Goal: Information Seeking & Learning: Compare options

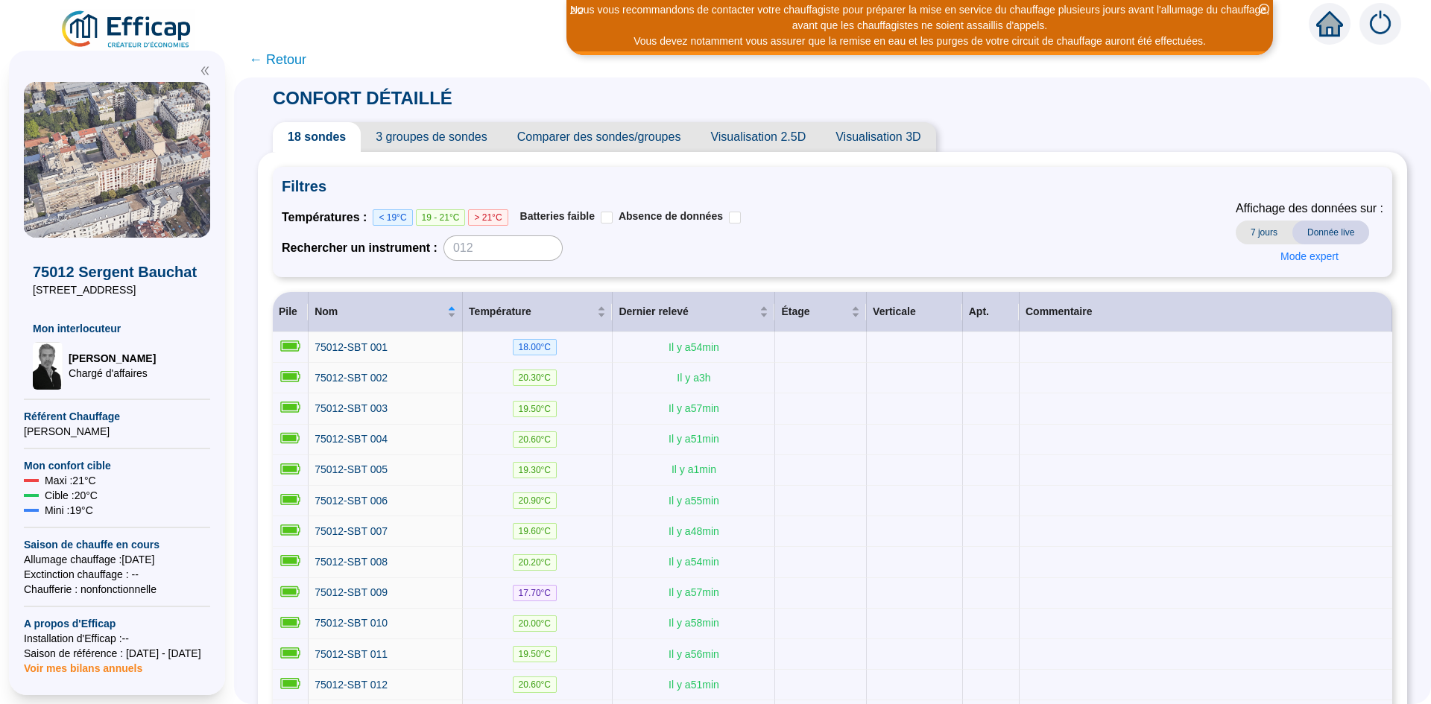
click at [623, 133] on span "Comparer des sondes/groupes" at bounding box center [599, 137] width 194 height 30
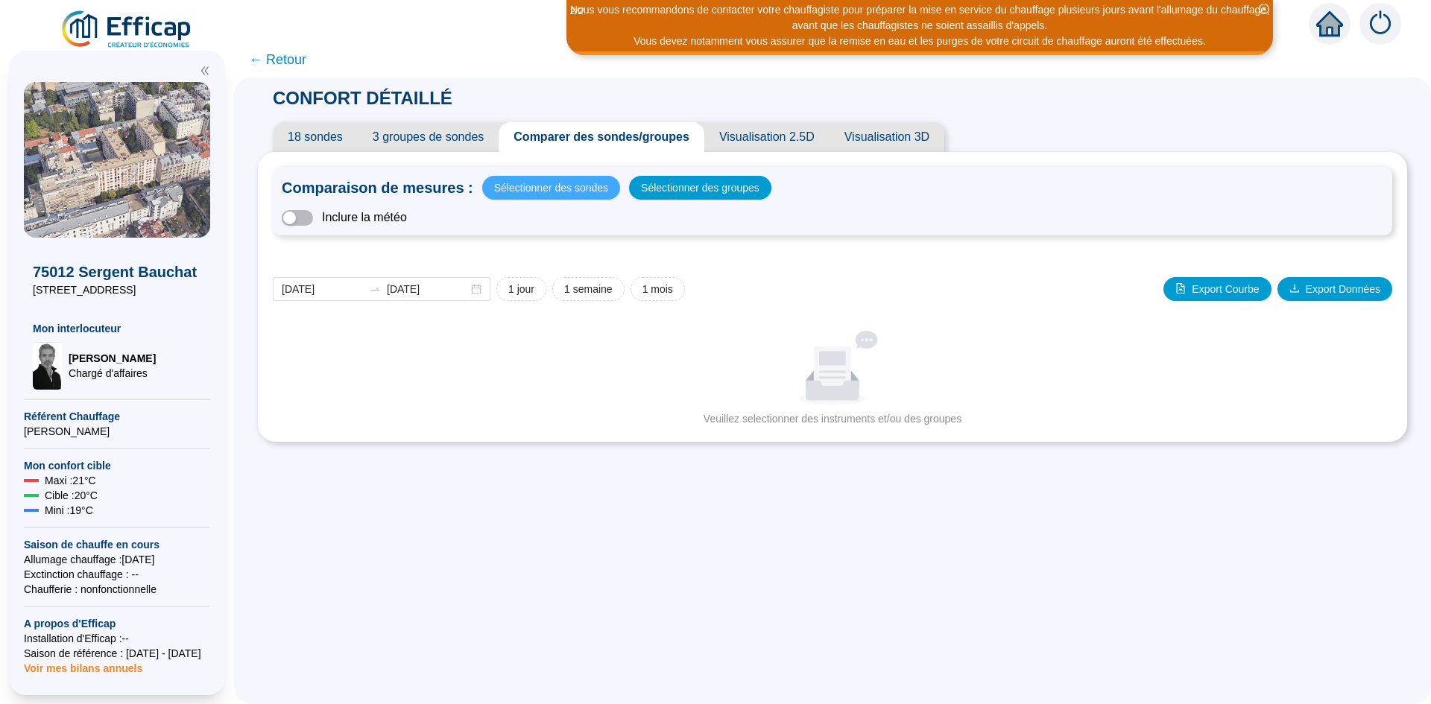
click at [569, 193] on span "Sélectionner des sondes" at bounding box center [551, 187] width 114 height 21
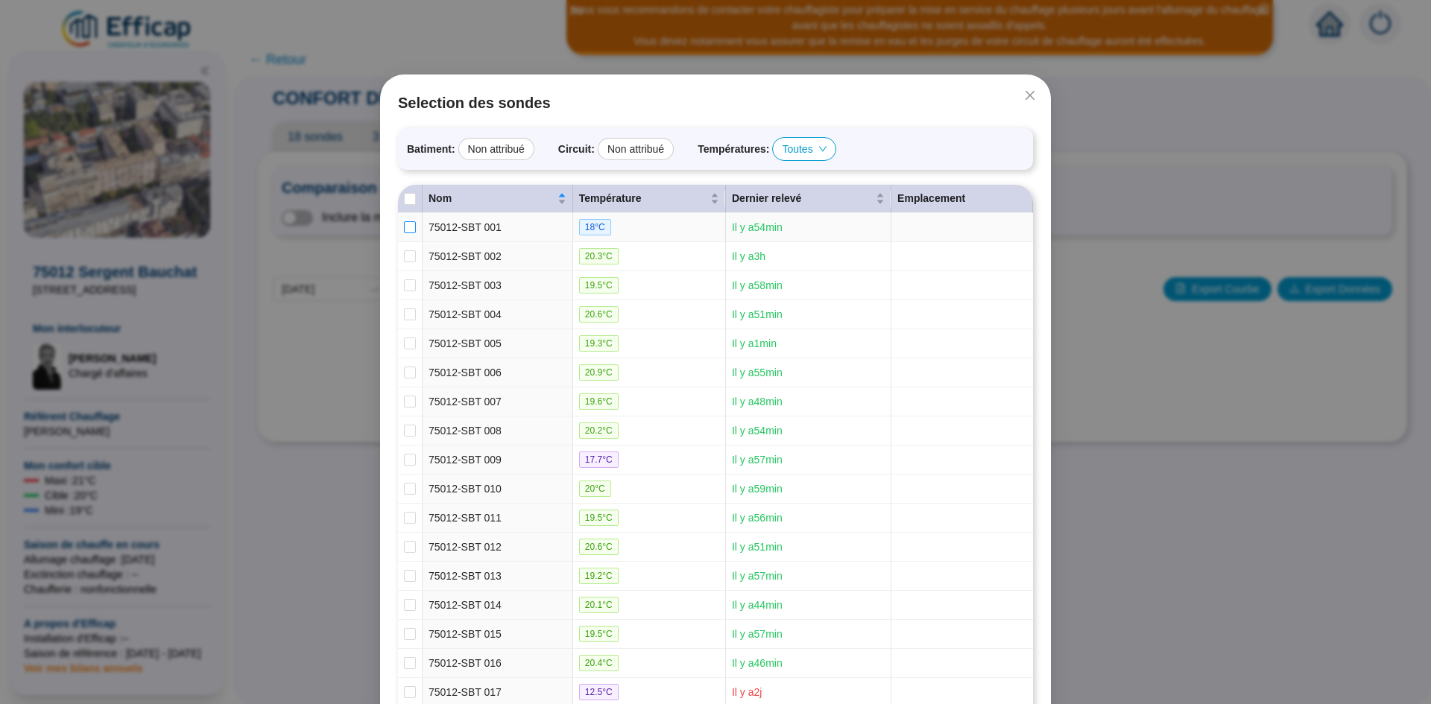
click at [405, 229] on input "checkbox" at bounding box center [410, 227] width 12 height 12
checkbox input "true"
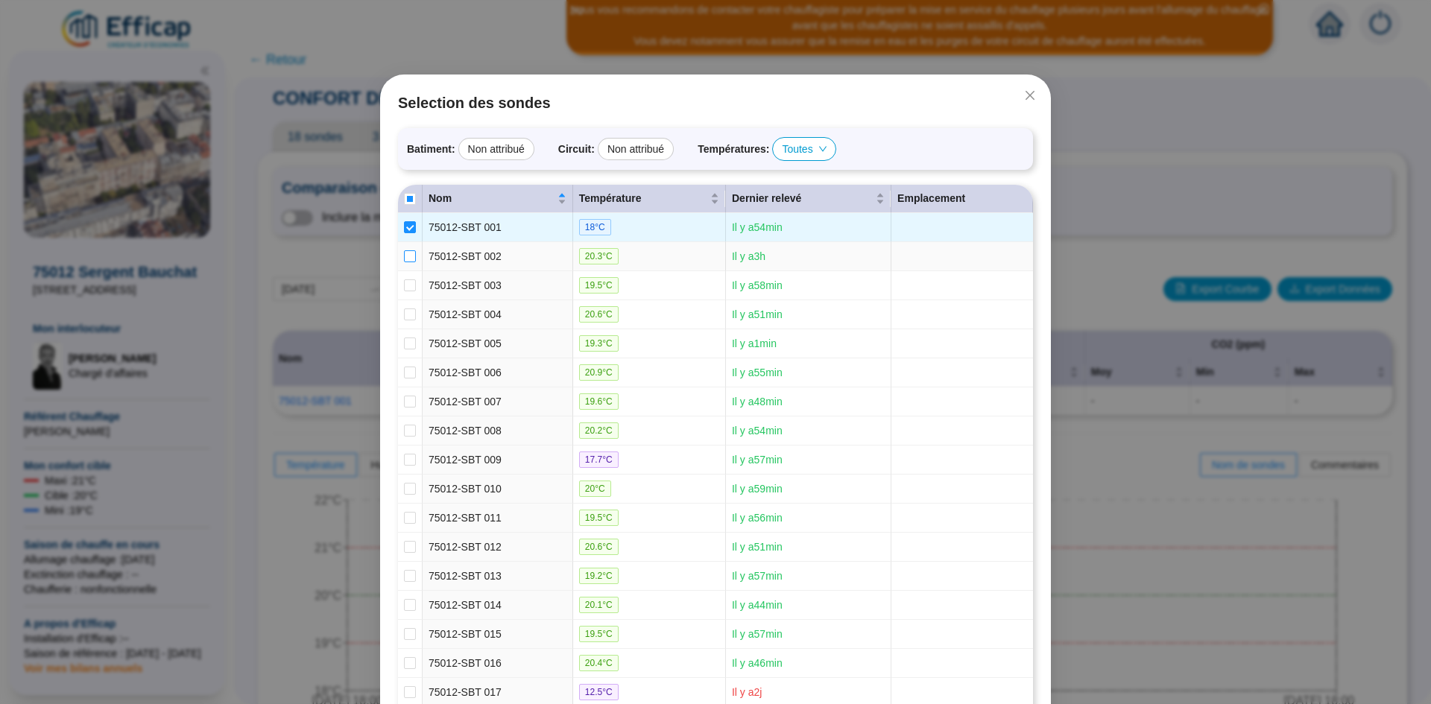
click at [405, 263] on label at bounding box center [410, 257] width 12 height 16
click at [405, 262] on input "checkbox" at bounding box center [410, 256] width 12 height 12
checkbox input "true"
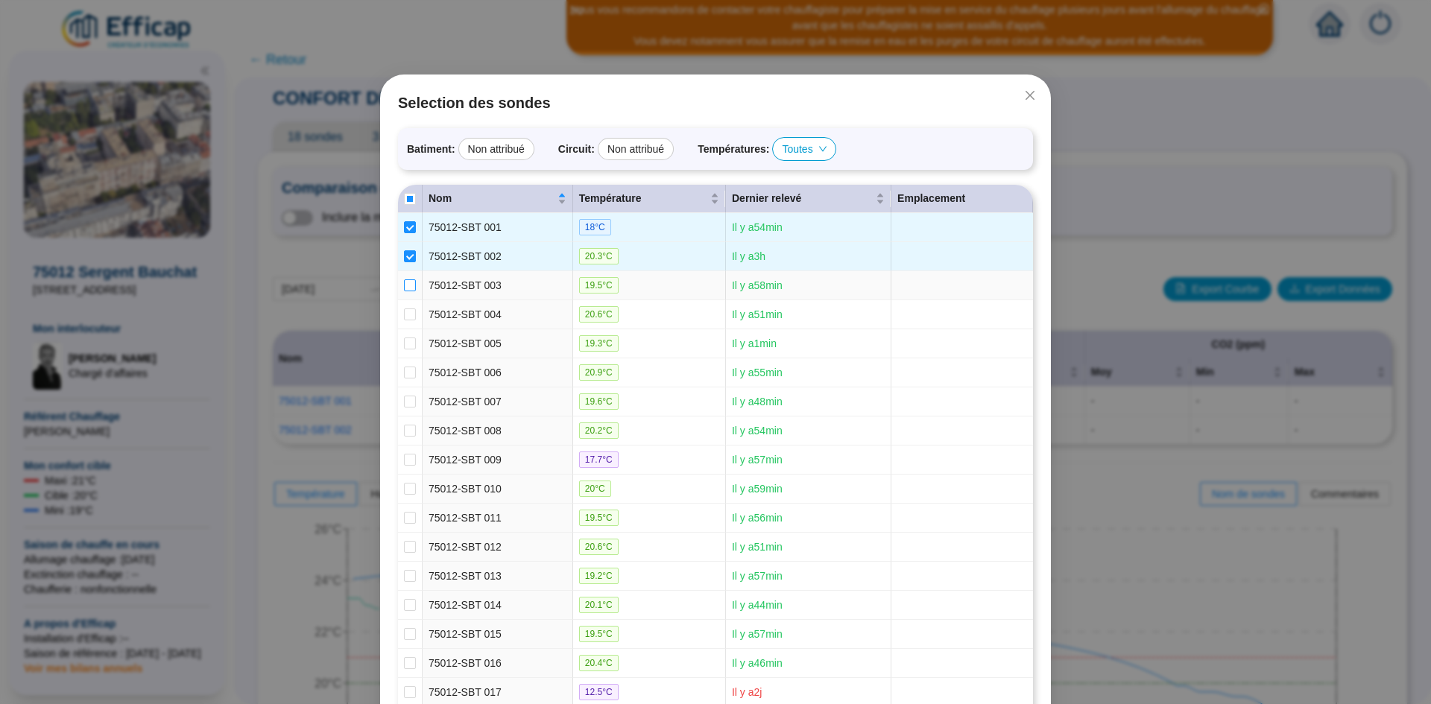
click at [405, 284] on input "checkbox" at bounding box center [410, 285] width 12 height 12
checkbox input "true"
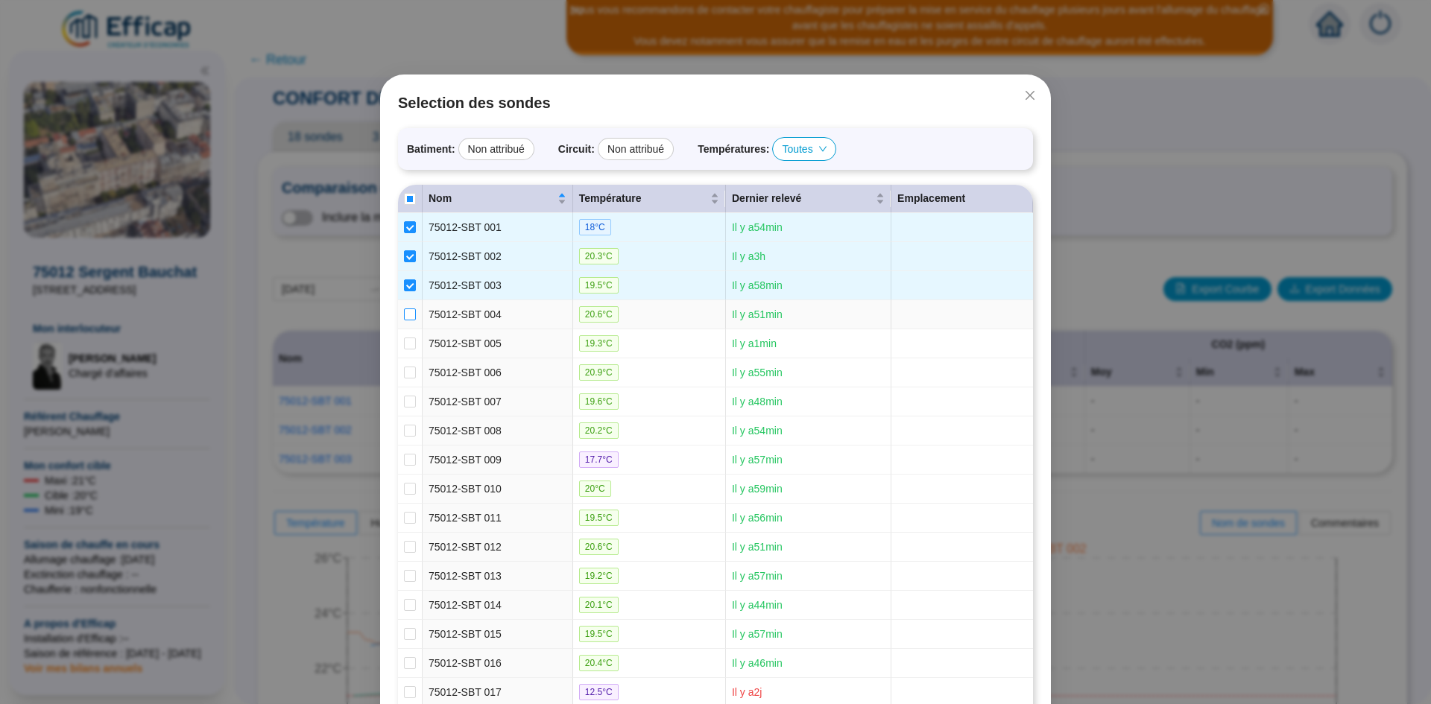
click at [404, 310] on input "checkbox" at bounding box center [410, 315] width 12 height 12
checkbox input "true"
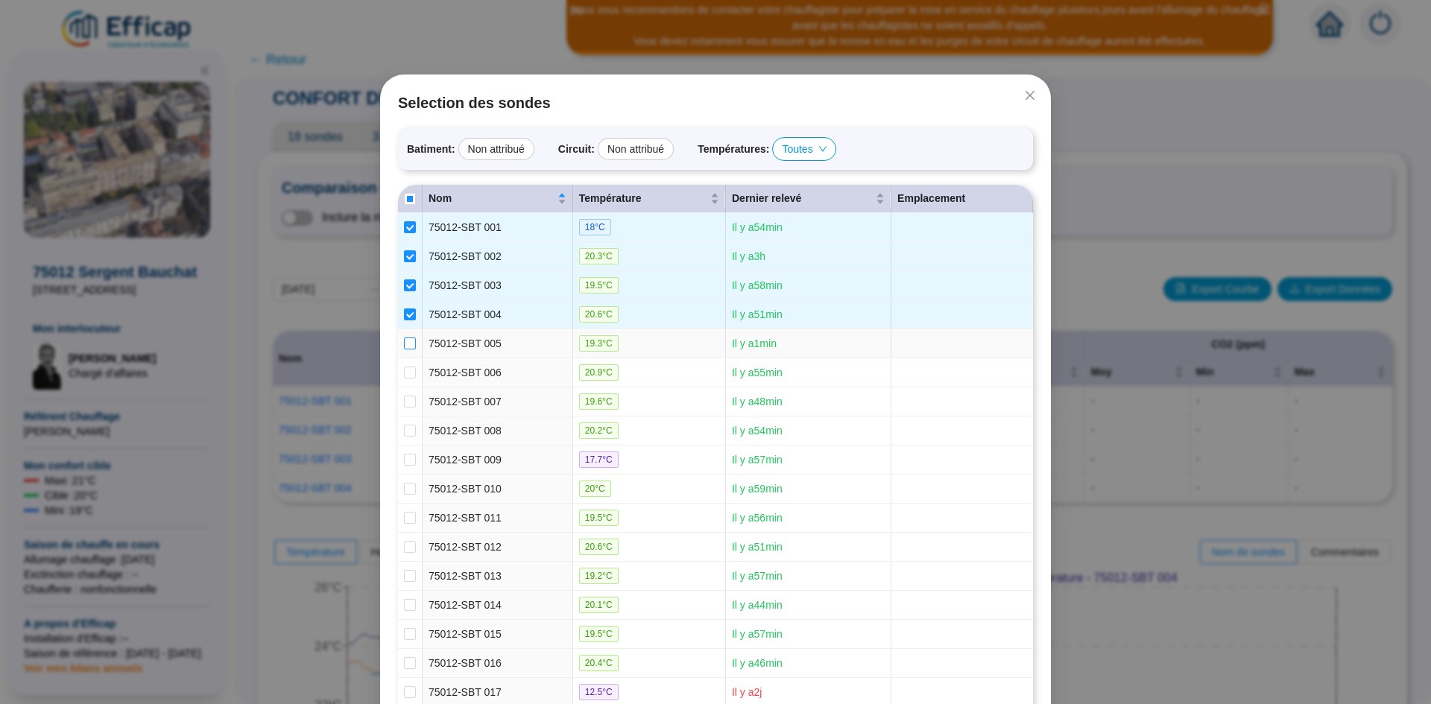
click at [407, 336] on label at bounding box center [410, 344] width 12 height 16
click at [407, 338] on input "checkbox" at bounding box center [410, 344] width 12 height 12
checkbox input "true"
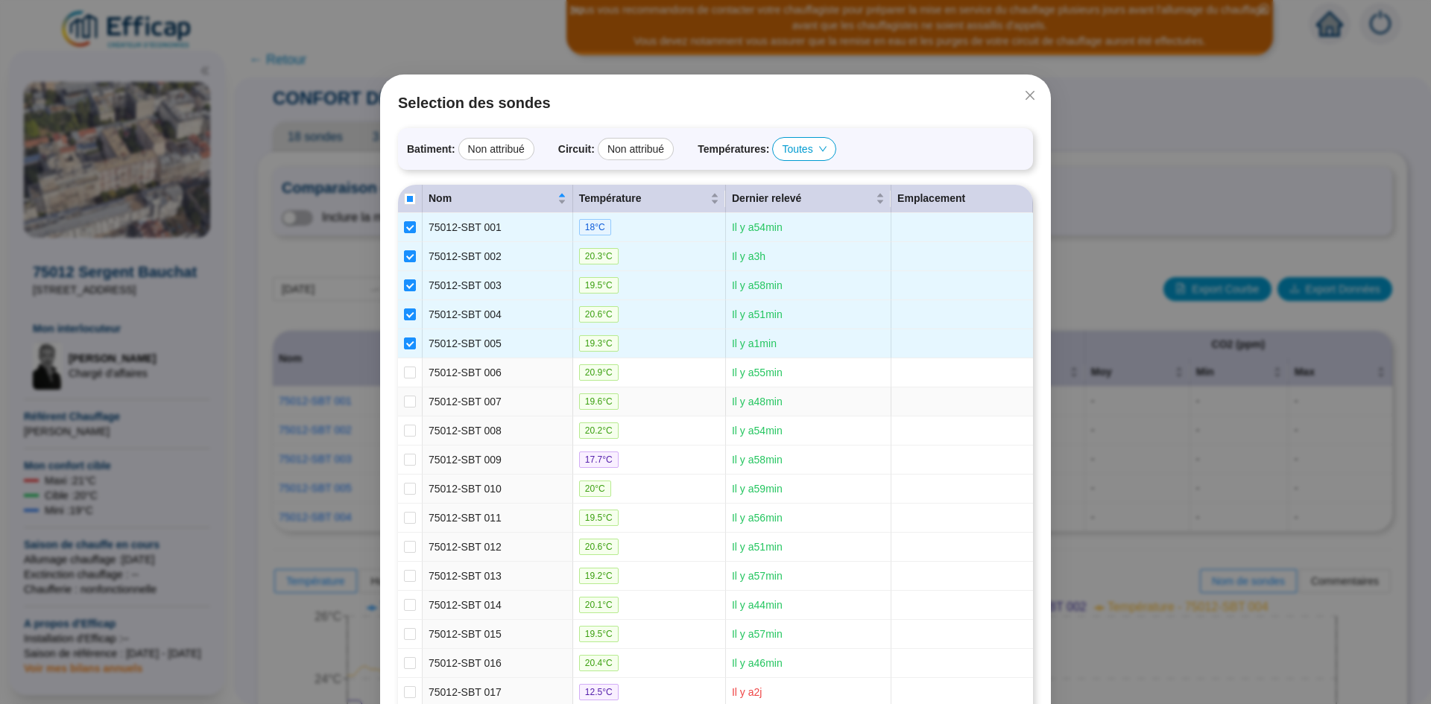
scroll to position [75, 0]
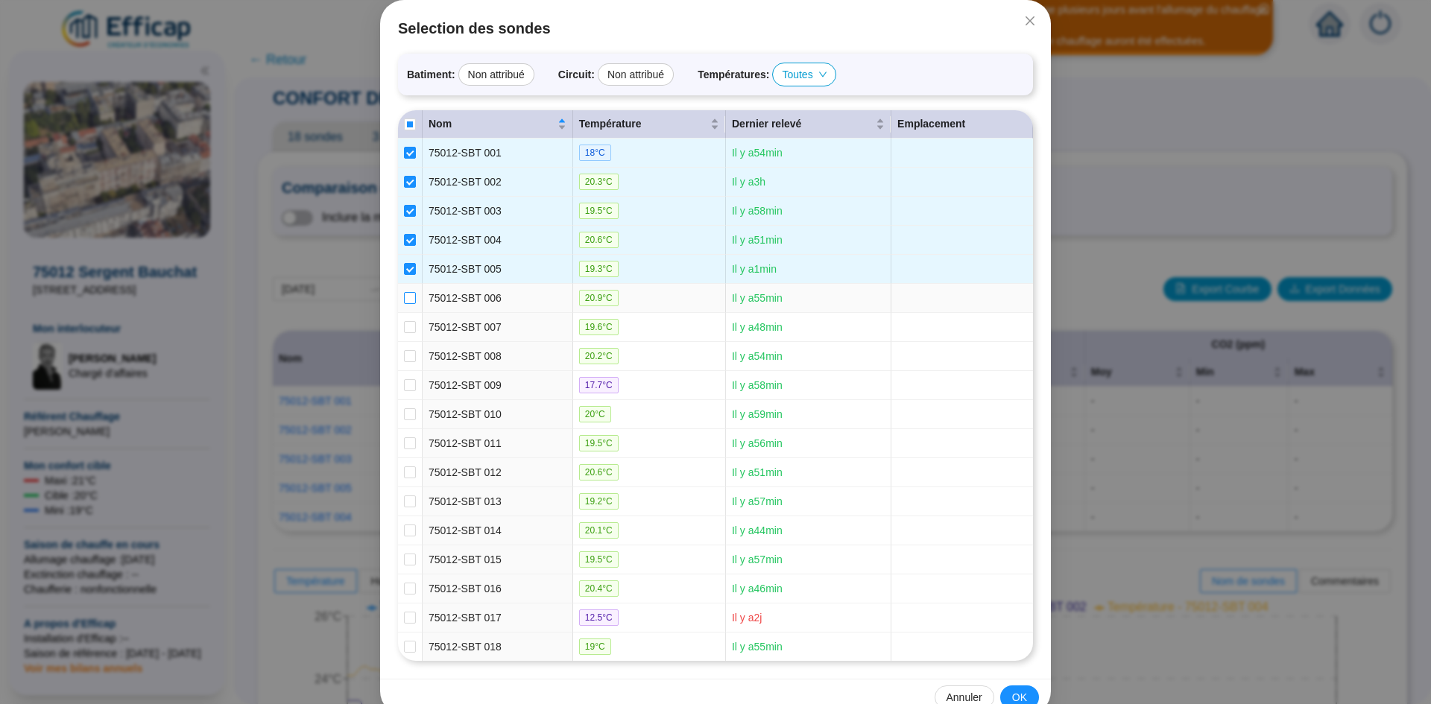
click at [405, 300] on input "checkbox" at bounding box center [410, 298] width 12 height 12
checkbox input "true"
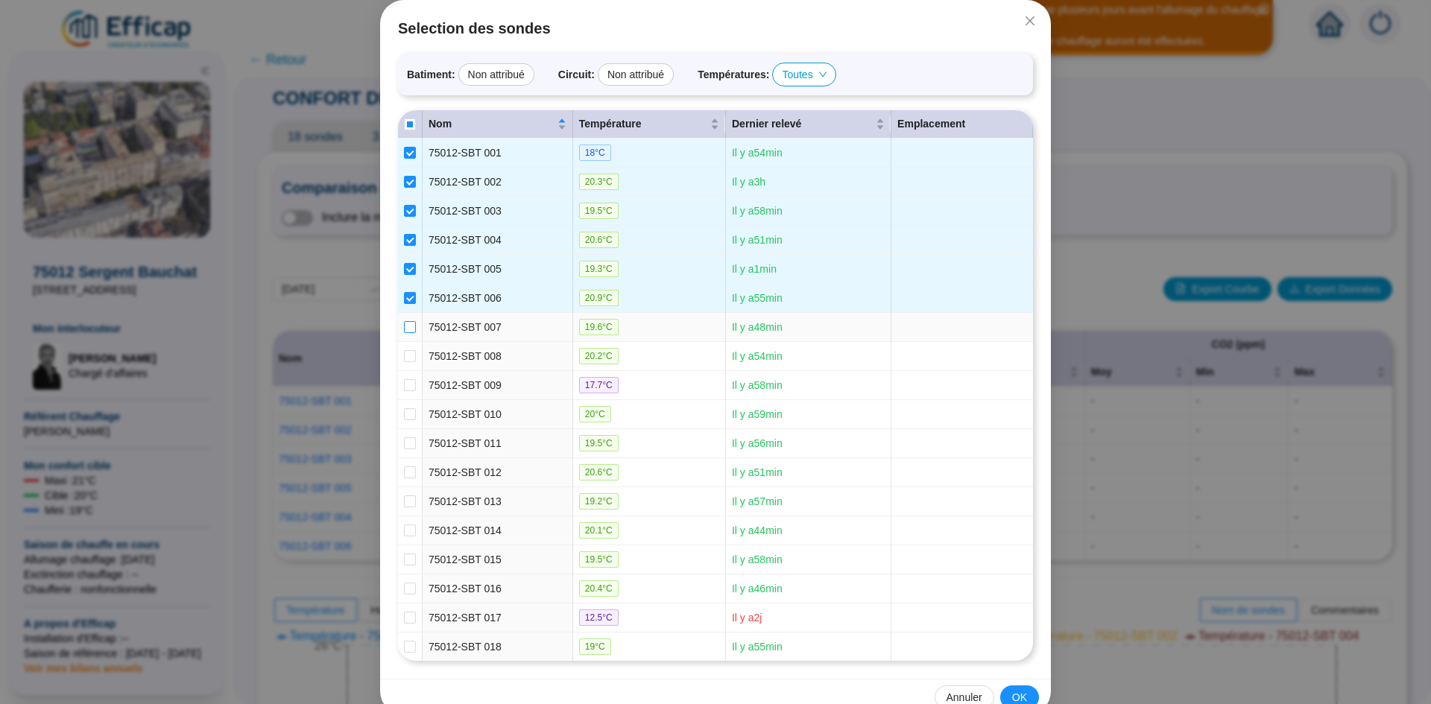
click at [408, 324] on input "checkbox" at bounding box center [410, 327] width 12 height 12
checkbox input "true"
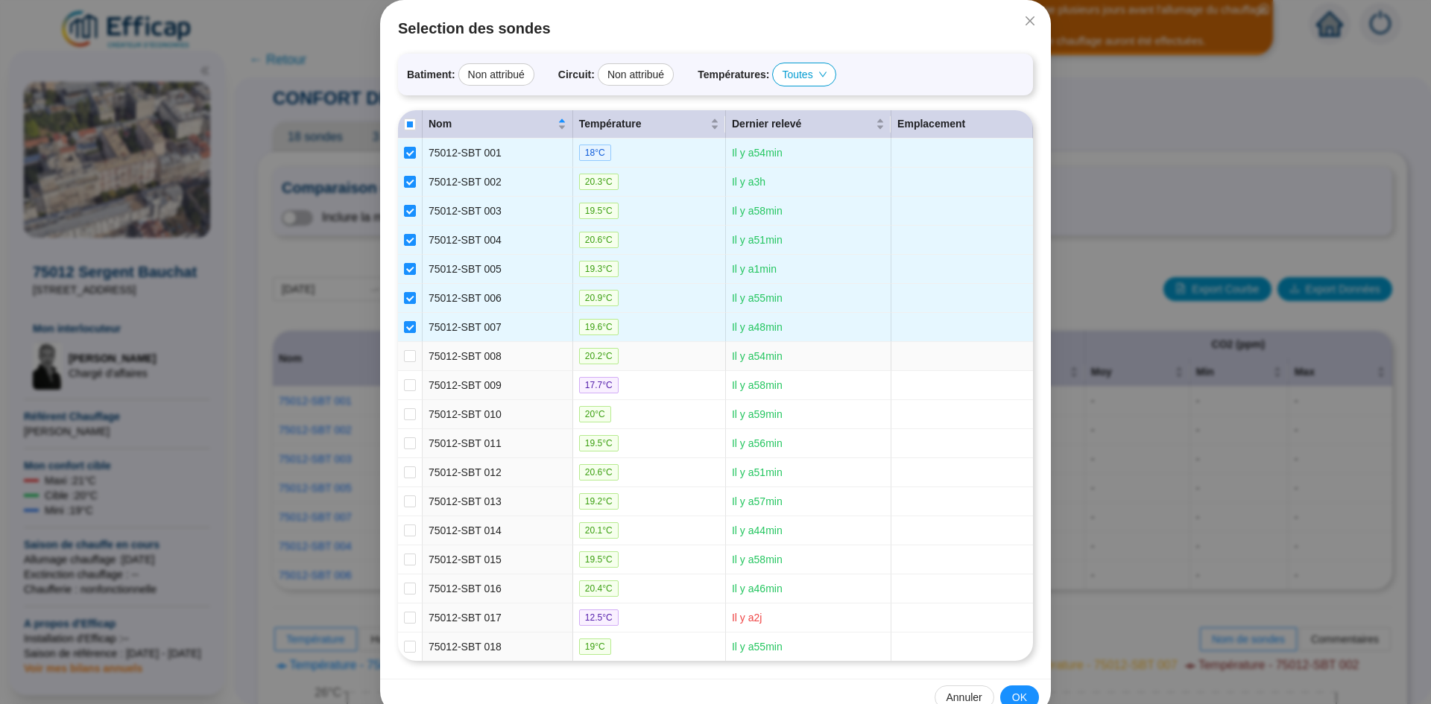
drag, startPoint x: 405, startPoint y: 350, endPoint x: 404, endPoint y: 369, distance: 18.6
click at [405, 351] on input "checkbox" at bounding box center [410, 356] width 12 height 12
checkbox input "true"
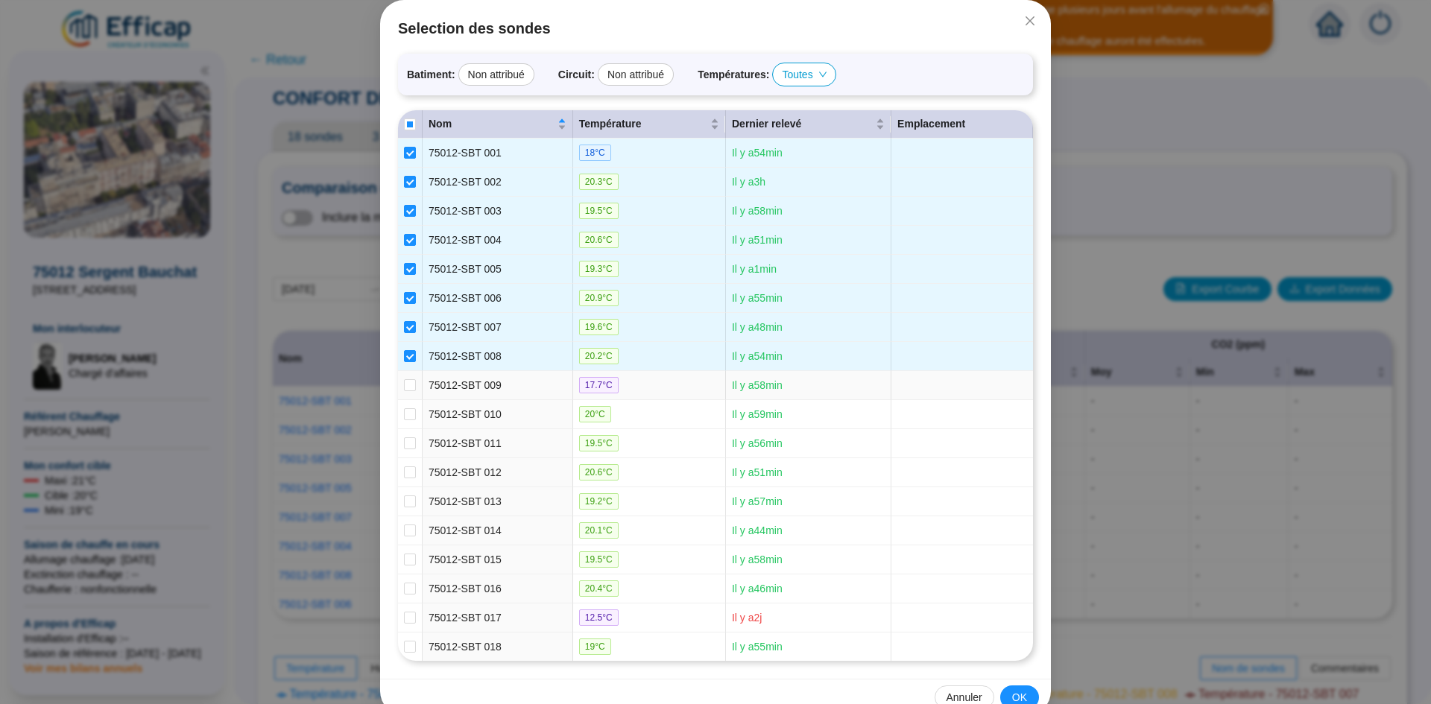
drag, startPoint x: 404, startPoint y: 382, endPoint x: 405, endPoint y: 402, distance: 20.9
click at [404, 382] on input "checkbox" at bounding box center [410, 385] width 12 height 12
checkbox input "true"
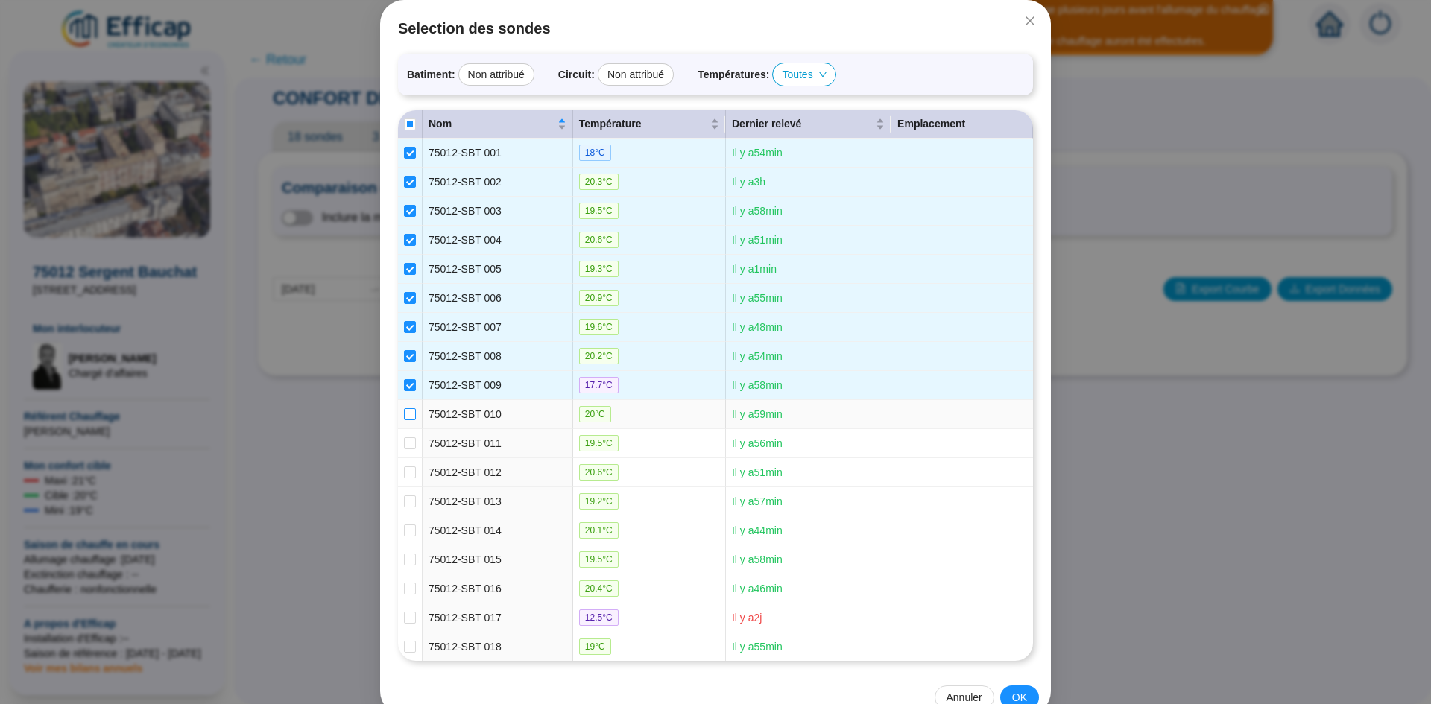
click at [405, 411] on input "checkbox" at bounding box center [410, 414] width 12 height 12
checkbox input "true"
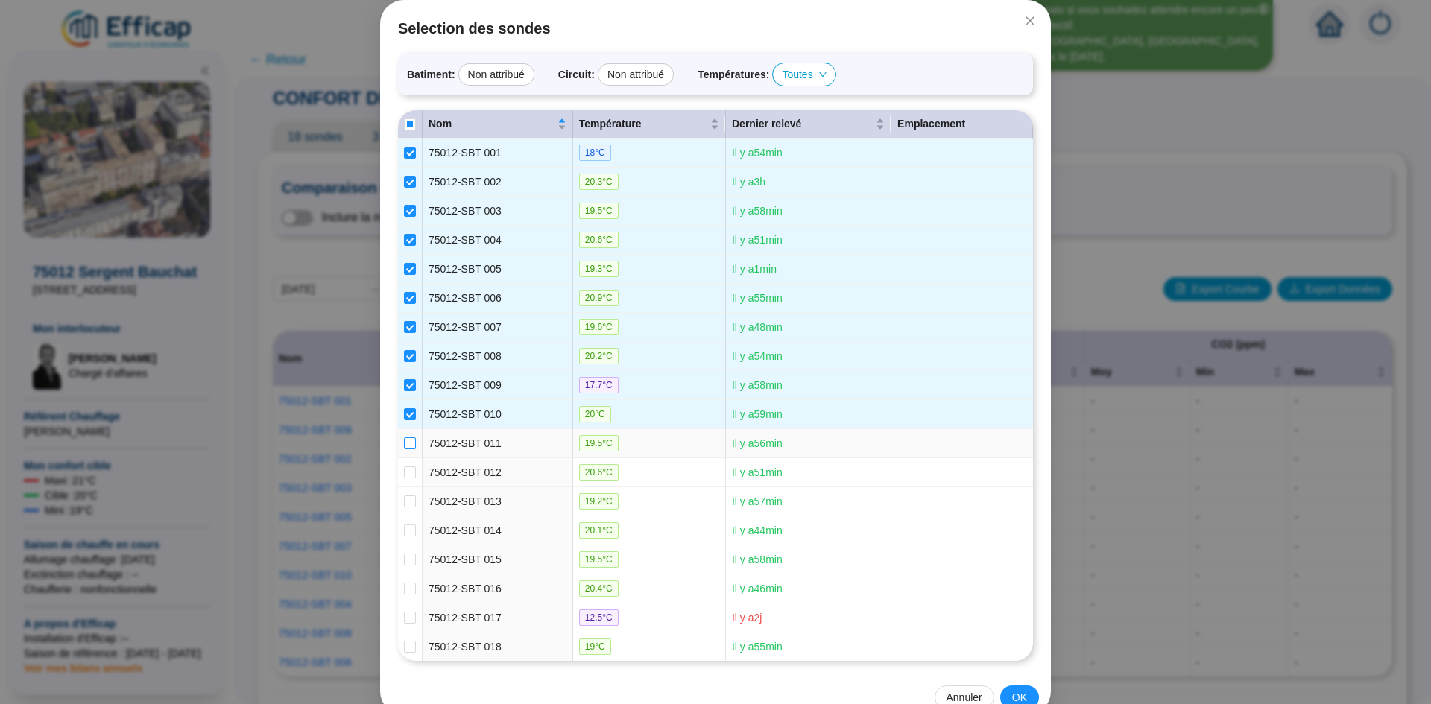
click at [405, 444] on input "checkbox" at bounding box center [410, 443] width 12 height 12
checkbox input "true"
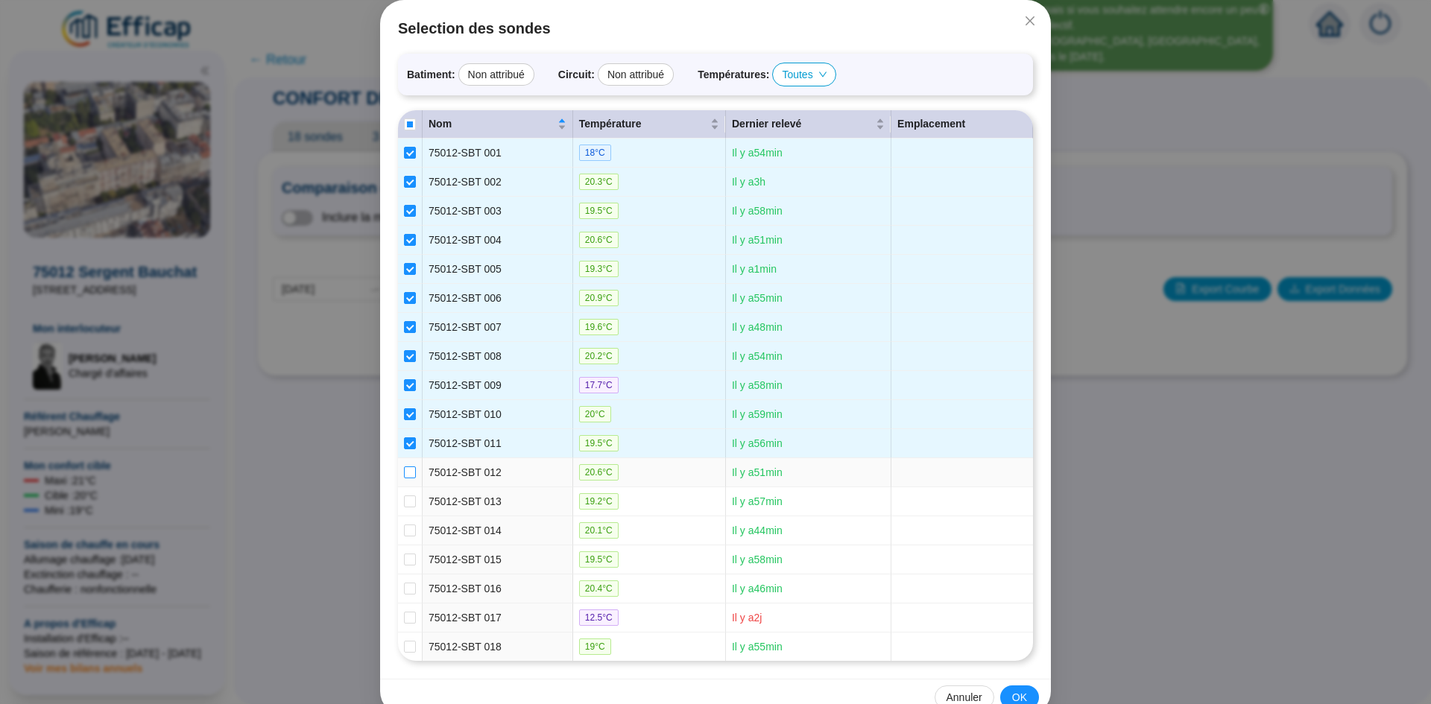
click at [407, 467] on input "checkbox" at bounding box center [410, 472] width 12 height 12
checkbox input "true"
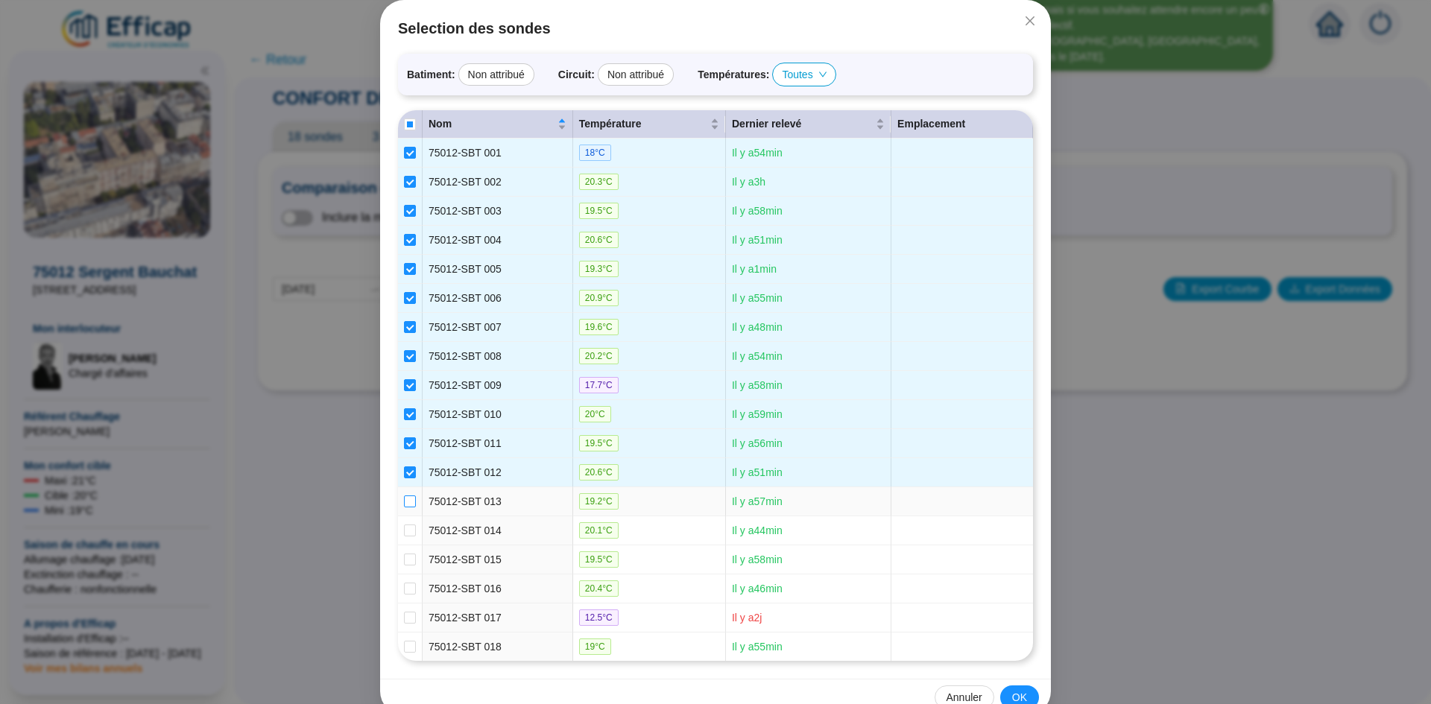
click at [409, 501] on input "checkbox" at bounding box center [410, 502] width 12 height 12
checkbox input "true"
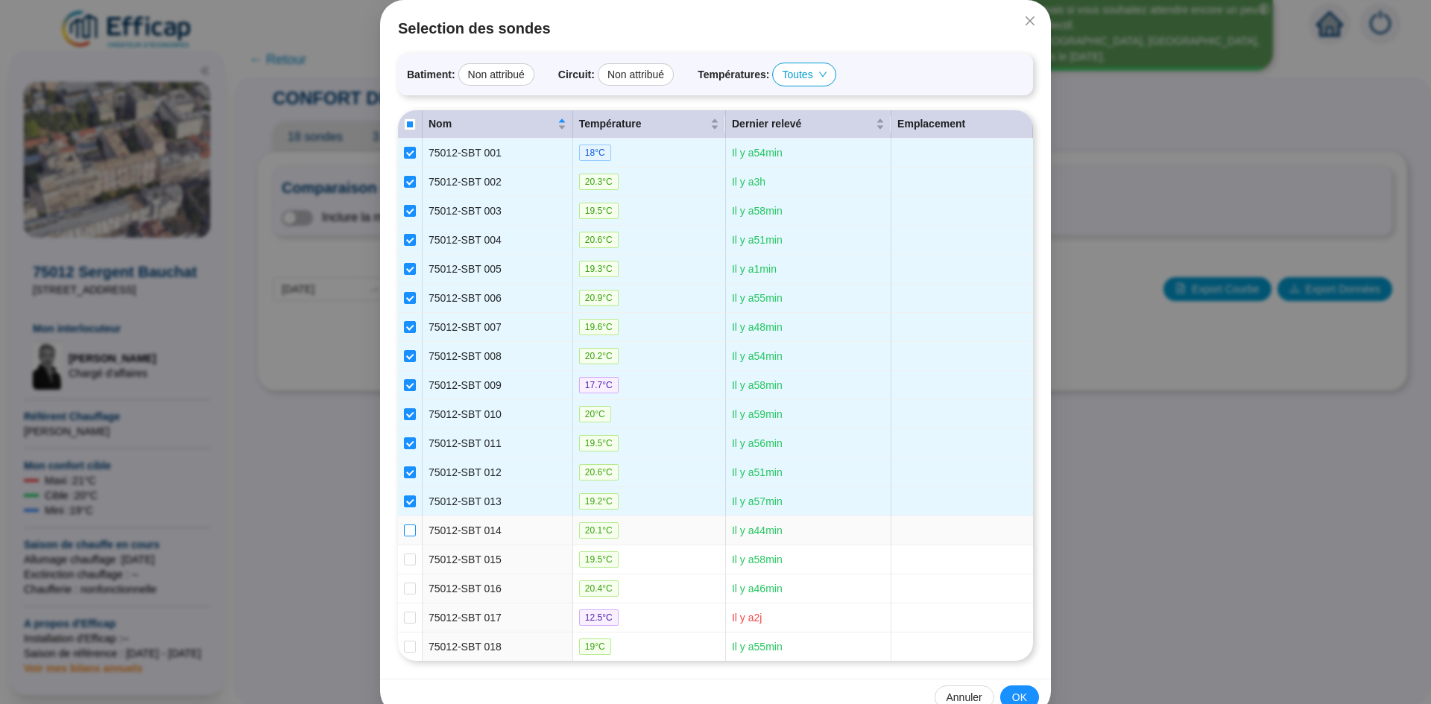
click at [406, 528] on input "checkbox" at bounding box center [410, 531] width 12 height 12
checkbox input "true"
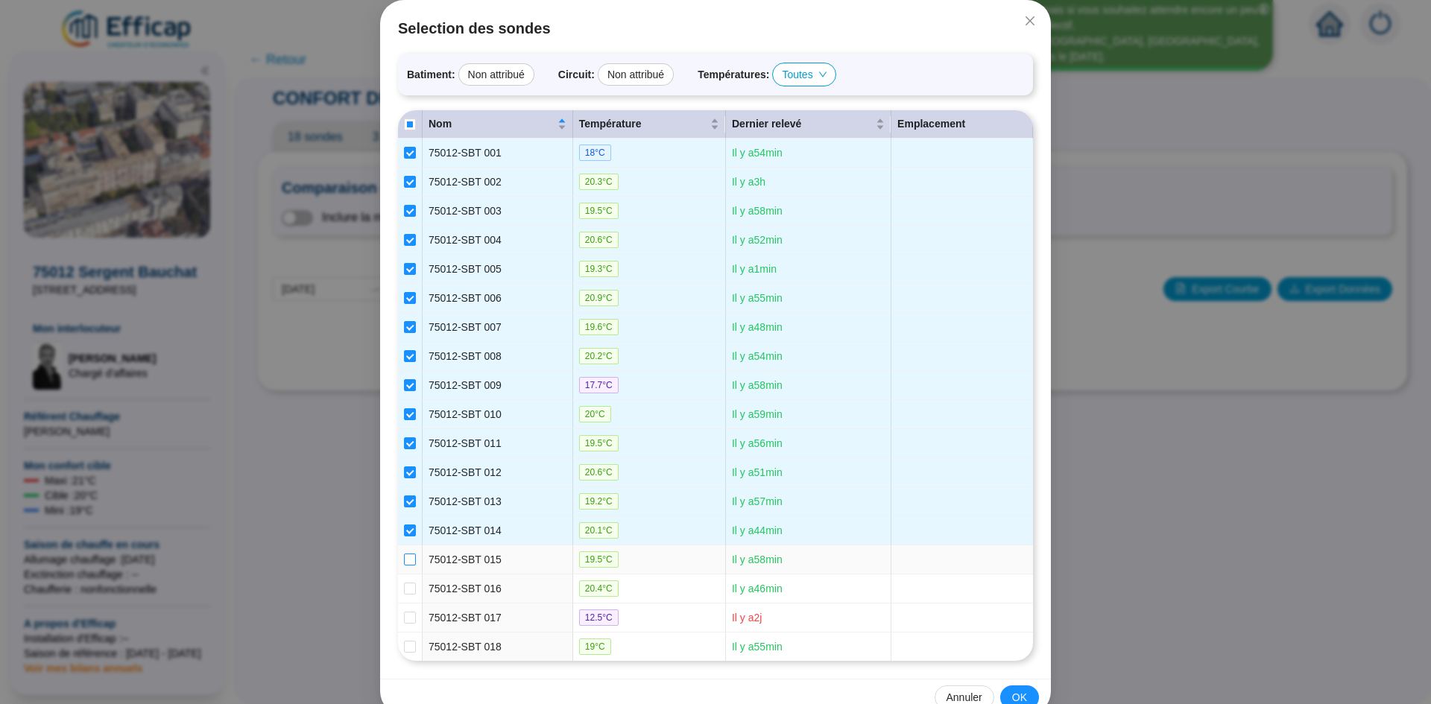
click at [406, 557] on input "checkbox" at bounding box center [410, 560] width 12 height 12
checkbox input "true"
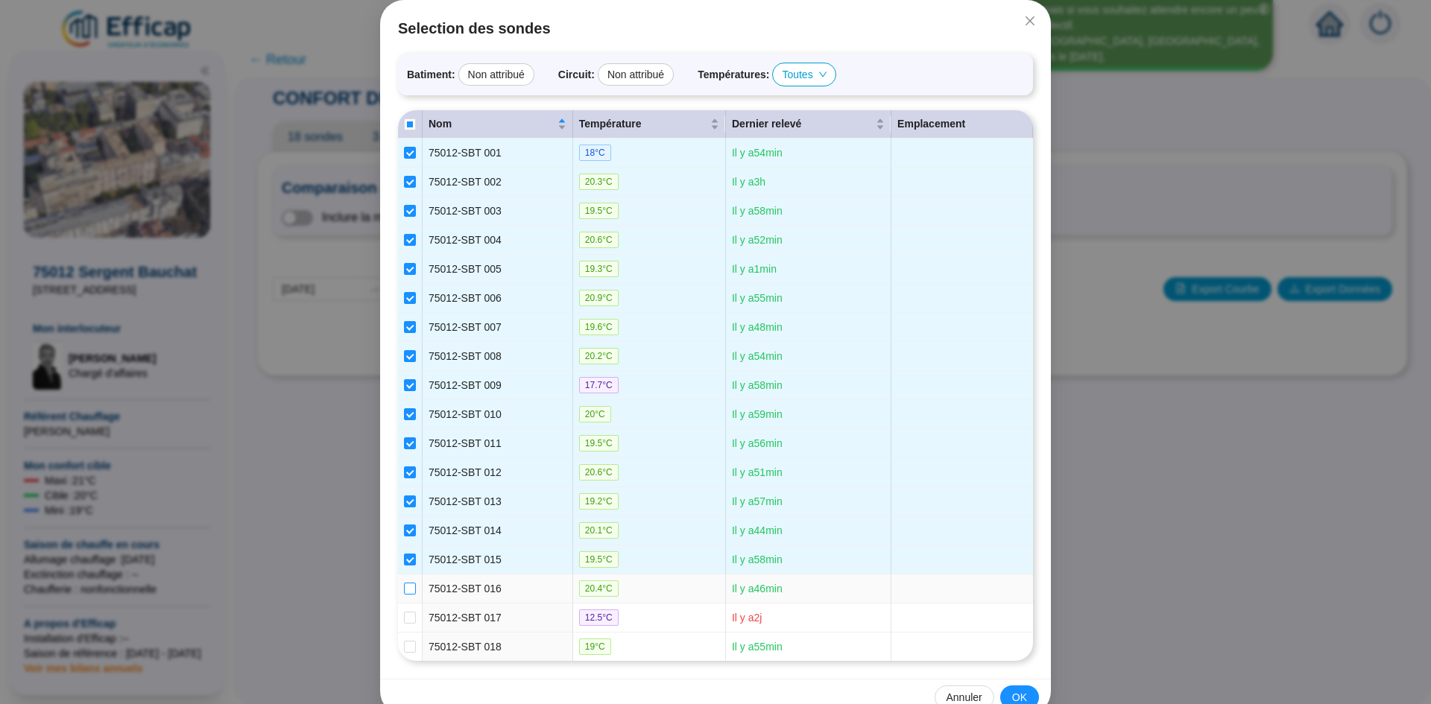
click at [406, 586] on input "checkbox" at bounding box center [410, 589] width 12 height 12
checkbox input "true"
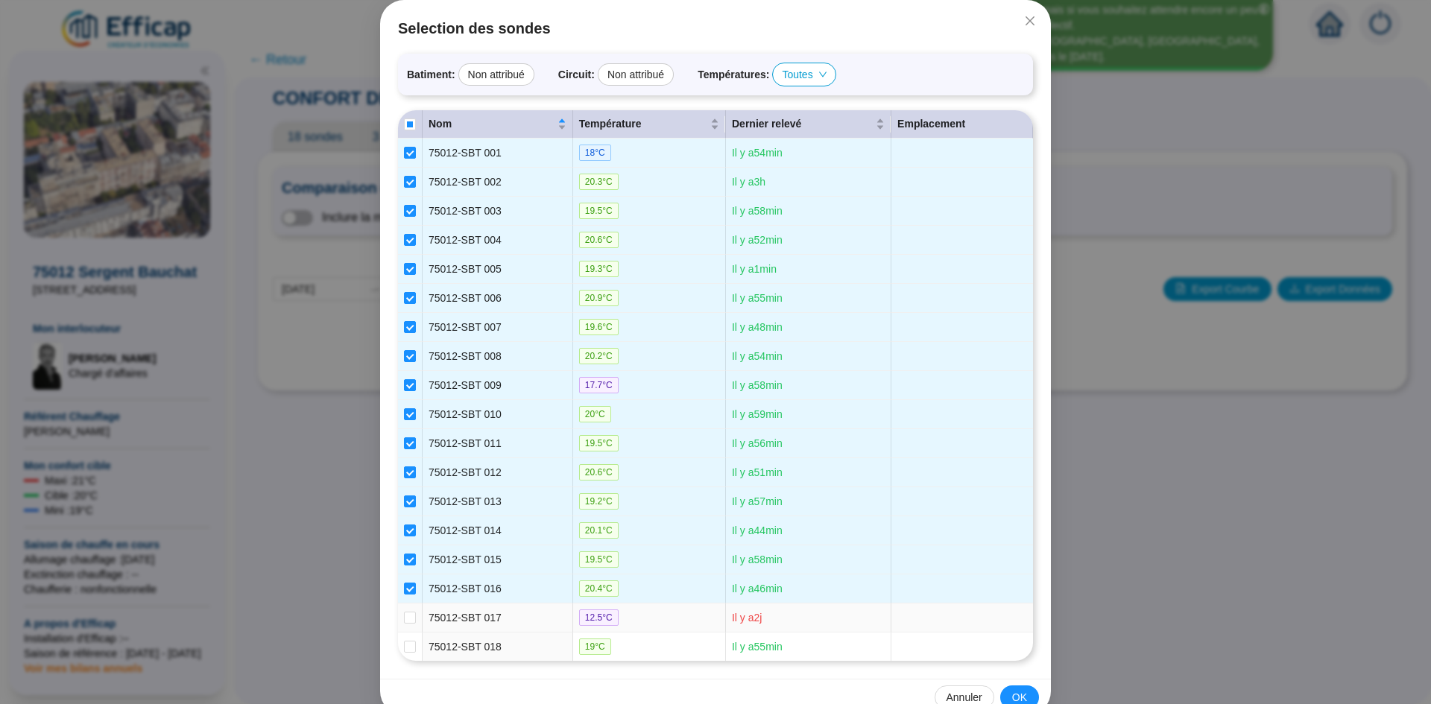
drag, startPoint x: 408, startPoint y: 614, endPoint x: 408, endPoint y: 634, distance: 20.1
click at [408, 615] on input "checkbox" at bounding box center [410, 618] width 12 height 12
checkbox input "true"
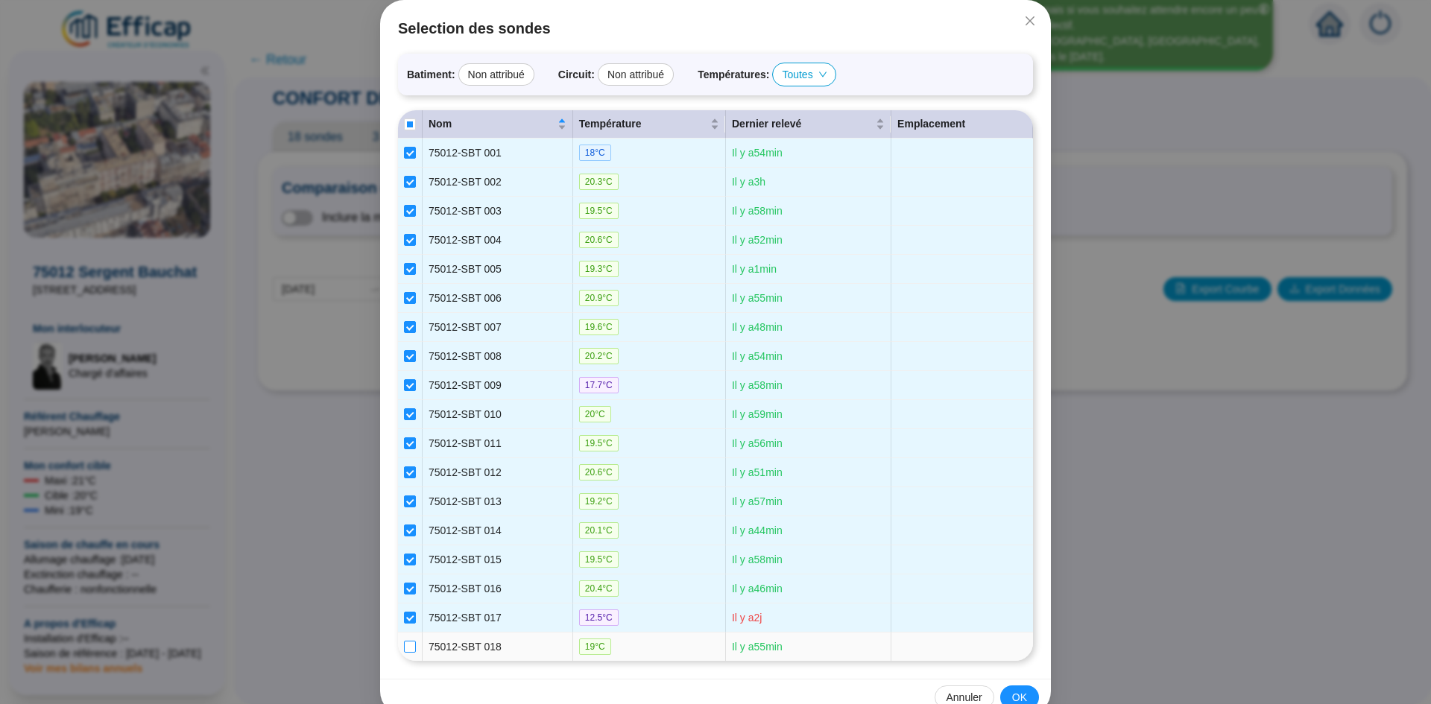
click at [408, 645] on input "checkbox" at bounding box center [410, 647] width 12 height 12
checkbox input "true"
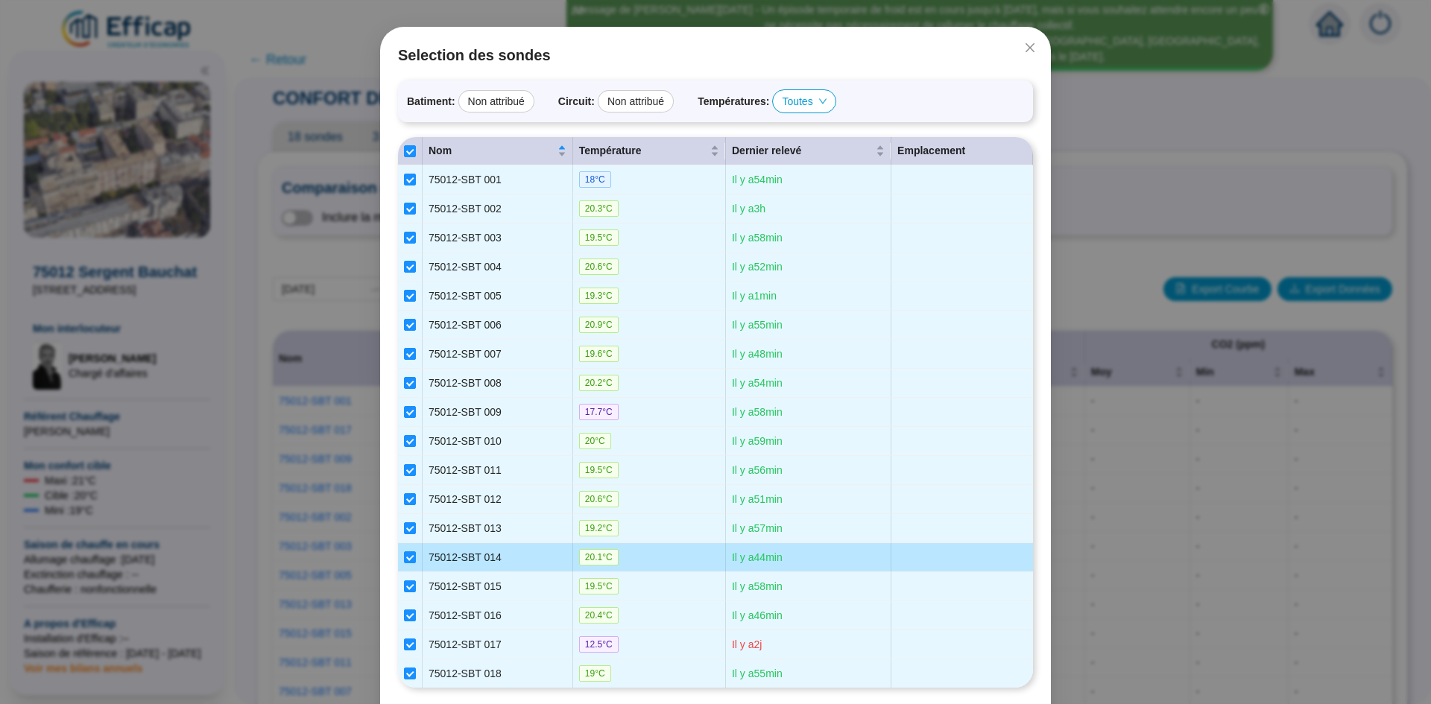
scroll to position [104, 0]
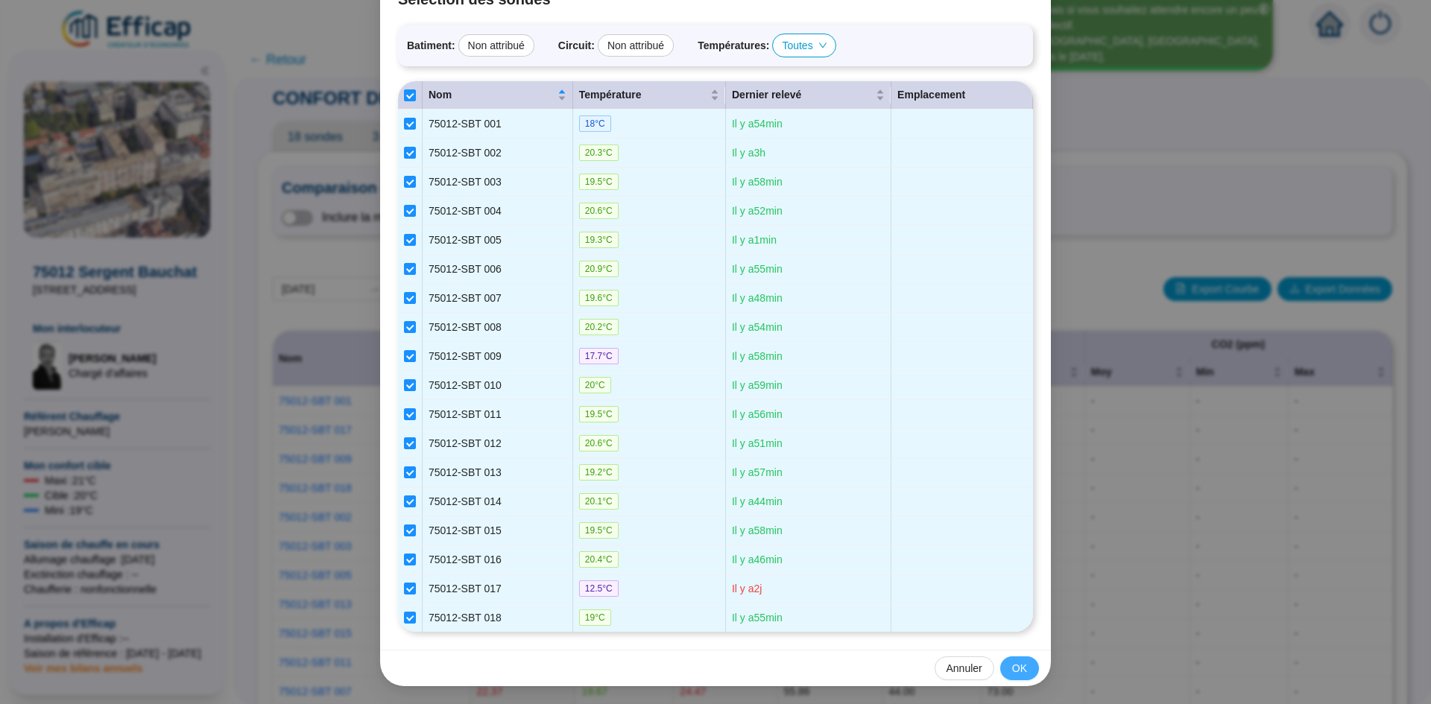
click at [1012, 668] on span "OK" at bounding box center [1019, 669] width 15 height 16
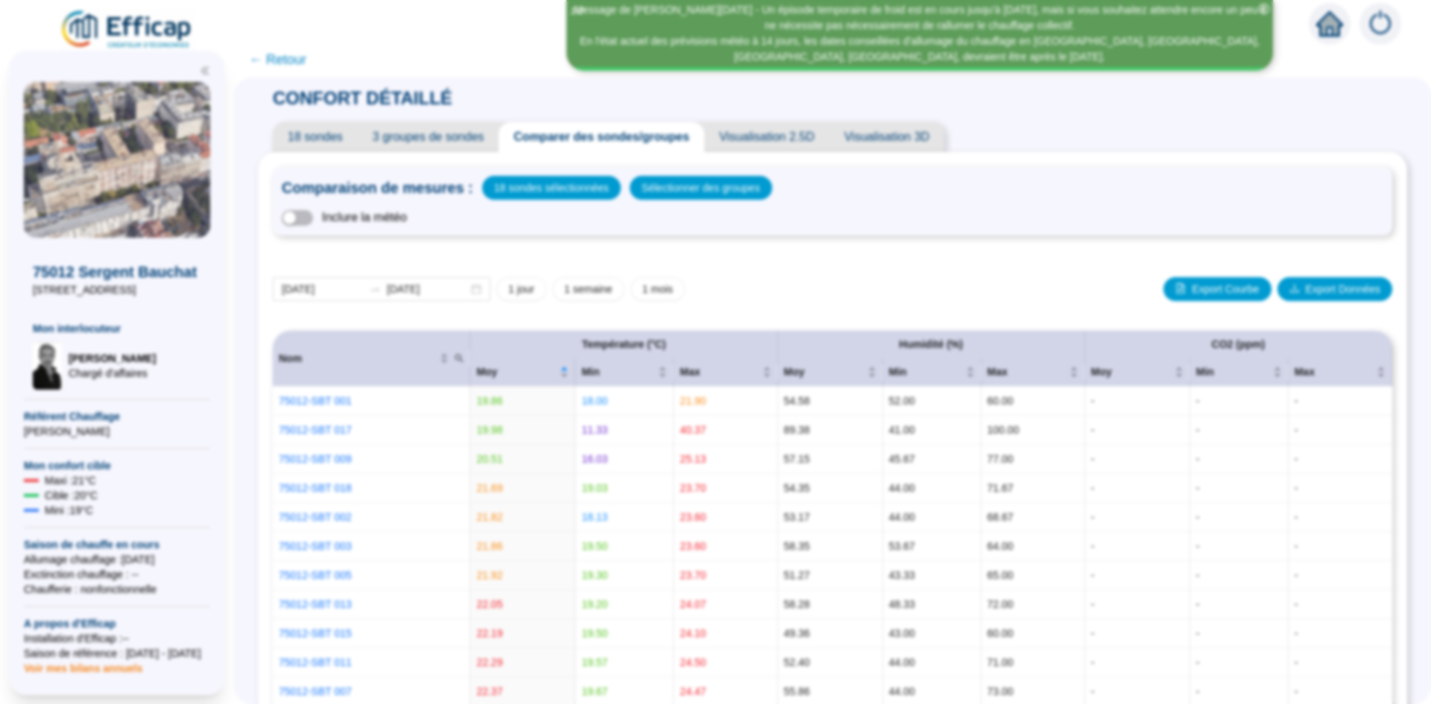
scroll to position [29, 0]
click at [330, 286] on input "2025-09-18" at bounding box center [322, 290] width 81 height 16
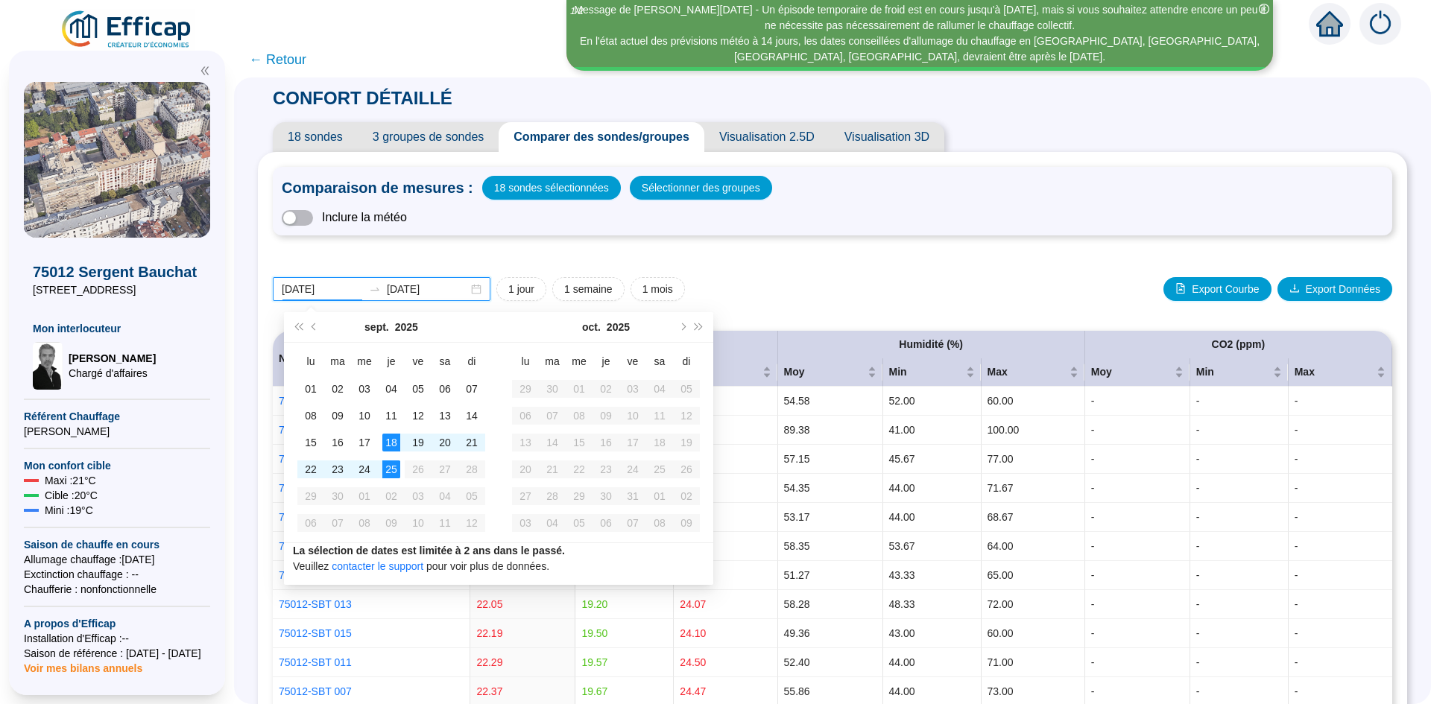
click at [313, 294] on input "2025-09-18" at bounding box center [322, 290] width 81 height 16
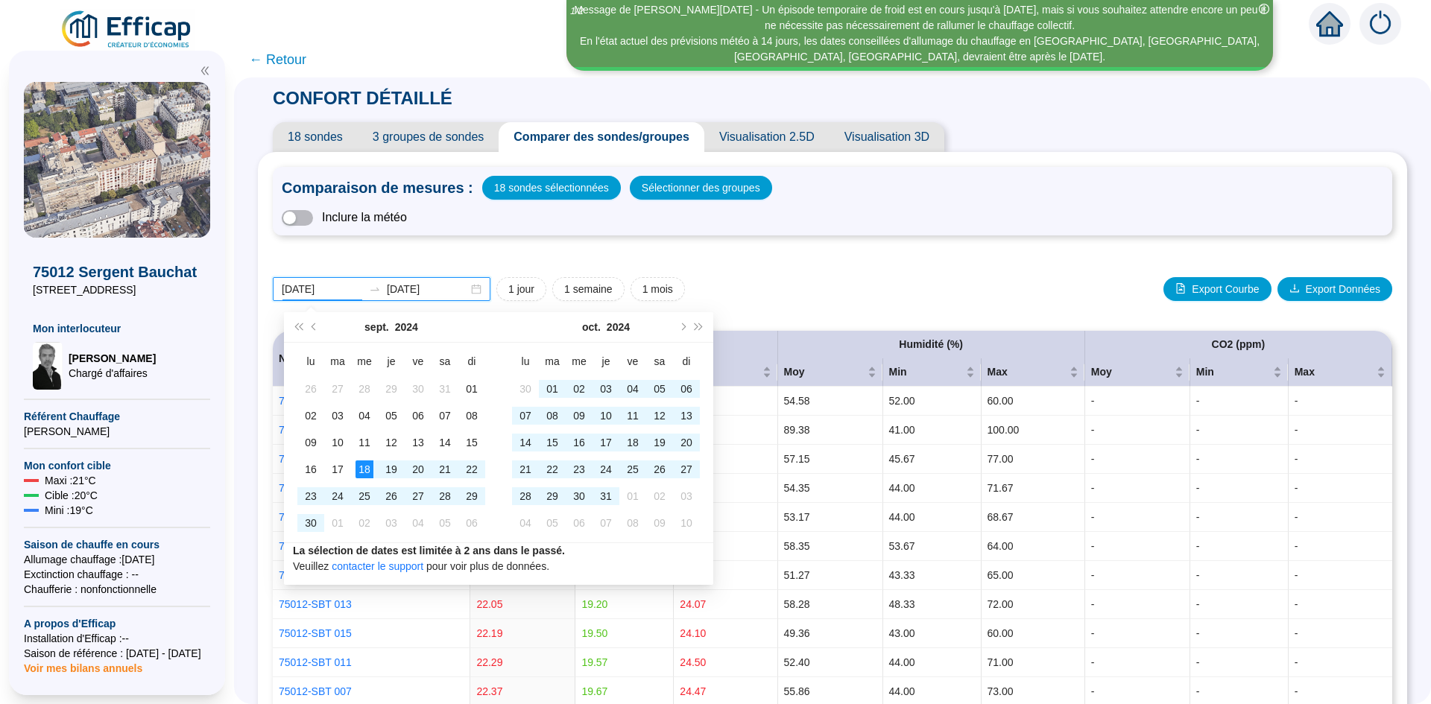
click at [355, 288] on input "2024-09-18" at bounding box center [322, 290] width 81 height 16
type input "2024-09-01"
click at [462, 290] on input "2025-09-25" at bounding box center [427, 290] width 81 height 16
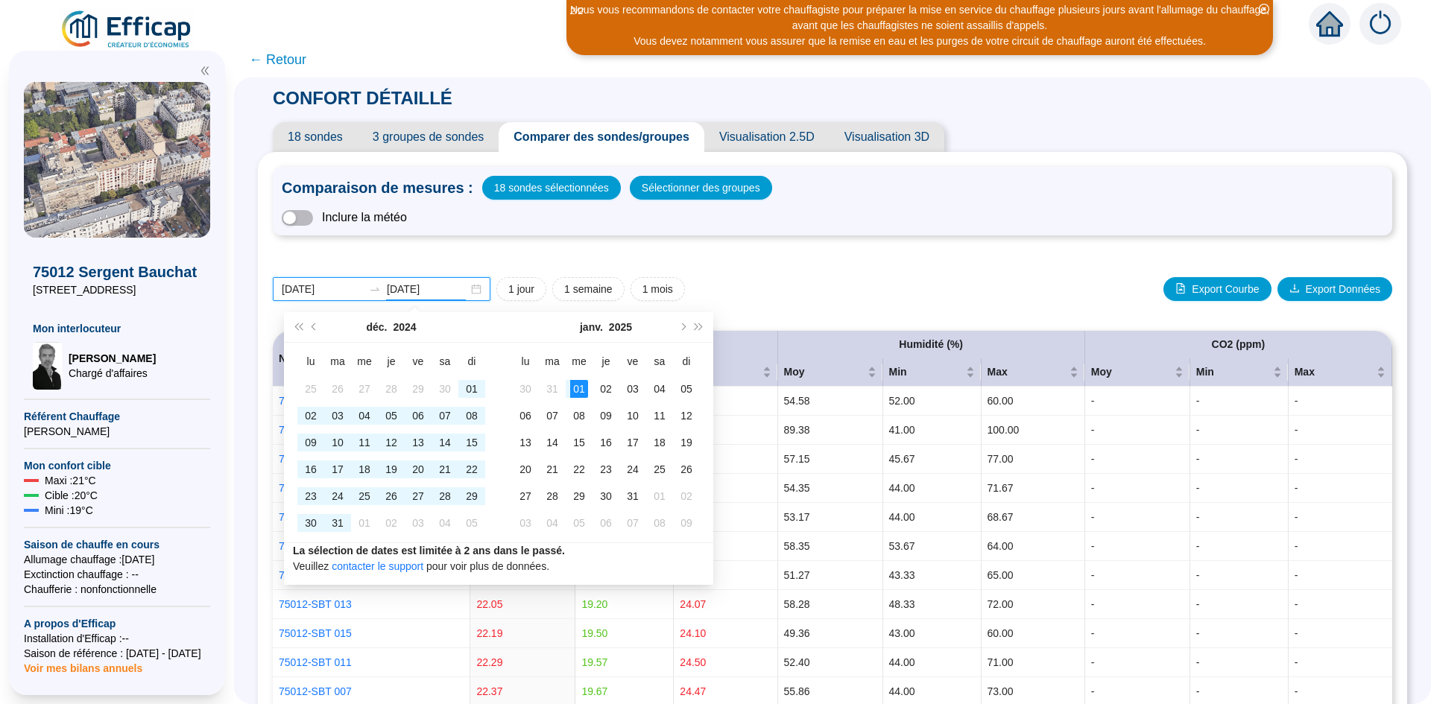
type input "2025-01-01"
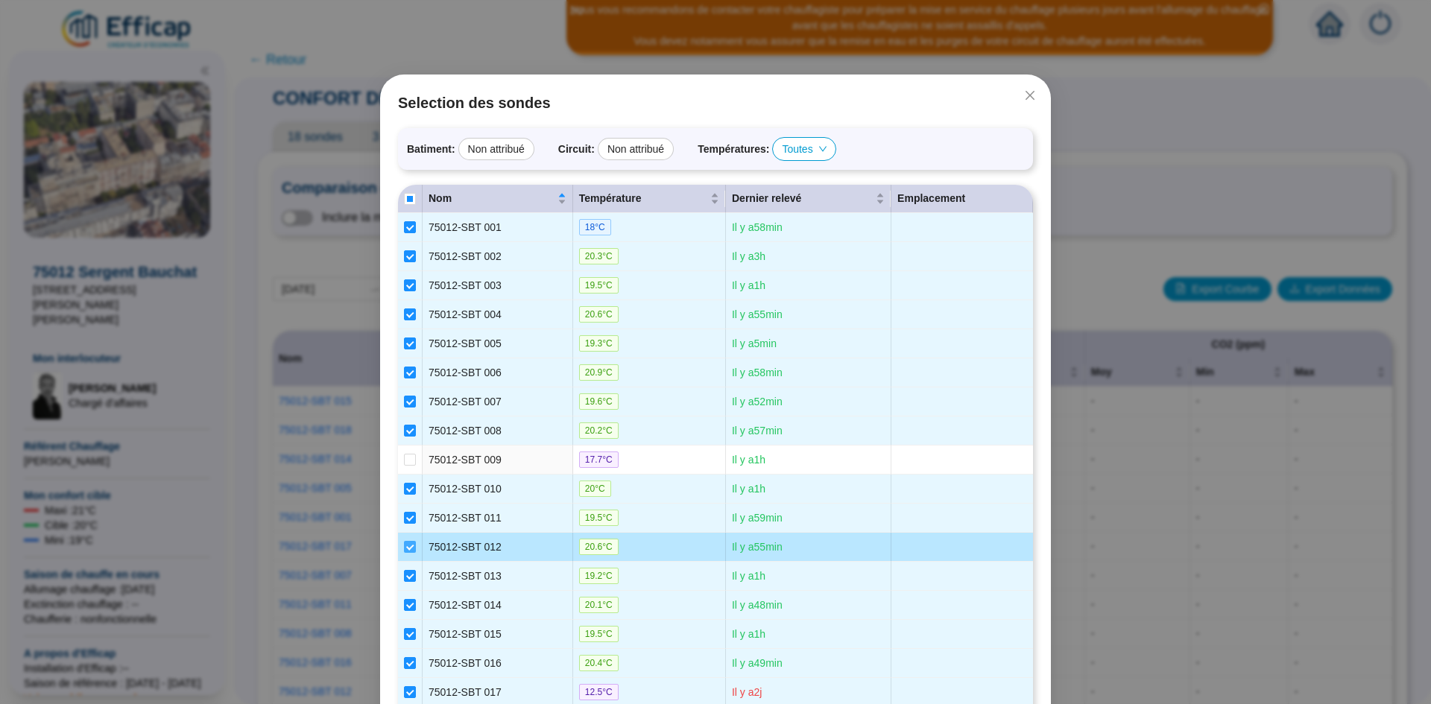
click at [405, 550] on input "checkbox" at bounding box center [410, 547] width 12 height 12
checkbox input "false"
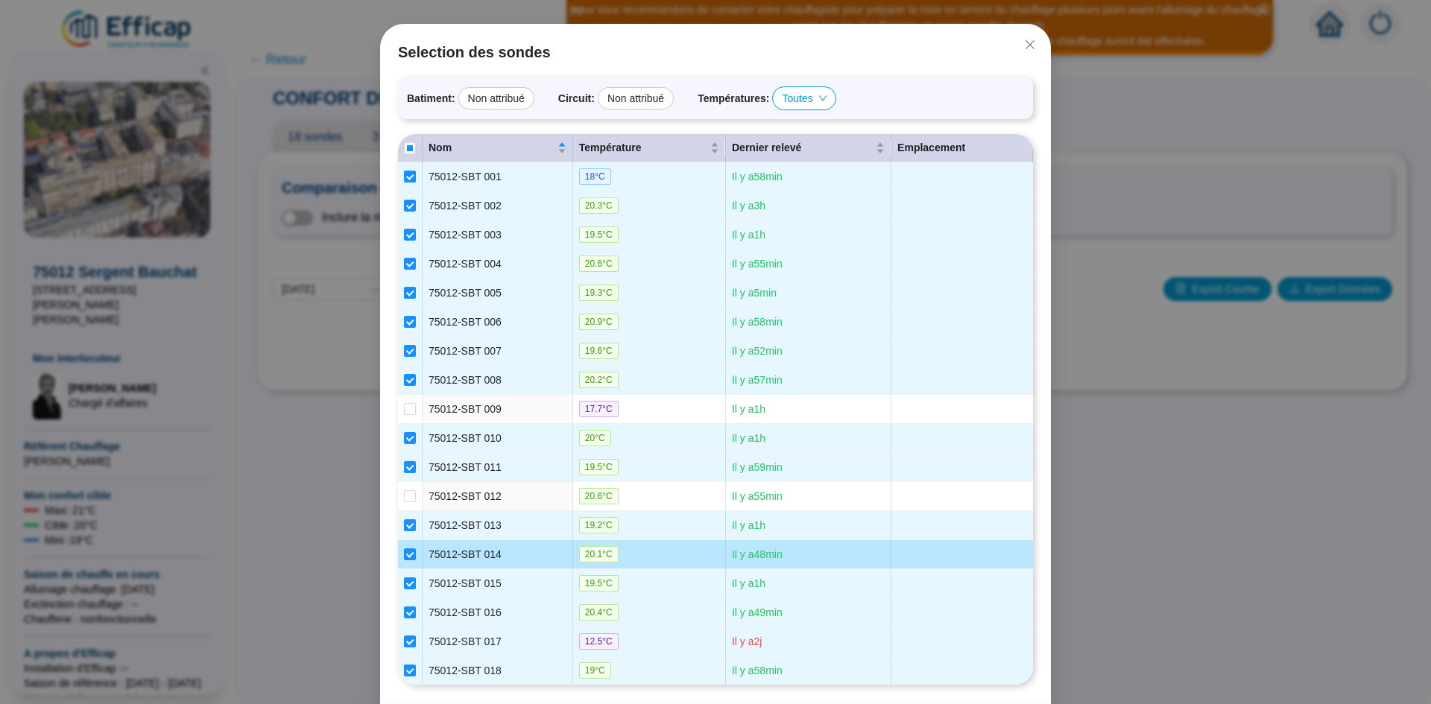
scroll to position [104, 0]
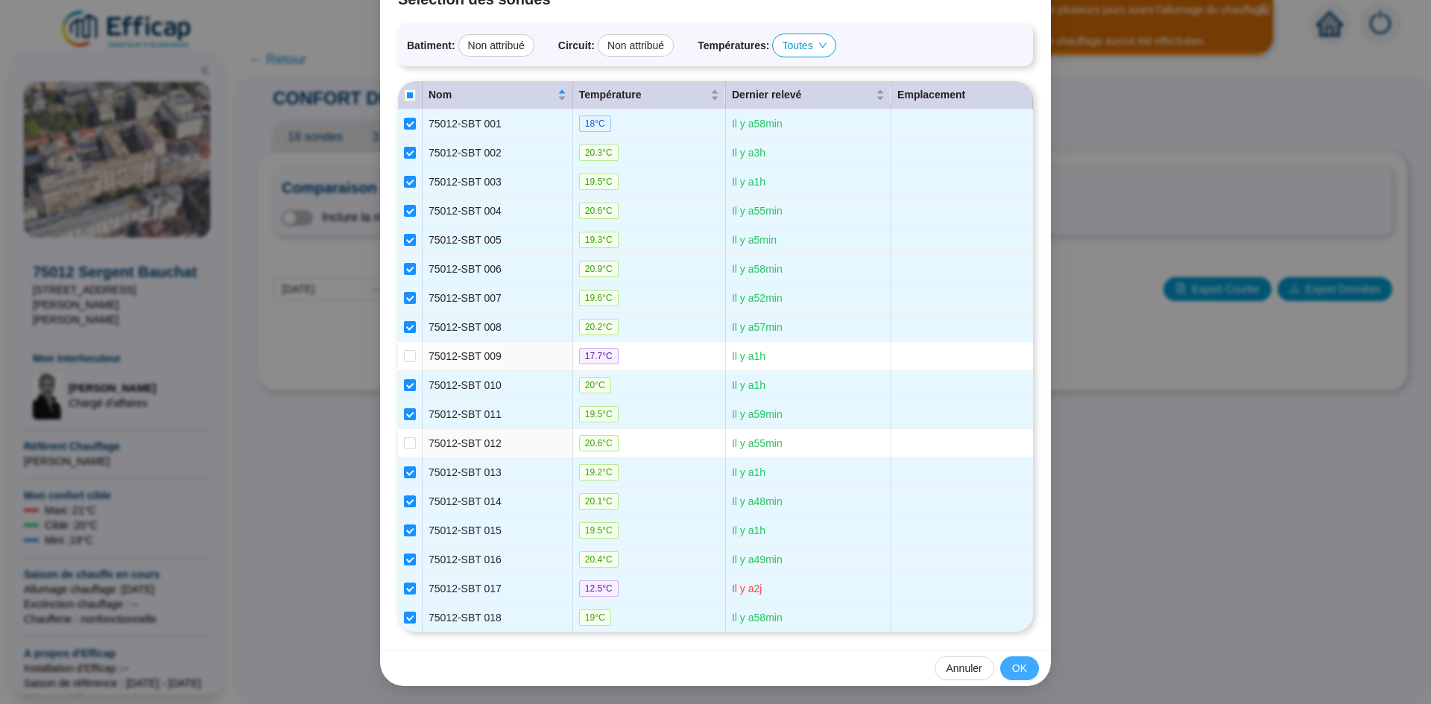
click at [1023, 671] on button "OK" at bounding box center [1019, 668] width 39 height 24
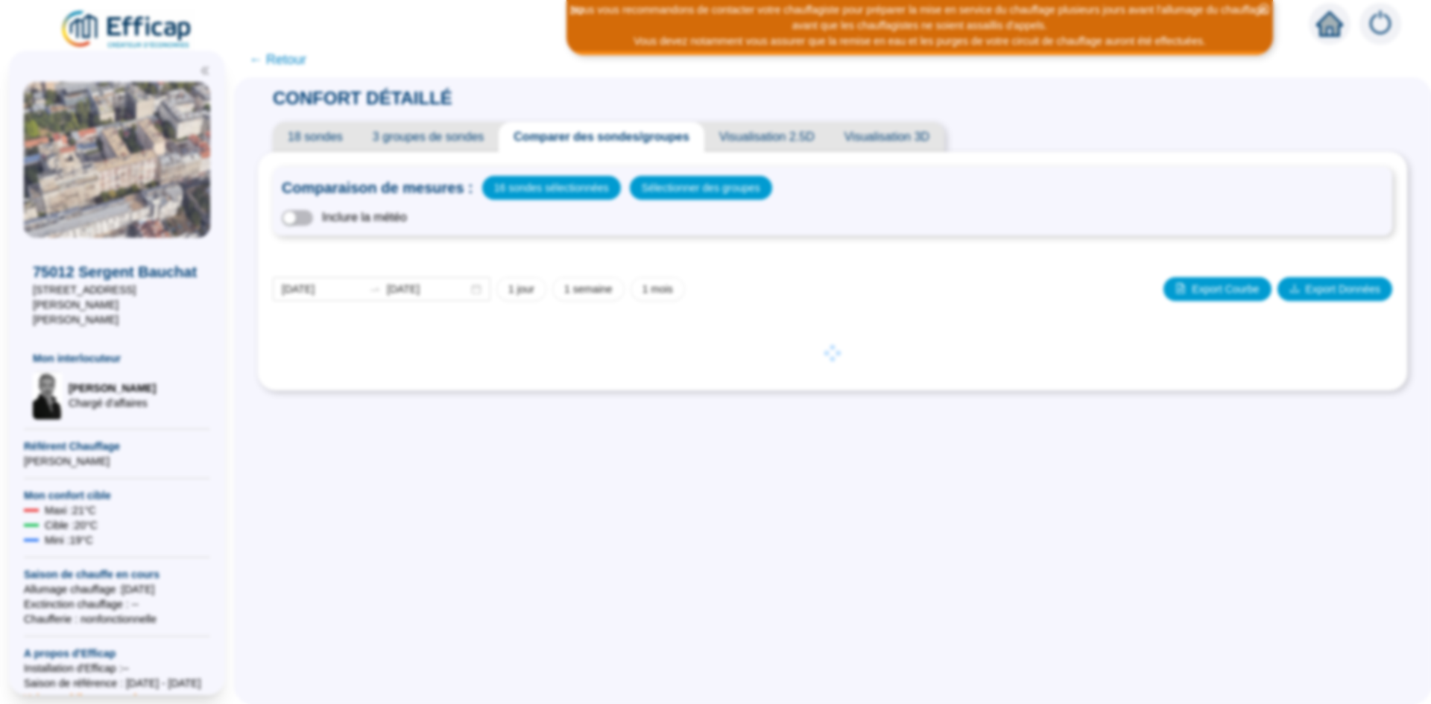
scroll to position [29, 0]
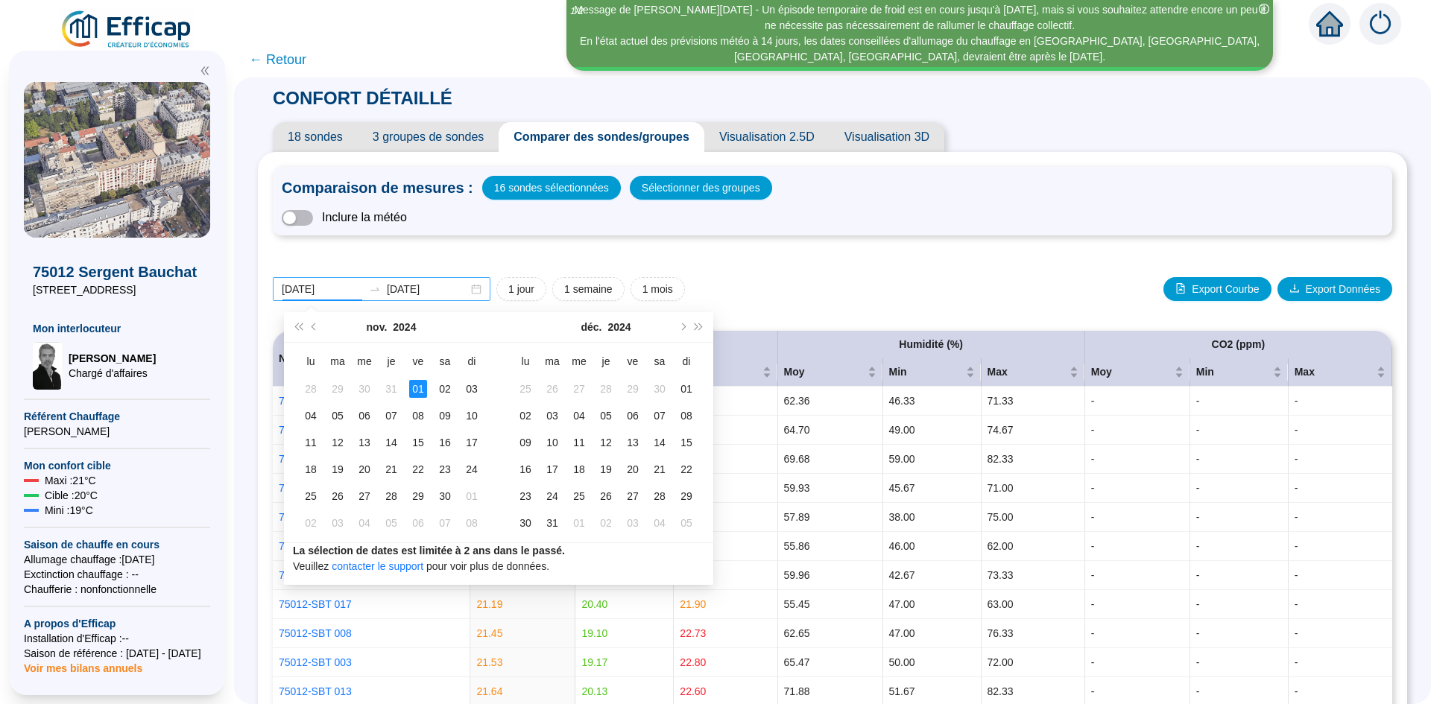
type input "[DATE]"
click at [425, 292] on input "2024-11-01" at bounding box center [427, 290] width 81 height 16
click at [433, 289] on input "2024-11-01" at bounding box center [427, 290] width 81 height 16
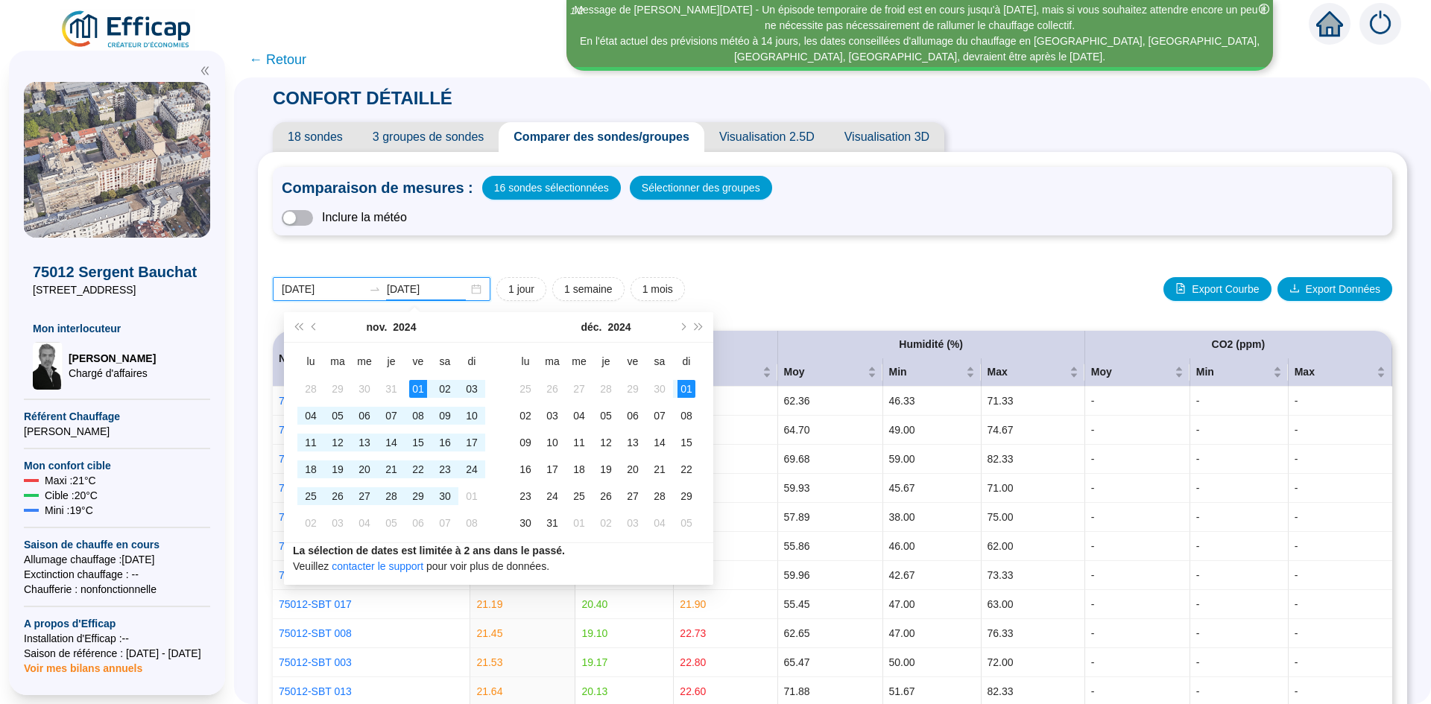
type input "2024-12-01"
click at [940, 283] on div "2024-11-01 2024-12-01 1 jour 1 semaine 1 mois Export Courbe Export Données" at bounding box center [832, 289] width 1119 height 24
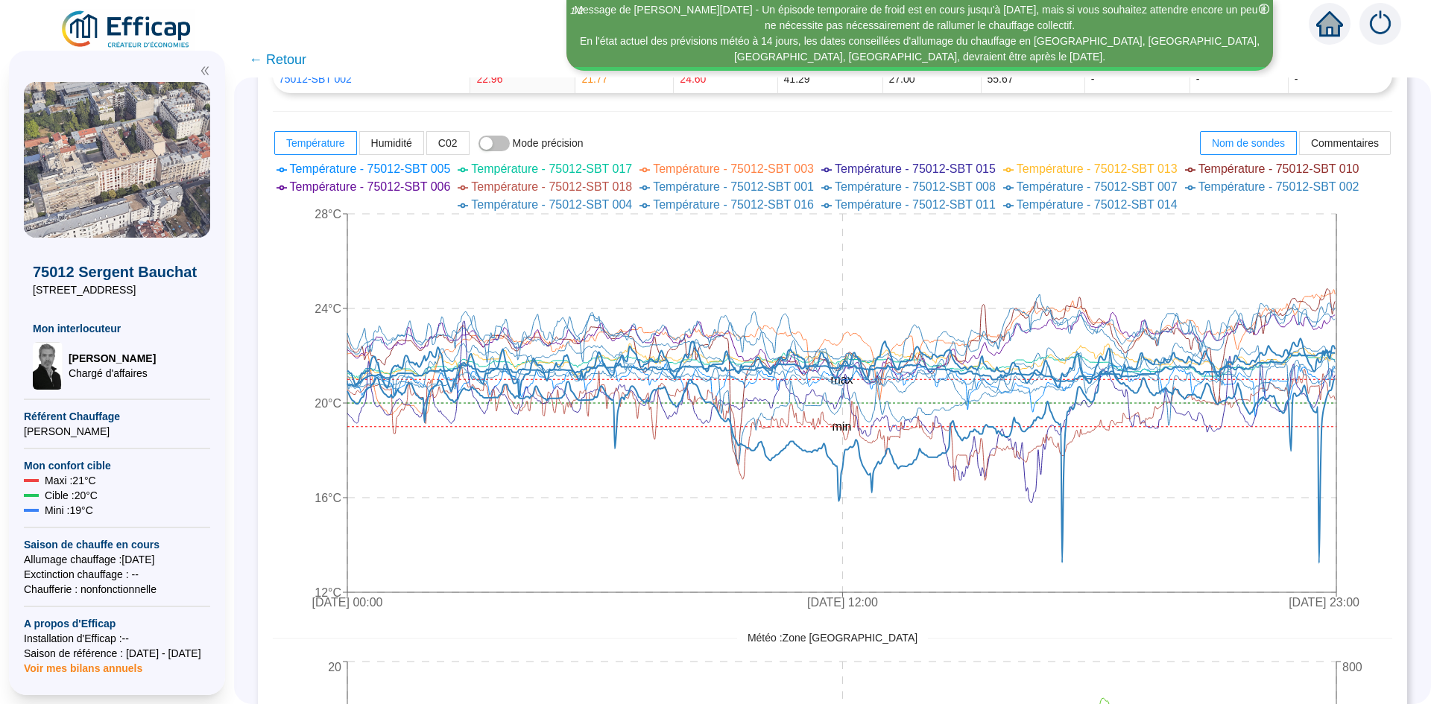
scroll to position [820, 0]
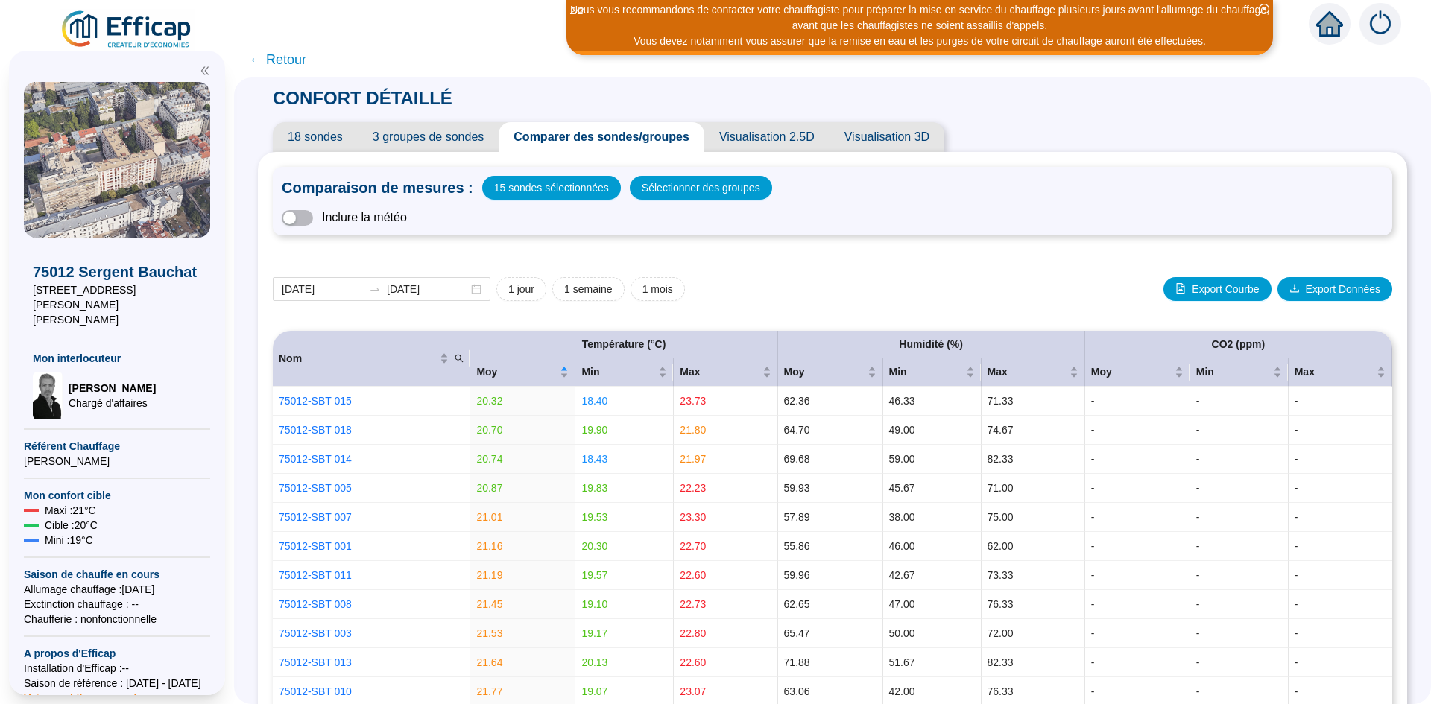
scroll to position [745, 0]
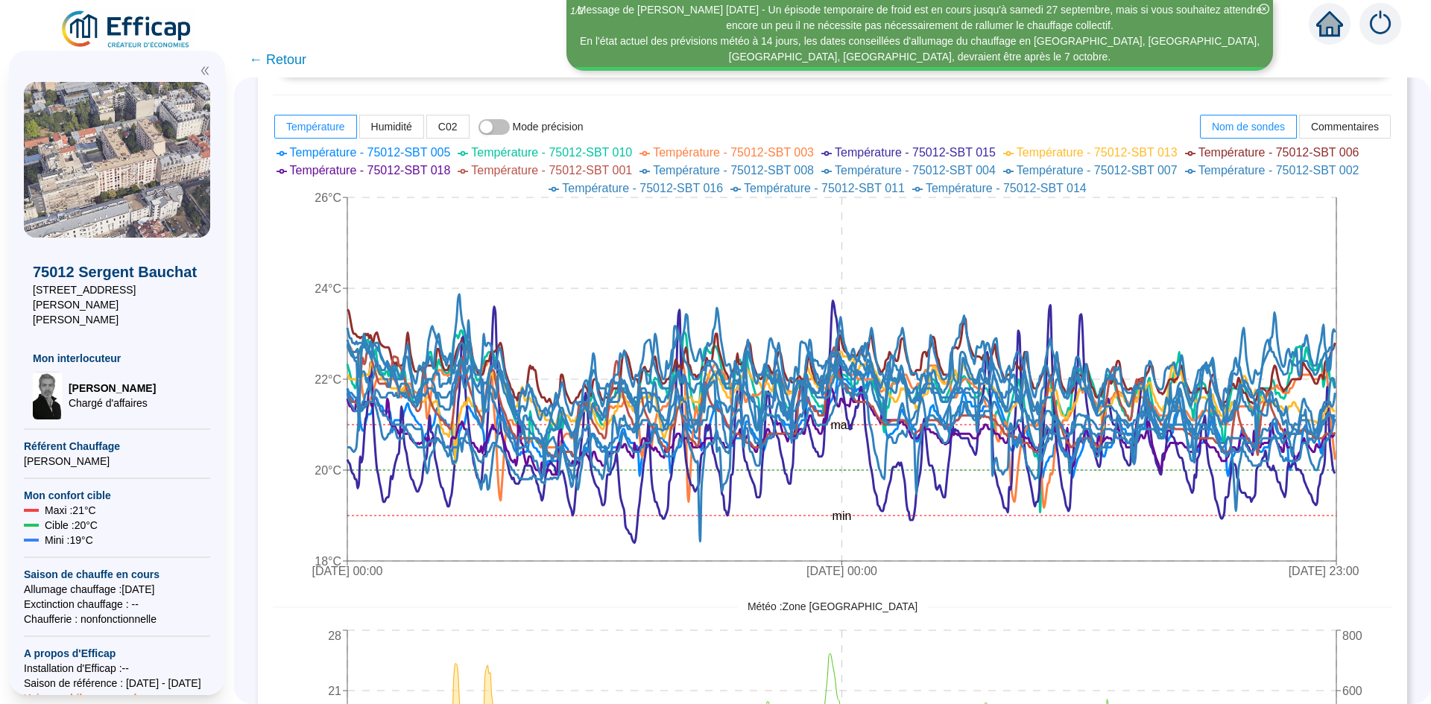
click at [975, 148] on span "Température - 75012-SBT 015" at bounding box center [915, 152] width 161 height 13
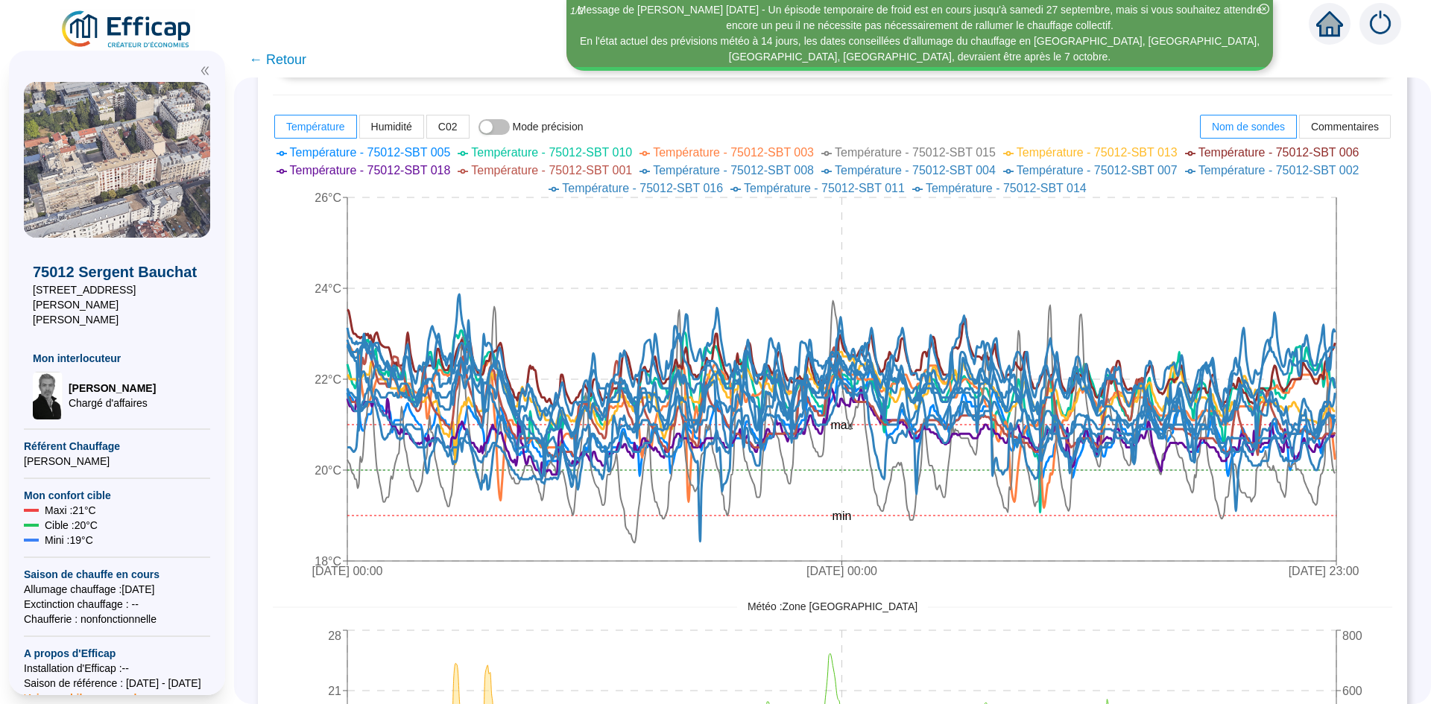
click at [975, 152] on span "Température - 75012-SBT 015" at bounding box center [915, 152] width 161 height 13
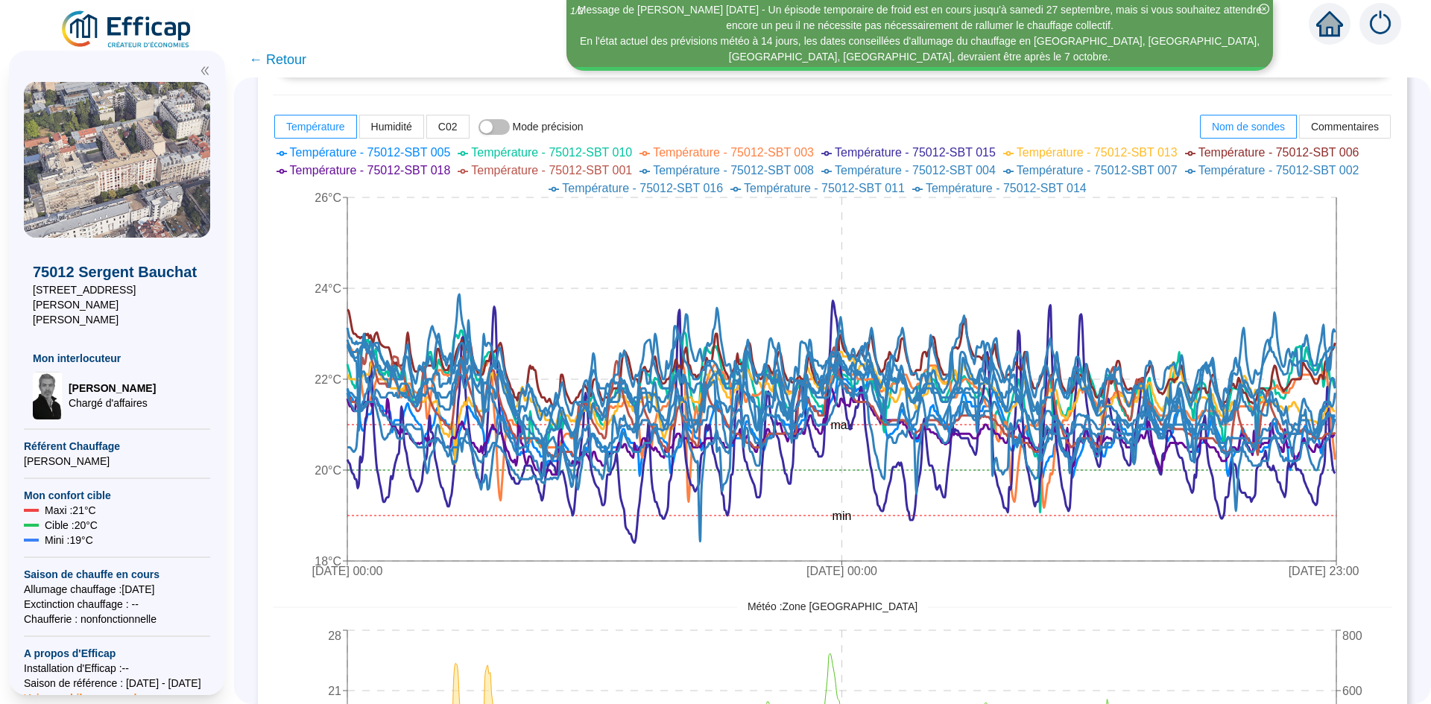
click at [975, 152] on span "Température - 75012-SBT 015" at bounding box center [915, 152] width 161 height 13
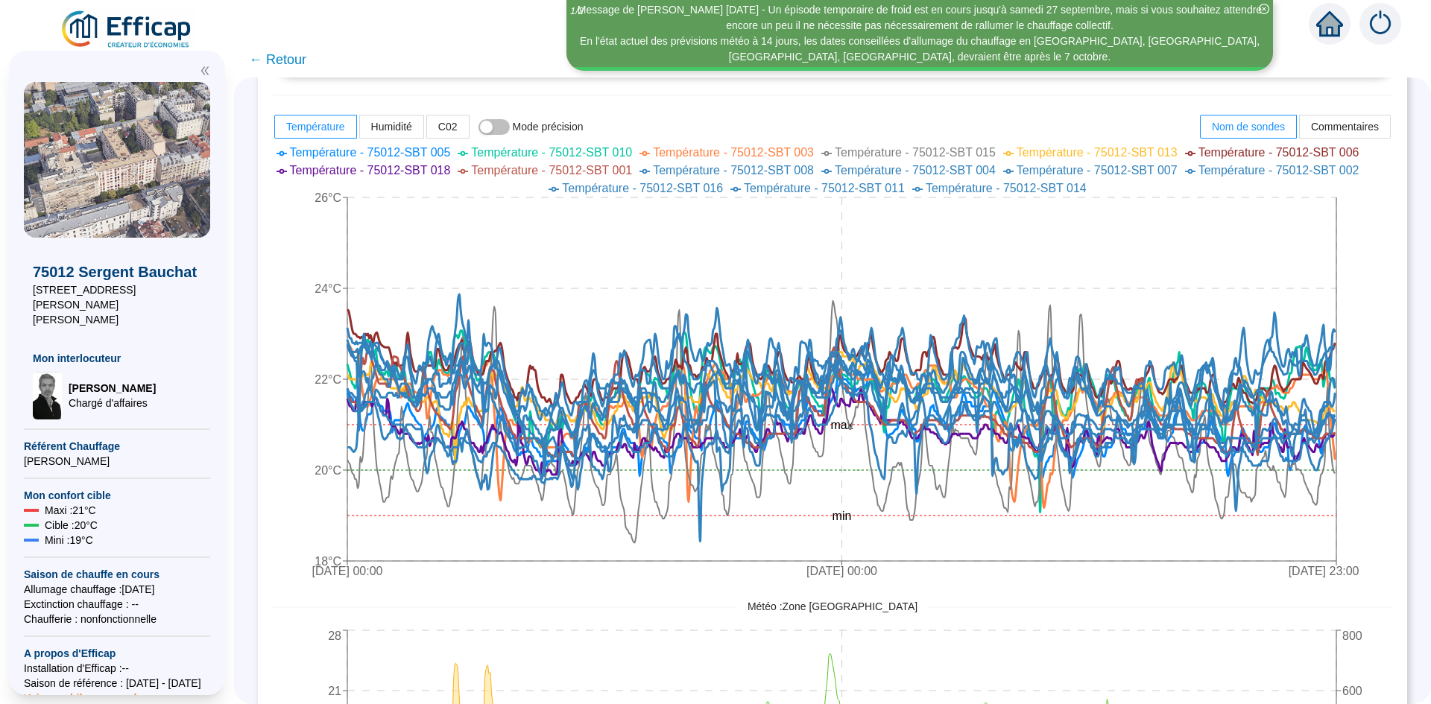
click at [975, 153] on span "Température - 75012-SBT 015" at bounding box center [915, 152] width 161 height 13
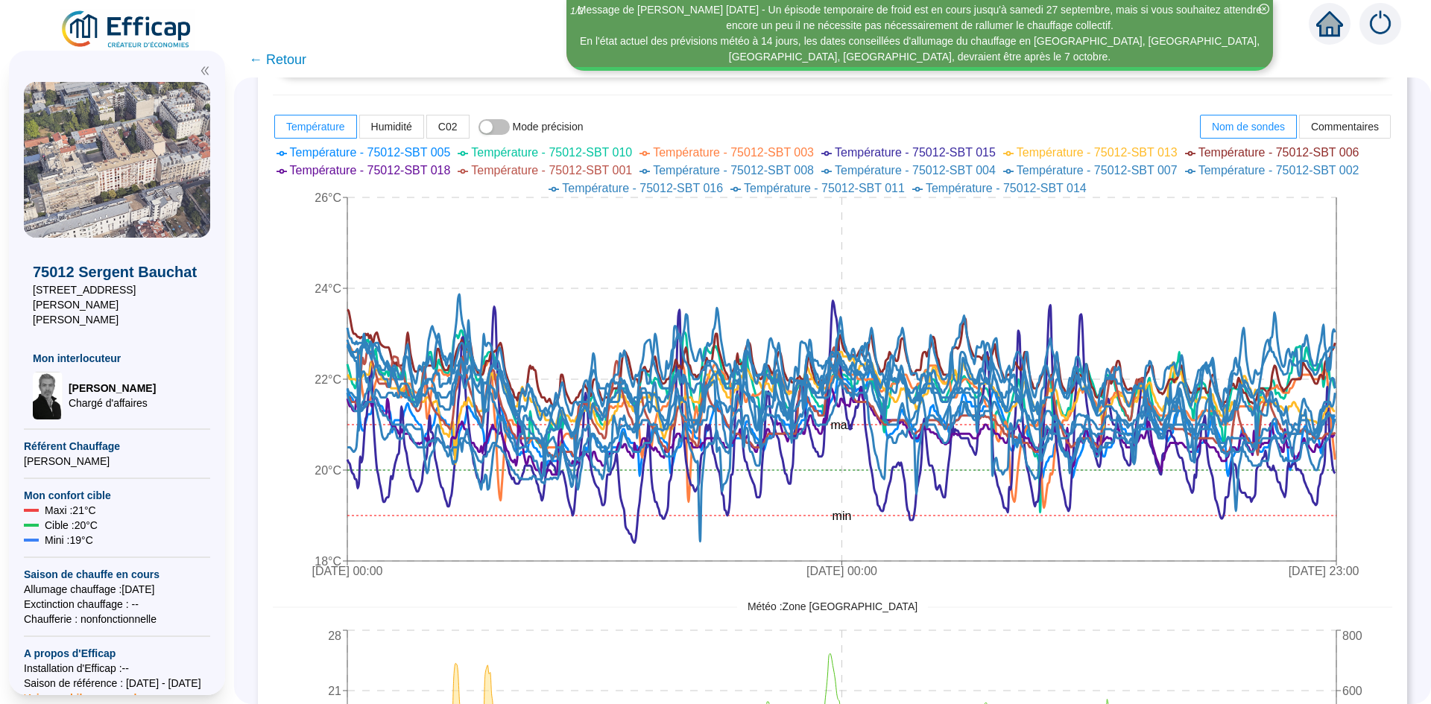
click at [975, 153] on span "Température - 75012-SBT 015" at bounding box center [915, 152] width 161 height 13
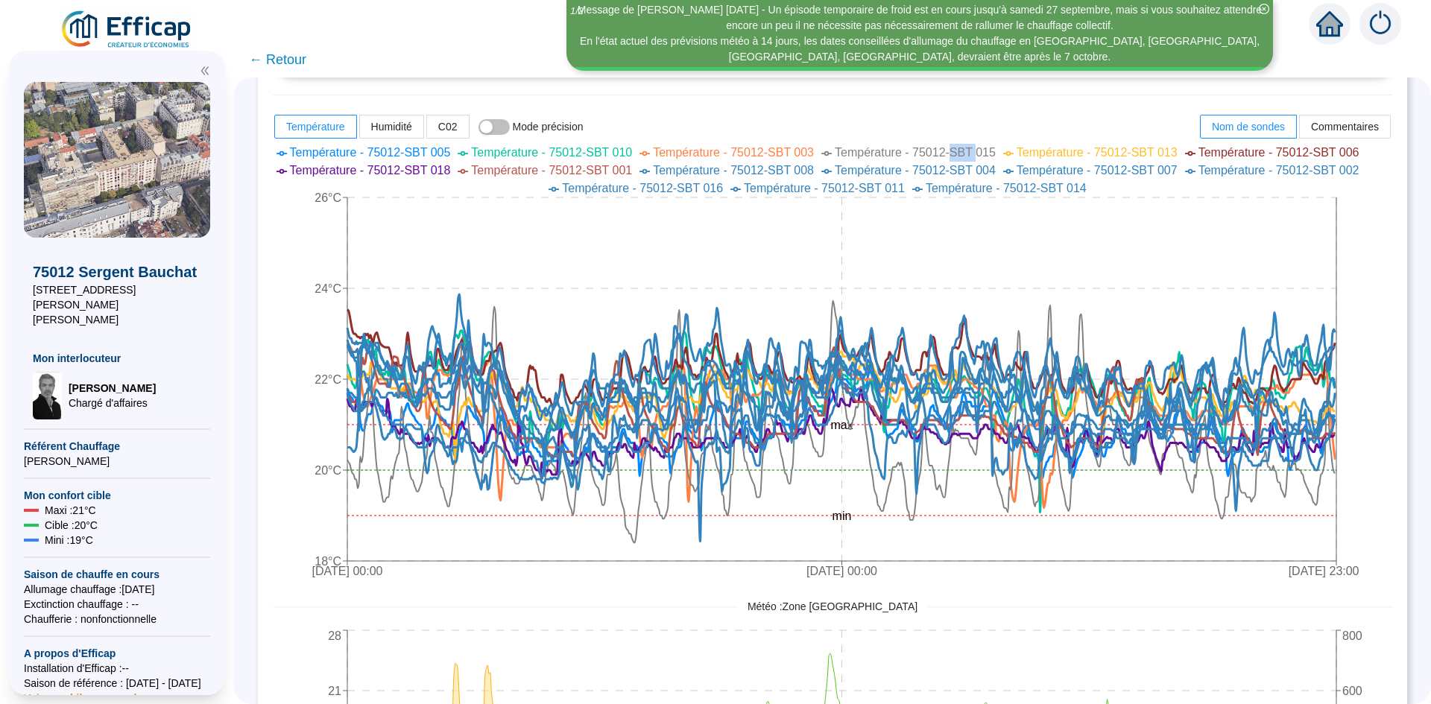
click at [975, 153] on span "Température - 75012-SBT 015" at bounding box center [915, 152] width 161 height 13
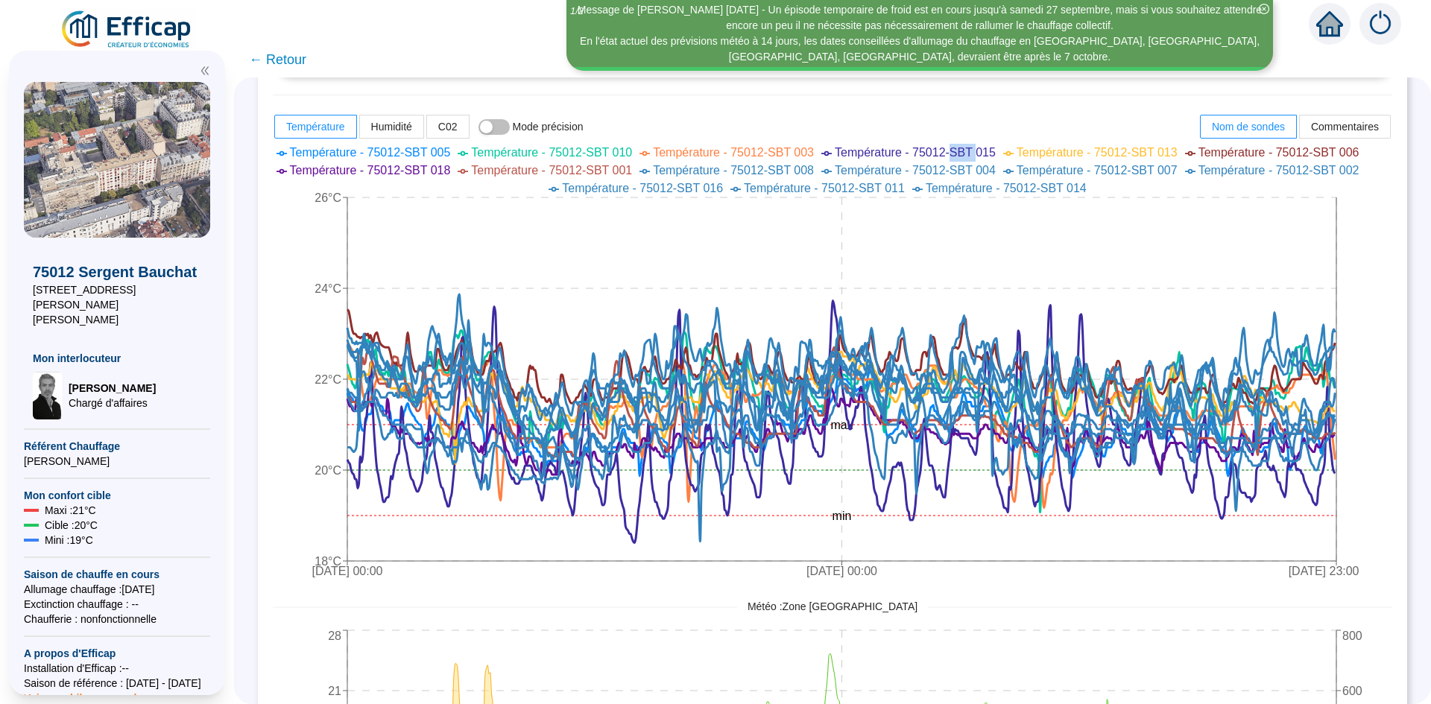
click at [975, 153] on span "Température - 75012-SBT 015" at bounding box center [915, 152] width 161 height 13
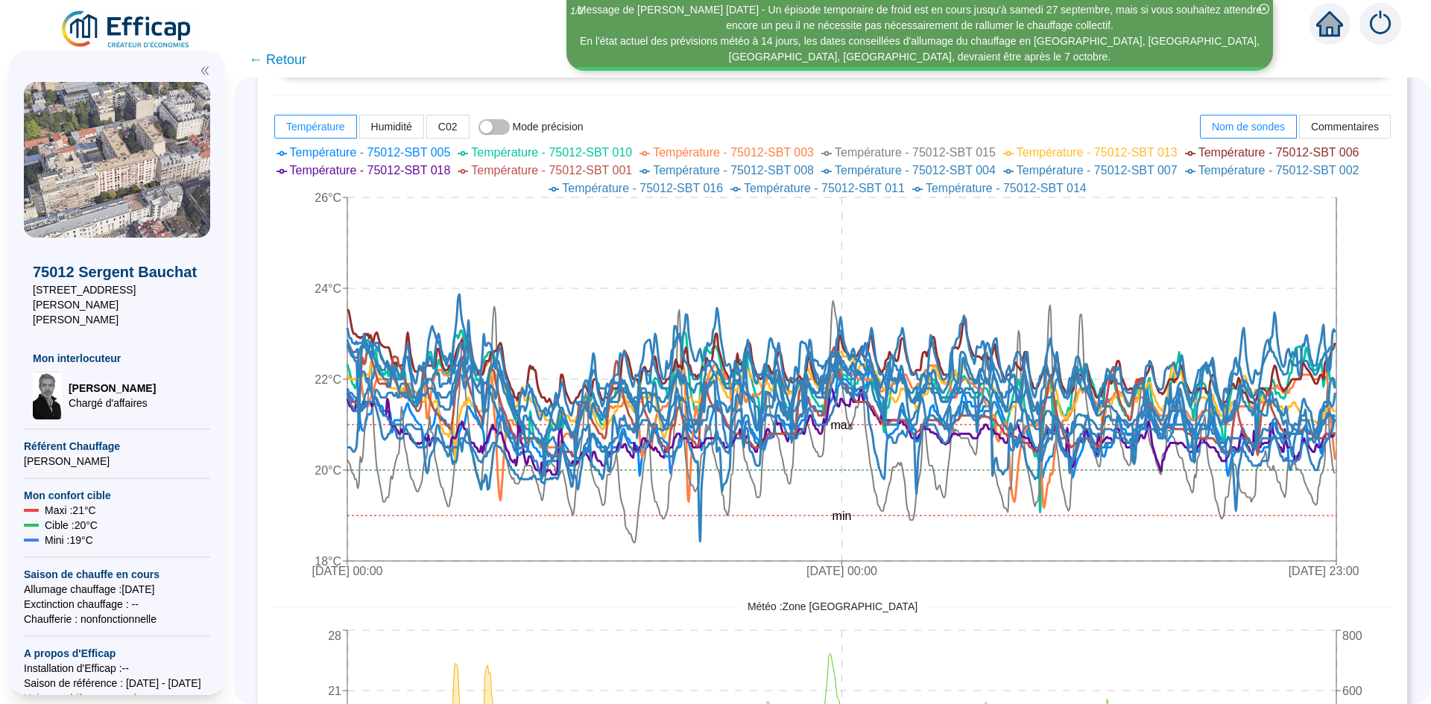
click at [975, 153] on span "Température - 75012-SBT 015" at bounding box center [915, 152] width 161 height 13
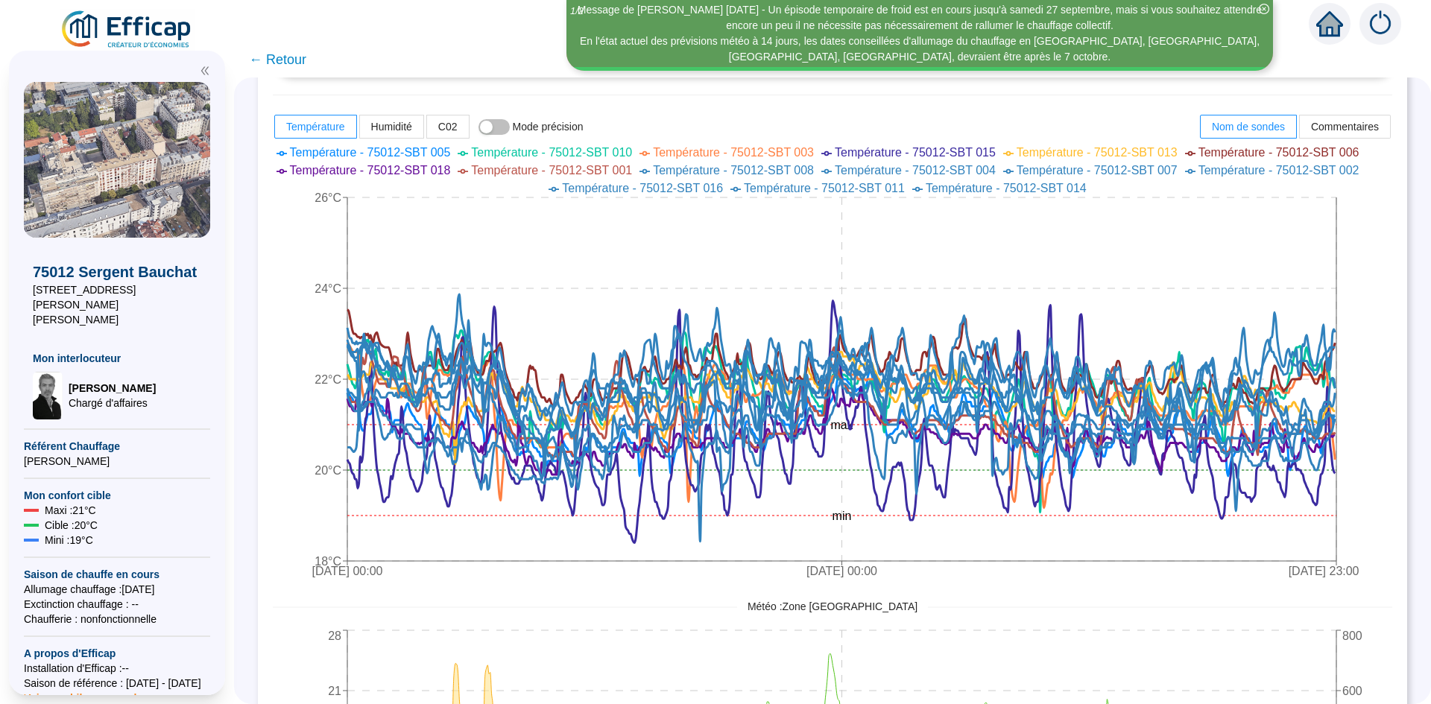
click at [888, 151] on span "Température - 75012-SBT 015" at bounding box center [915, 152] width 161 height 13
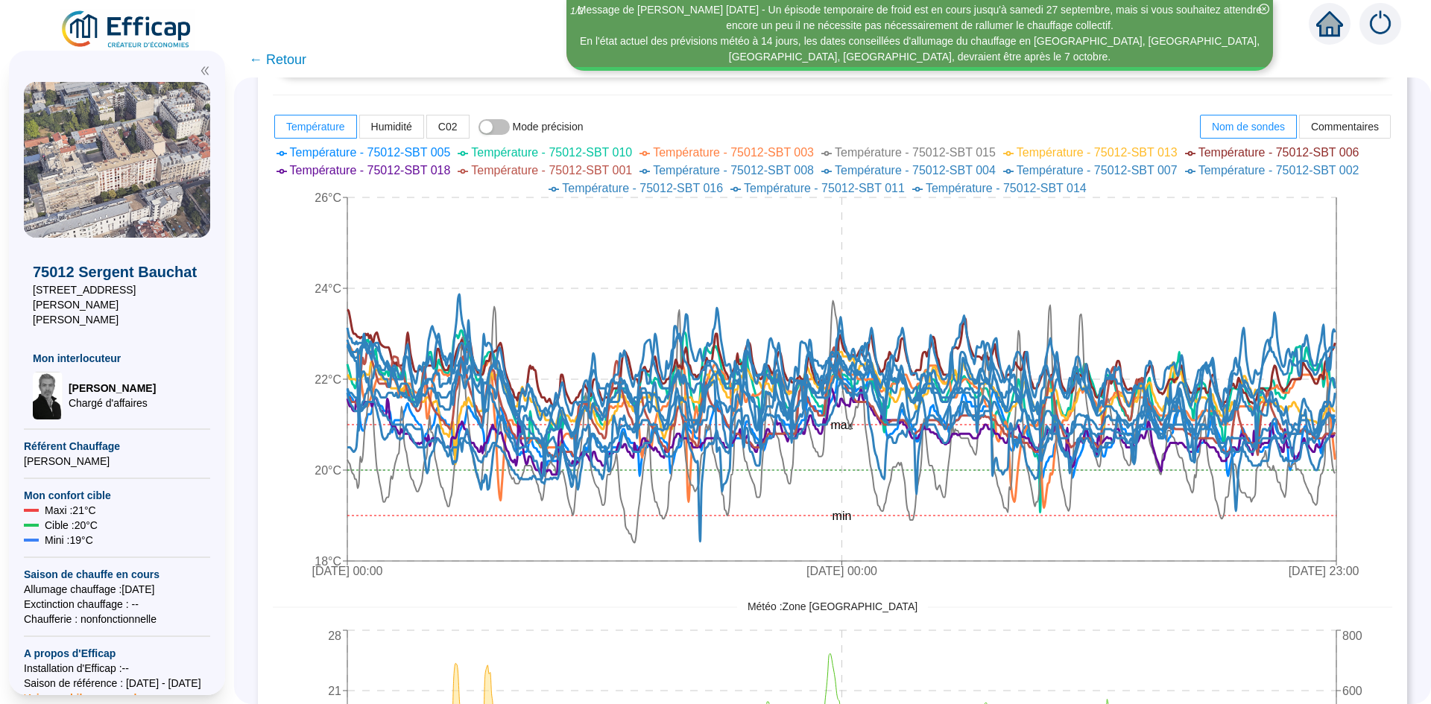
click at [888, 151] on span "Température - 75012-SBT 015" at bounding box center [915, 152] width 161 height 13
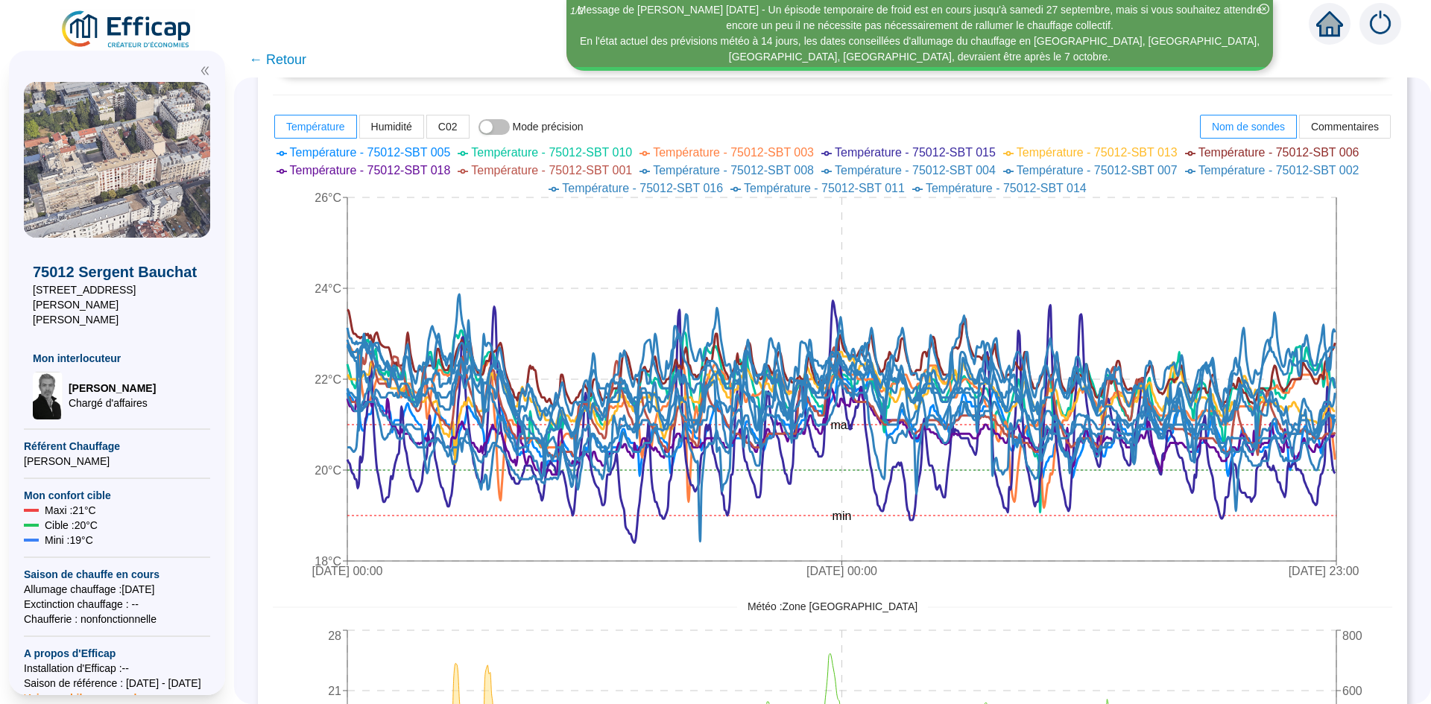
click at [880, 154] on span "Température - 75012-SBT 015" at bounding box center [915, 152] width 161 height 13
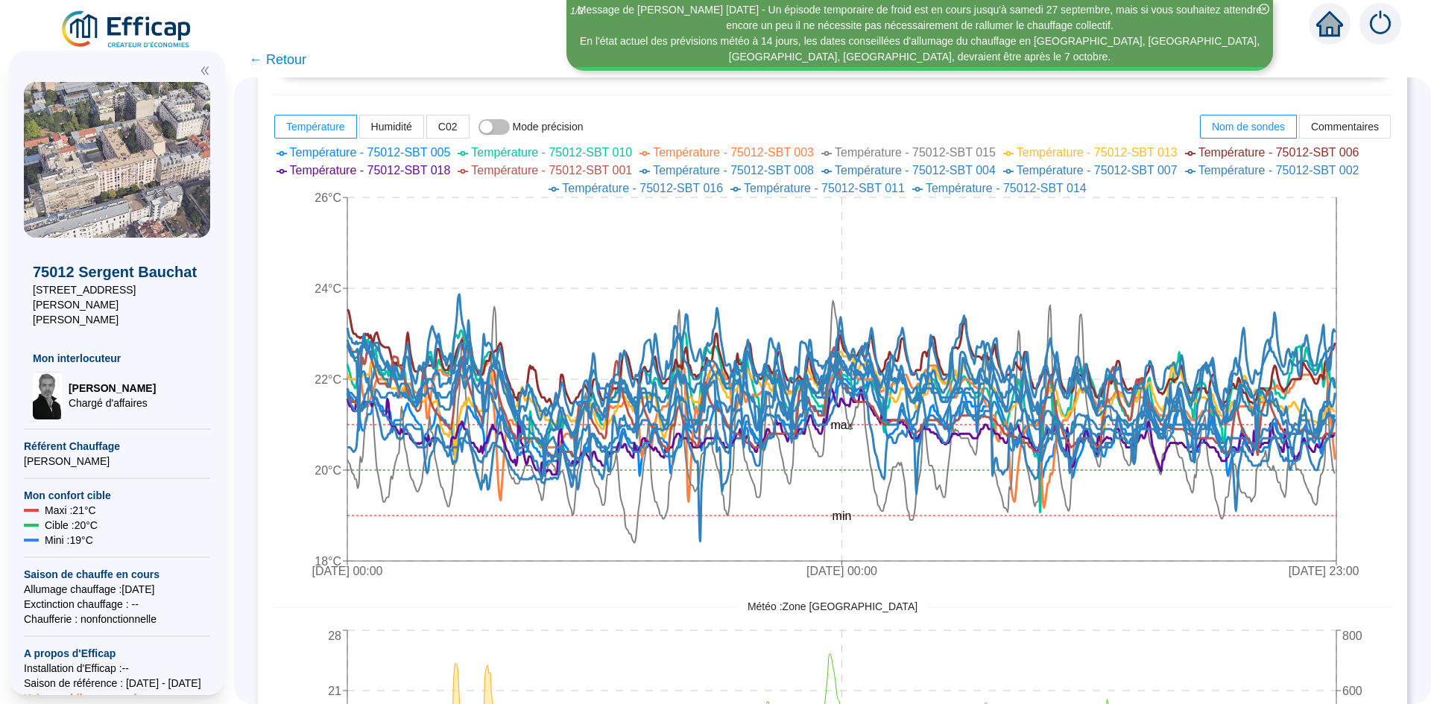
click at [880, 154] on span "Température - 75012-SBT 015" at bounding box center [915, 152] width 161 height 13
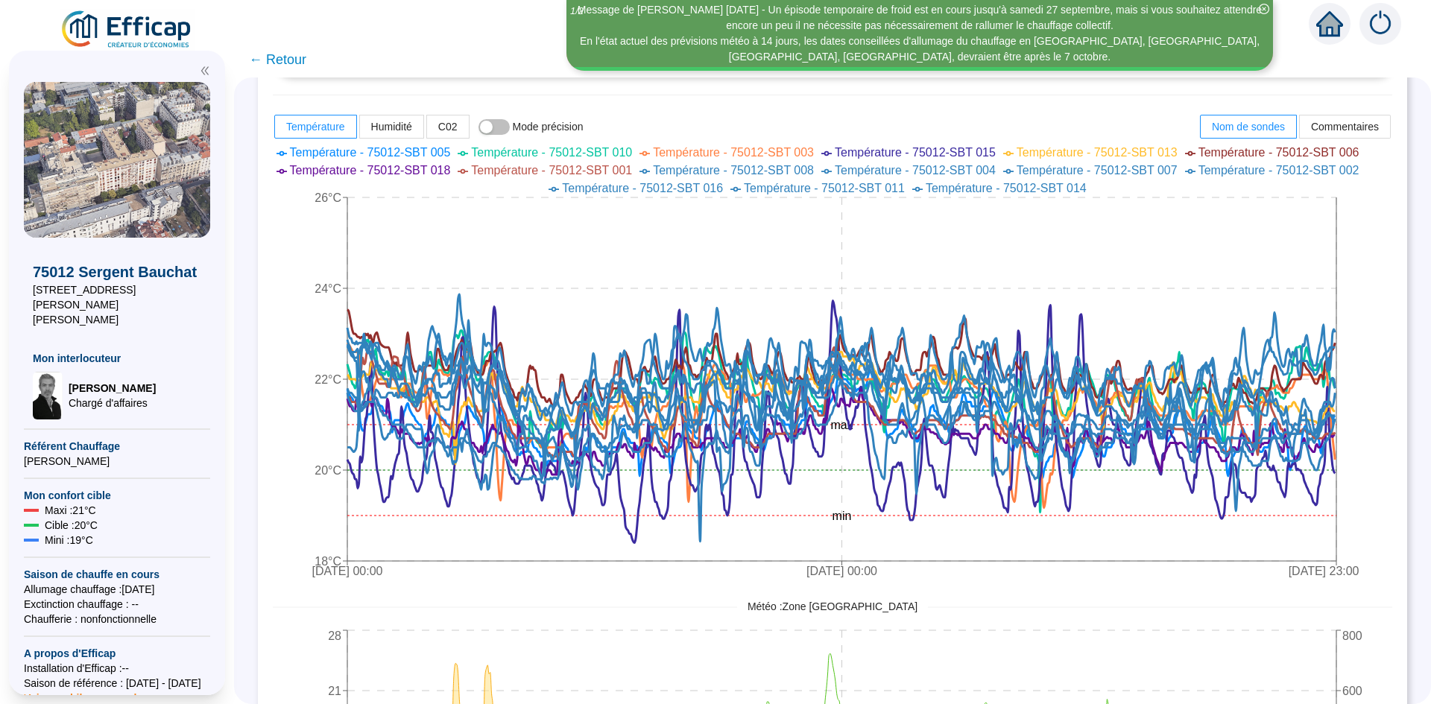
click at [882, 154] on span "Température - 75012-SBT 015" at bounding box center [915, 152] width 161 height 13
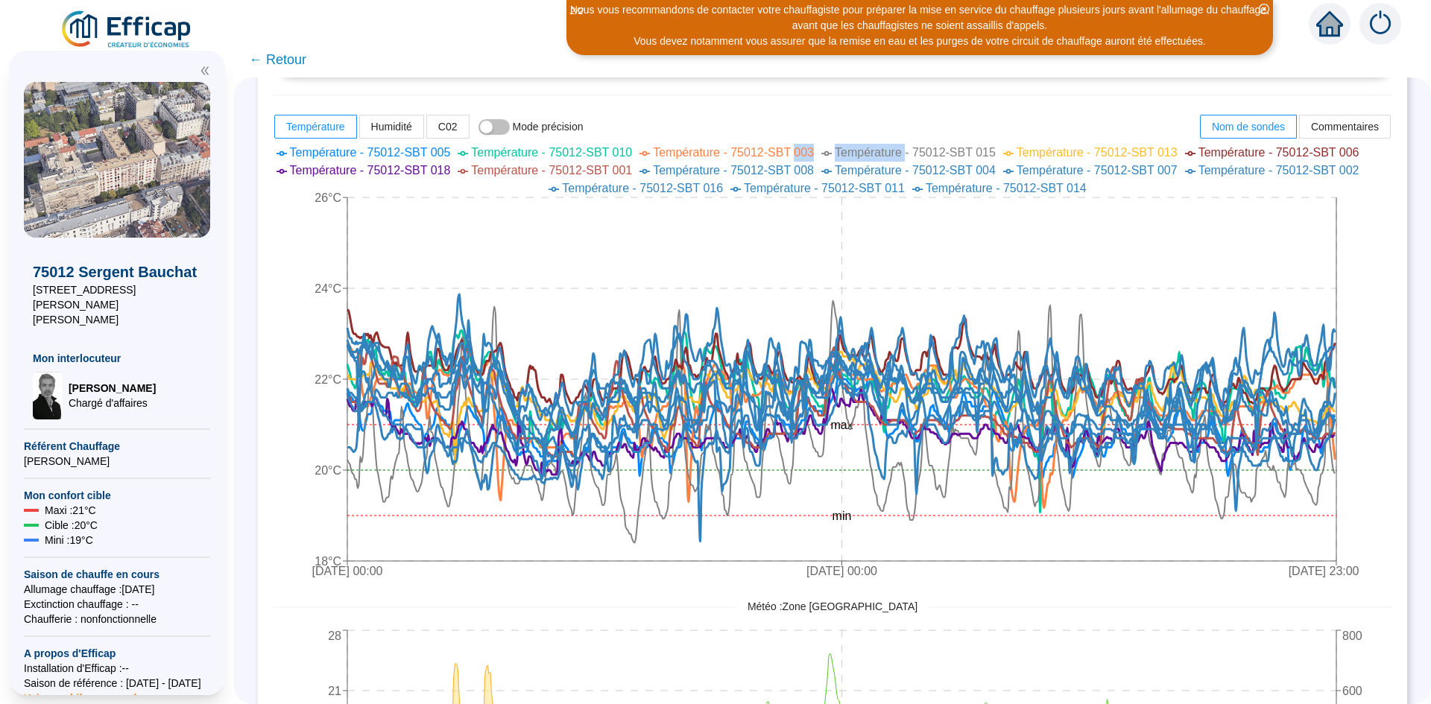
click at [882, 154] on span "Température - 75012-SBT 015" at bounding box center [915, 152] width 161 height 13
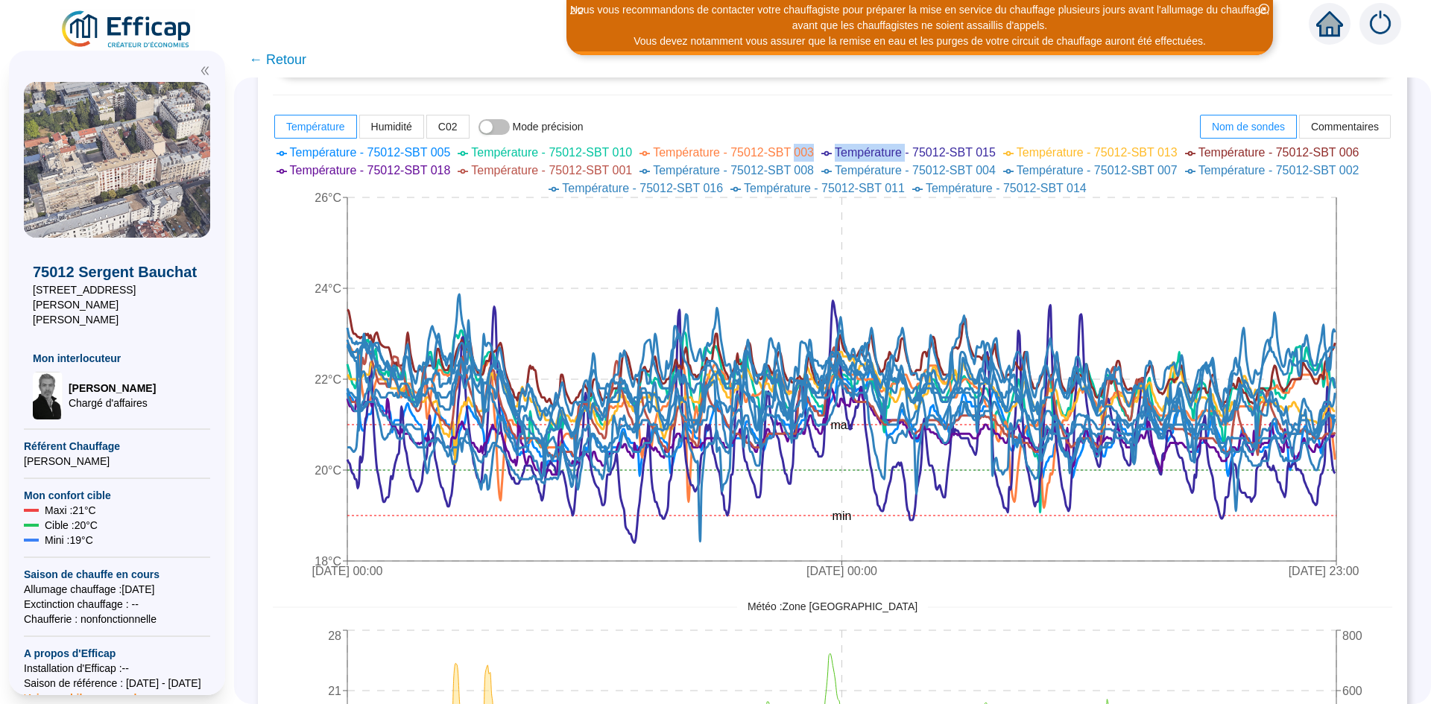
click at [882, 154] on span "Température - 75012-SBT 015" at bounding box center [915, 152] width 161 height 13
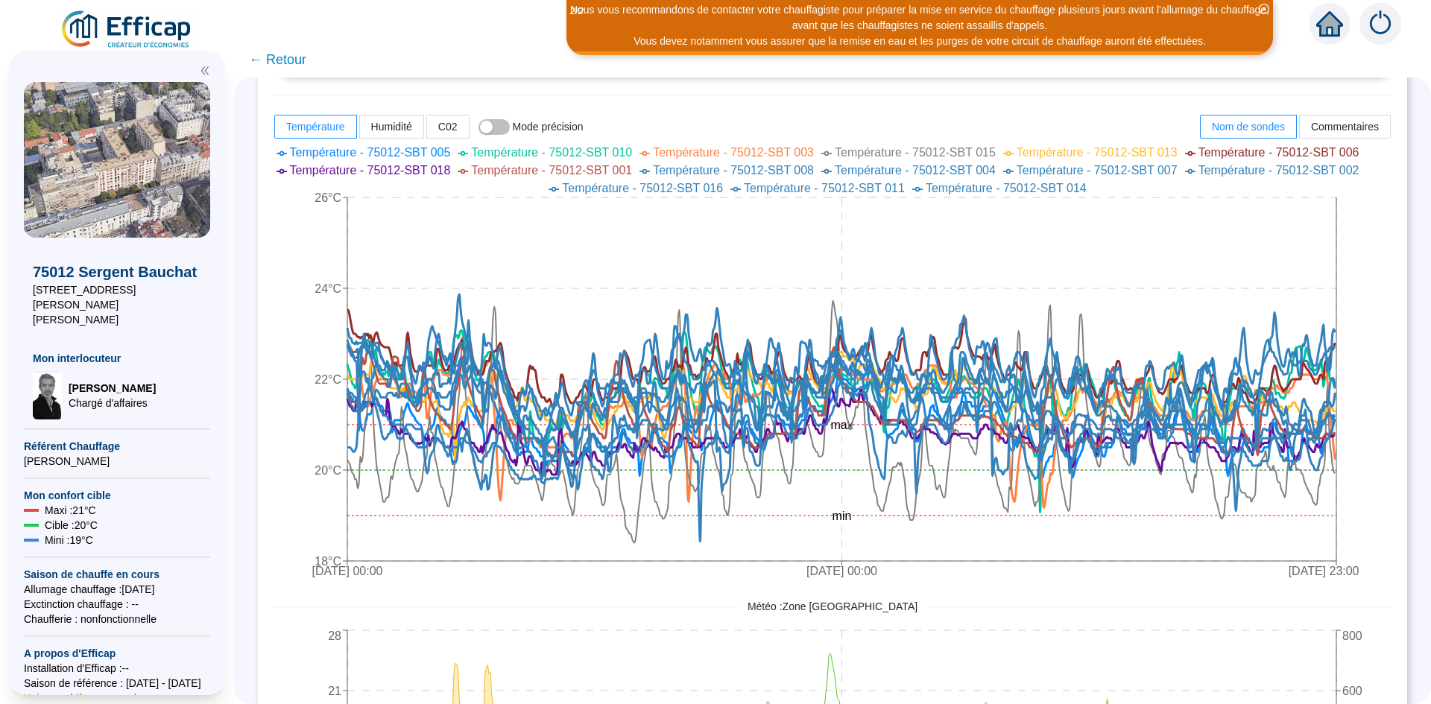
click at [882, 154] on span "Température - 75012-SBT 015" at bounding box center [915, 152] width 161 height 13
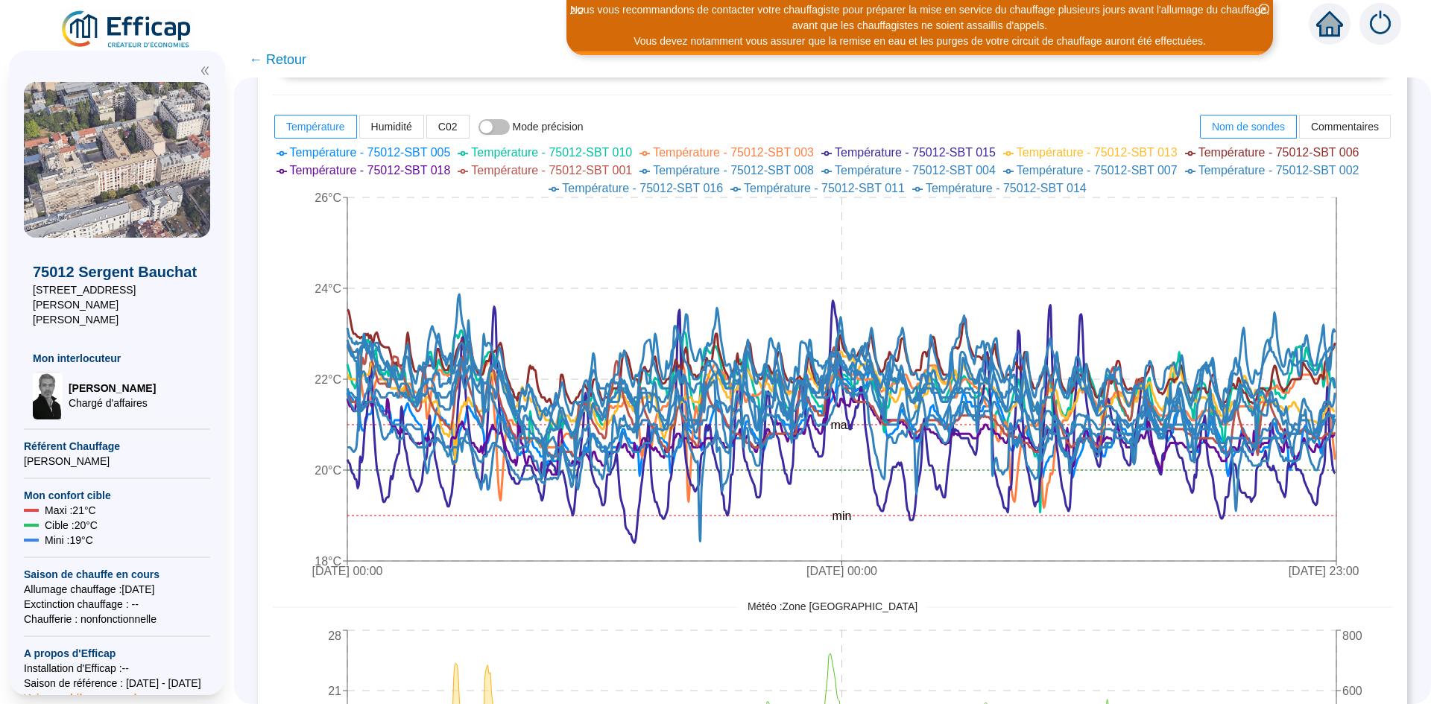
click at [882, 154] on span "Température - 75012-SBT 015" at bounding box center [915, 152] width 161 height 13
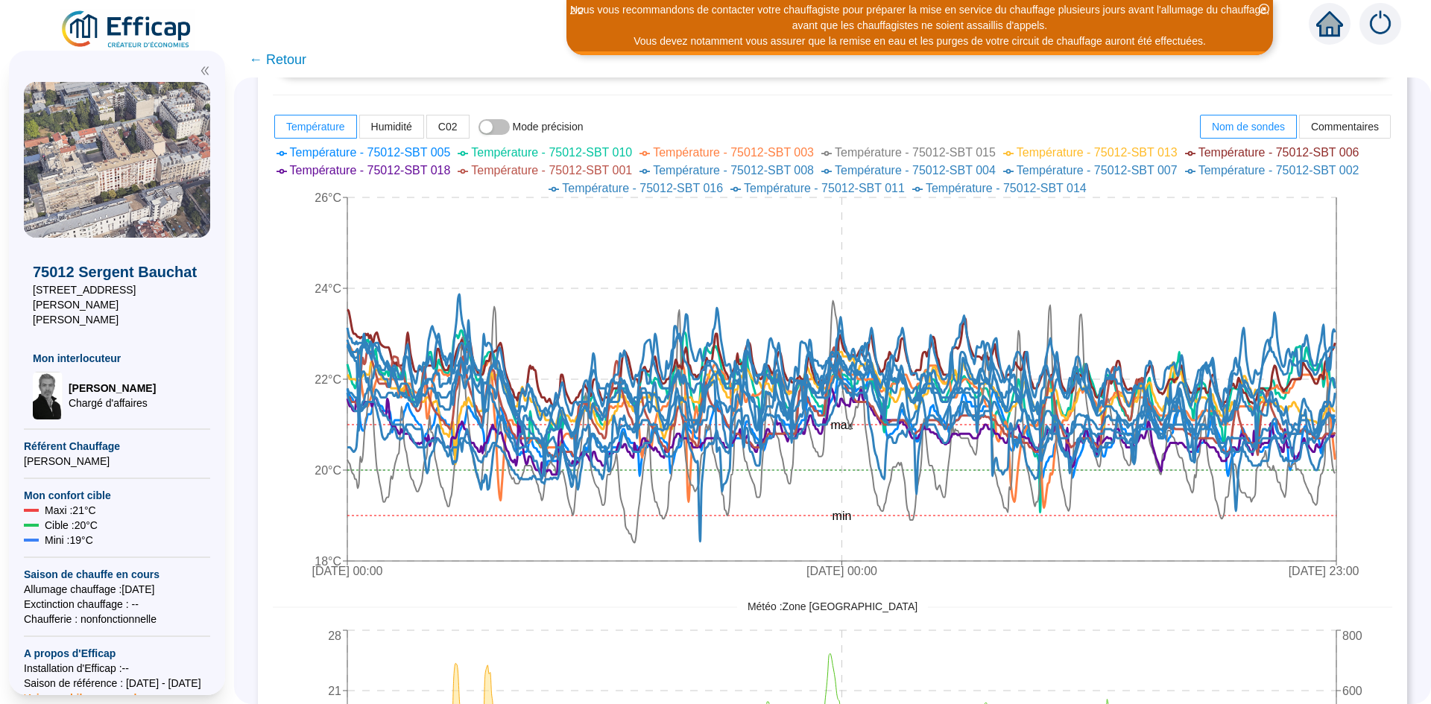
click at [882, 154] on span "Température - 75012-SBT 015" at bounding box center [915, 152] width 161 height 13
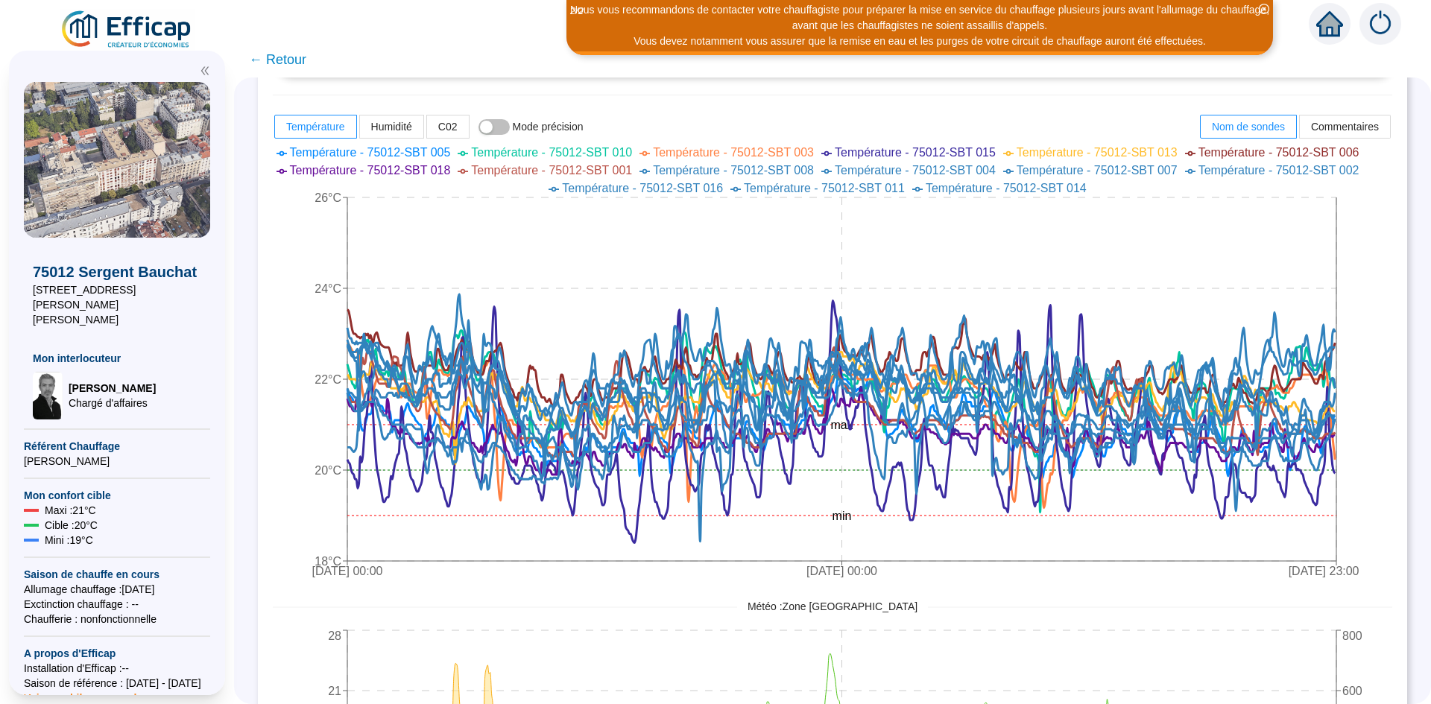
click at [396, 153] on span "Température - 75012-SBT 005" at bounding box center [370, 152] width 161 height 13
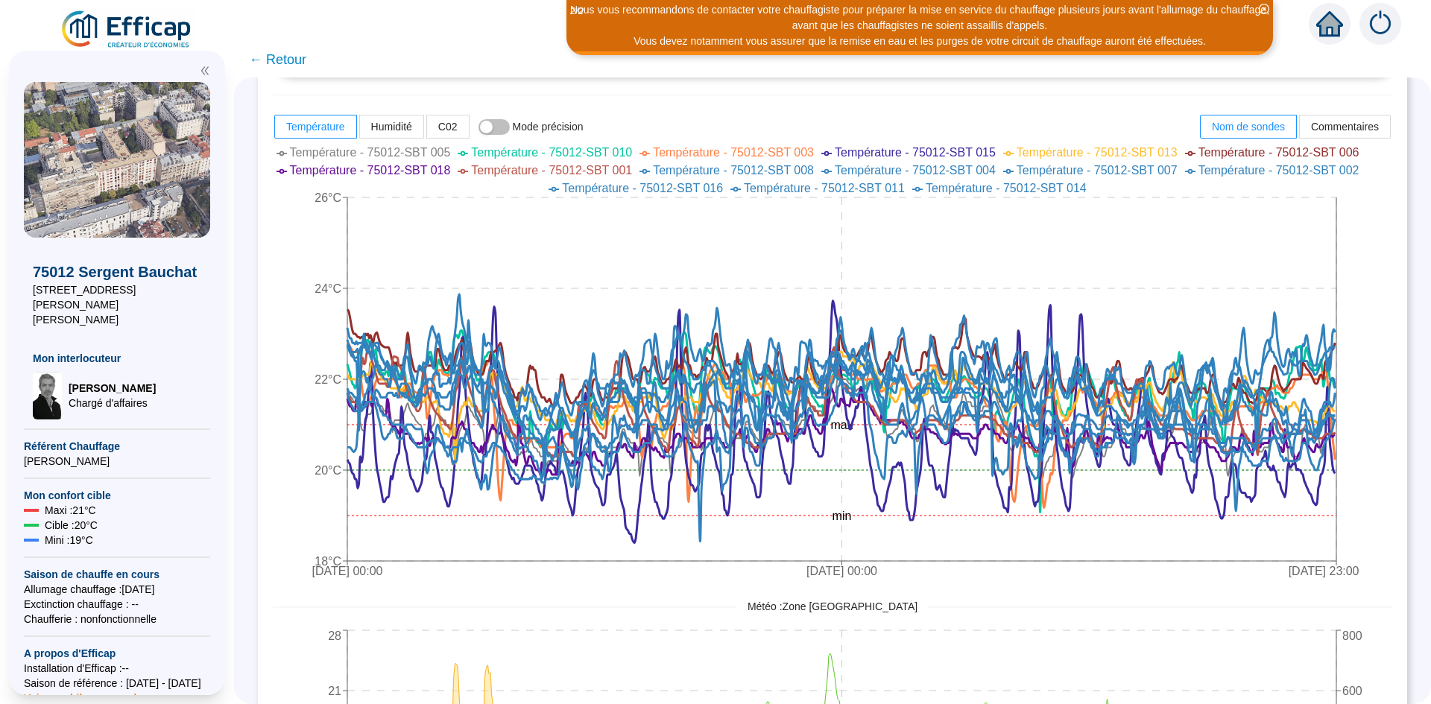
click at [396, 153] on span "Température - 75012-SBT 005" at bounding box center [370, 152] width 161 height 13
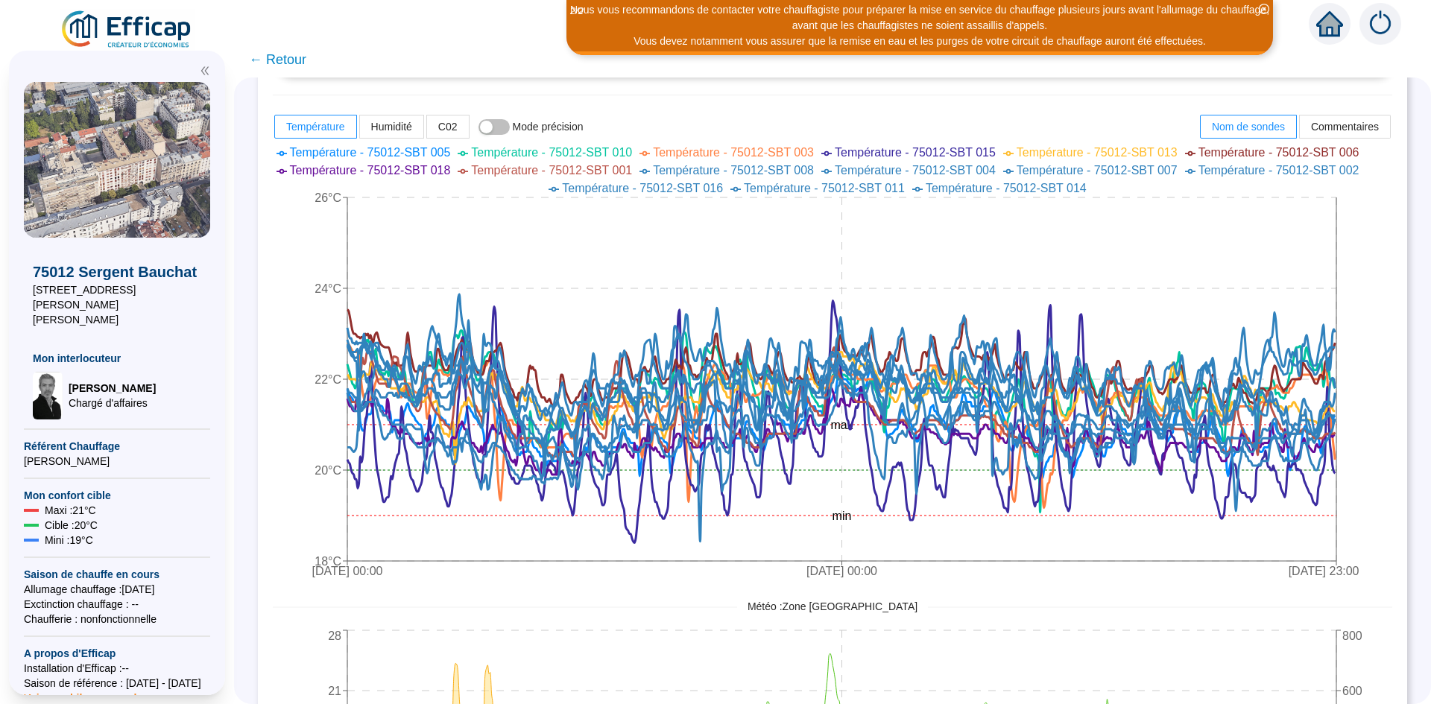
click at [968, 169] on span "Température - 75012-SBT 004" at bounding box center [915, 170] width 161 height 13
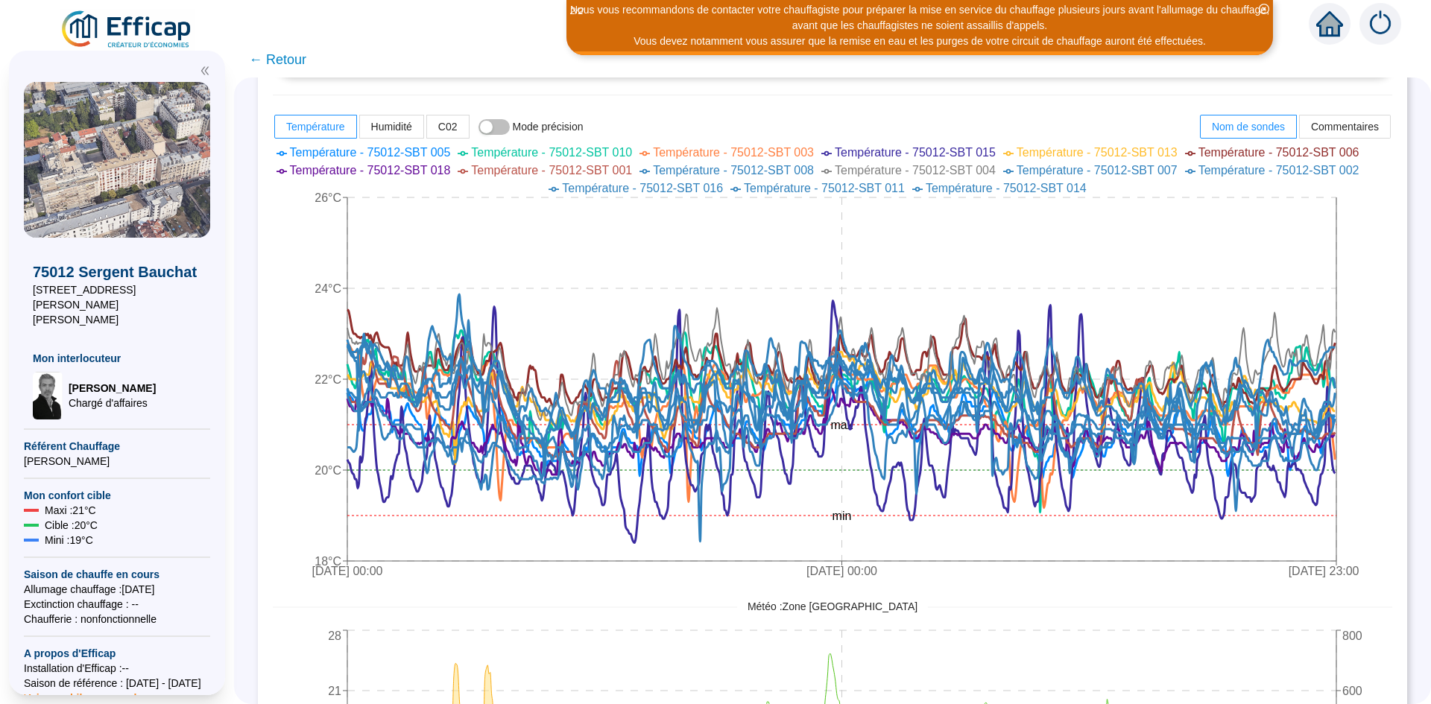
click at [969, 171] on span "Température - 75012-SBT 004" at bounding box center [915, 170] width 161 height 13
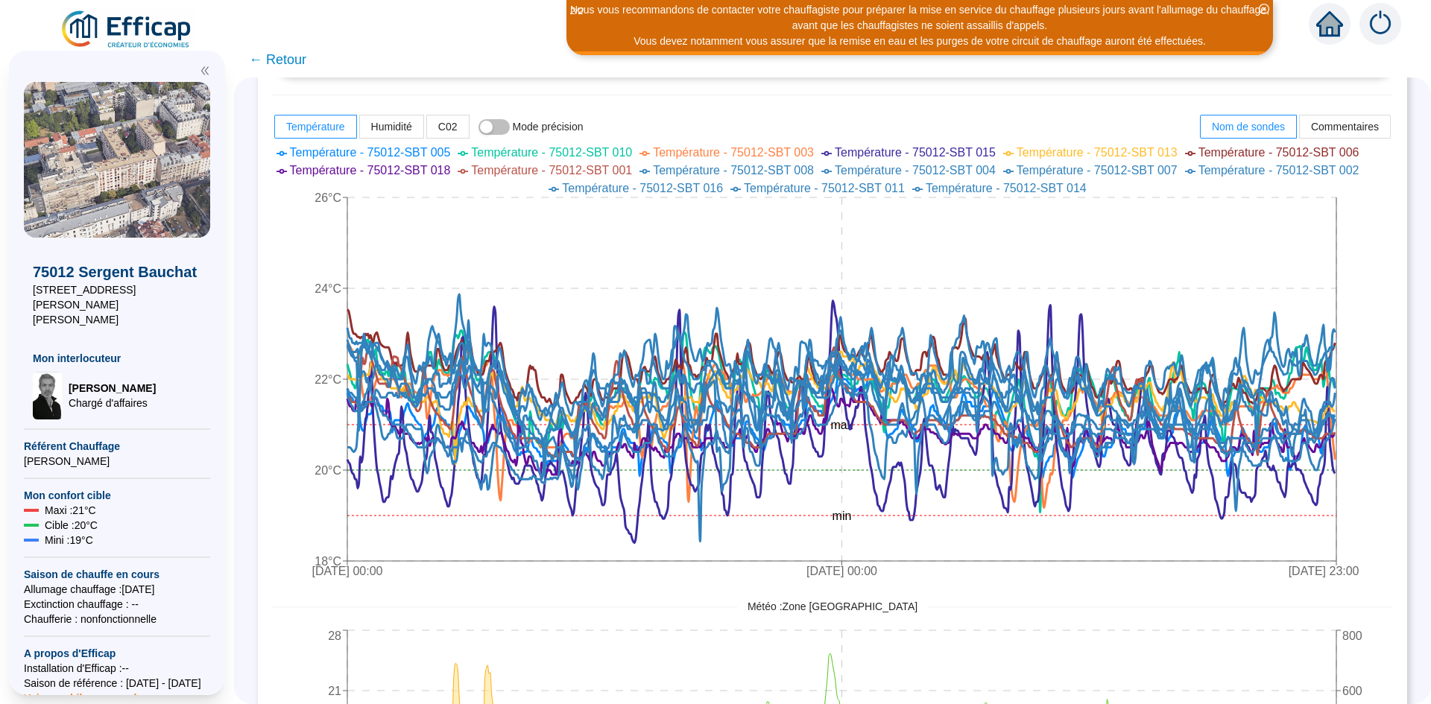
click at [1068, 172] on span "Température - 75012-SBT 007" at bounding box center [1096, 170] width 161 height 13
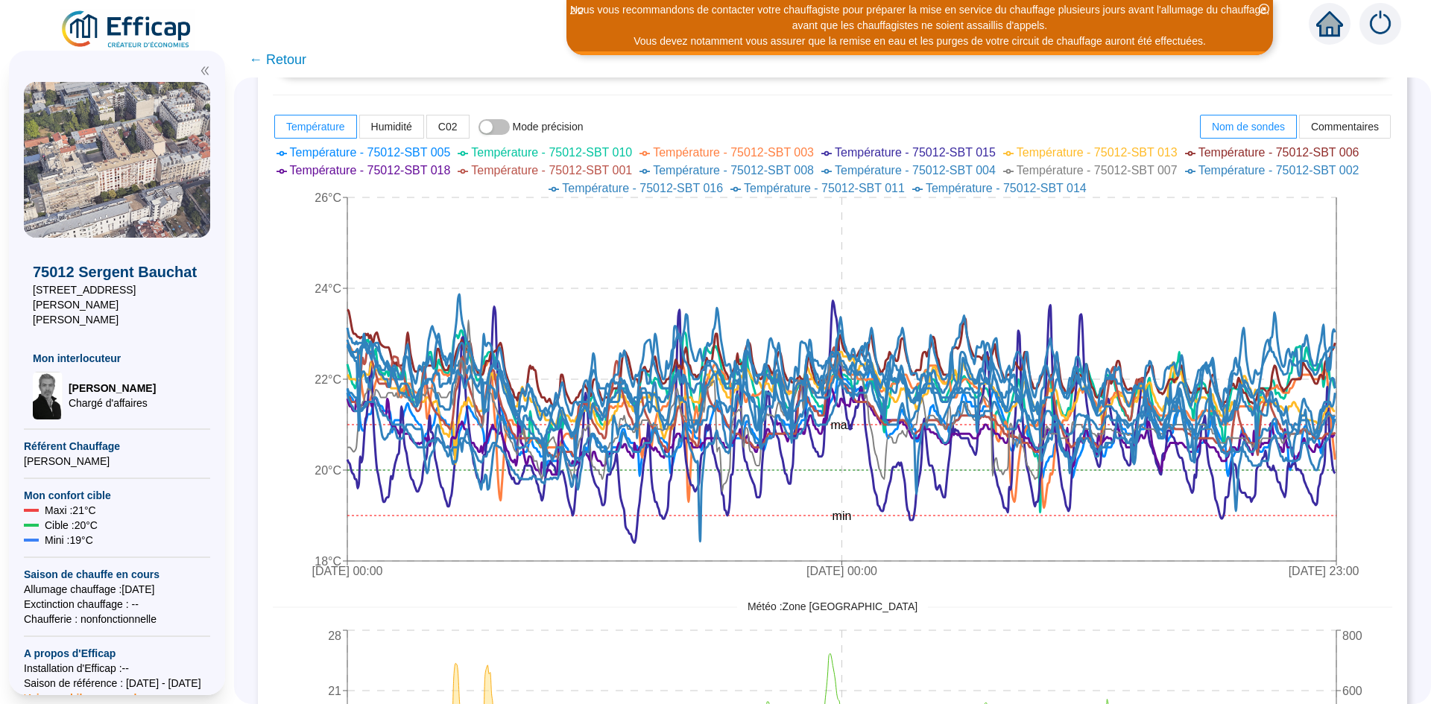
click at [1068, 172] on span "Température - 75012-SBT 007" at bounding box center [1096, 170] width 161 height 13
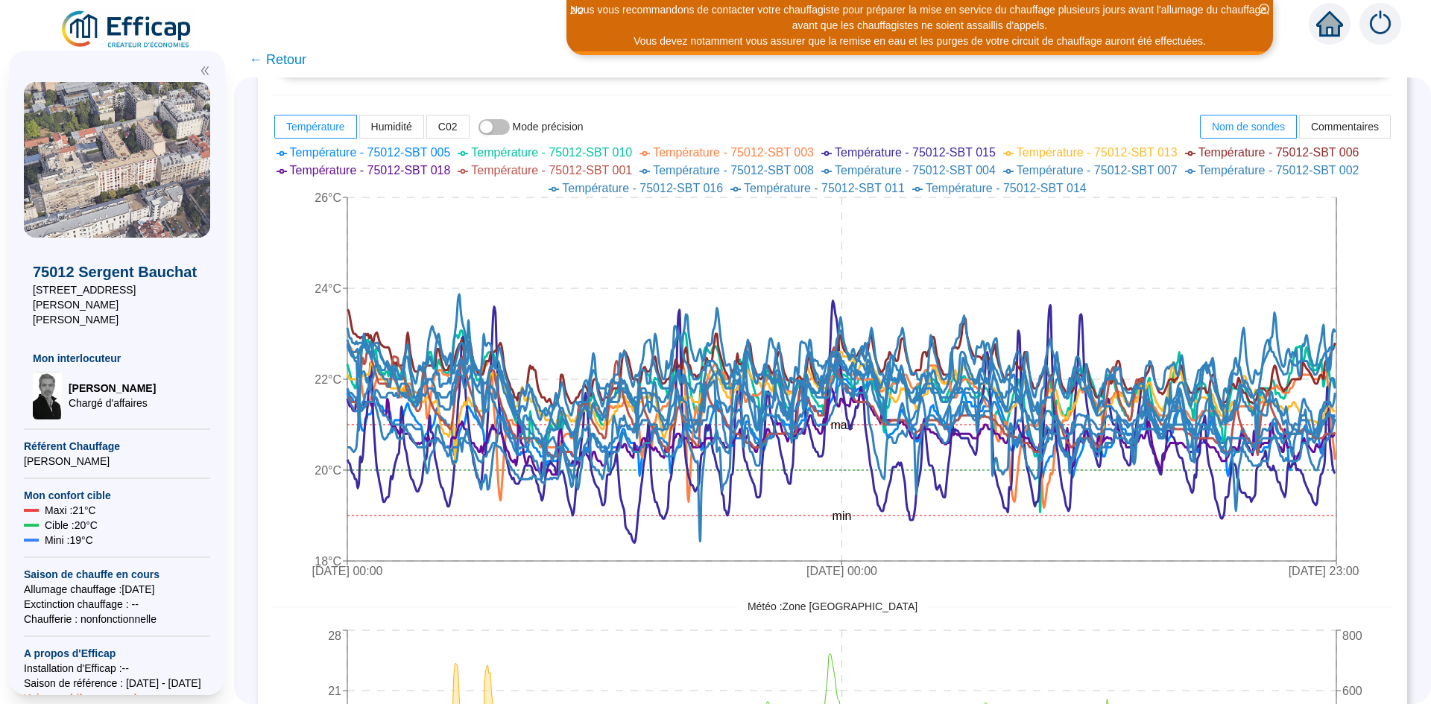
click at [1230, 174] on span "Température - 75012-SBT 002" at bounding box center [1278, 170] width 161 height 13
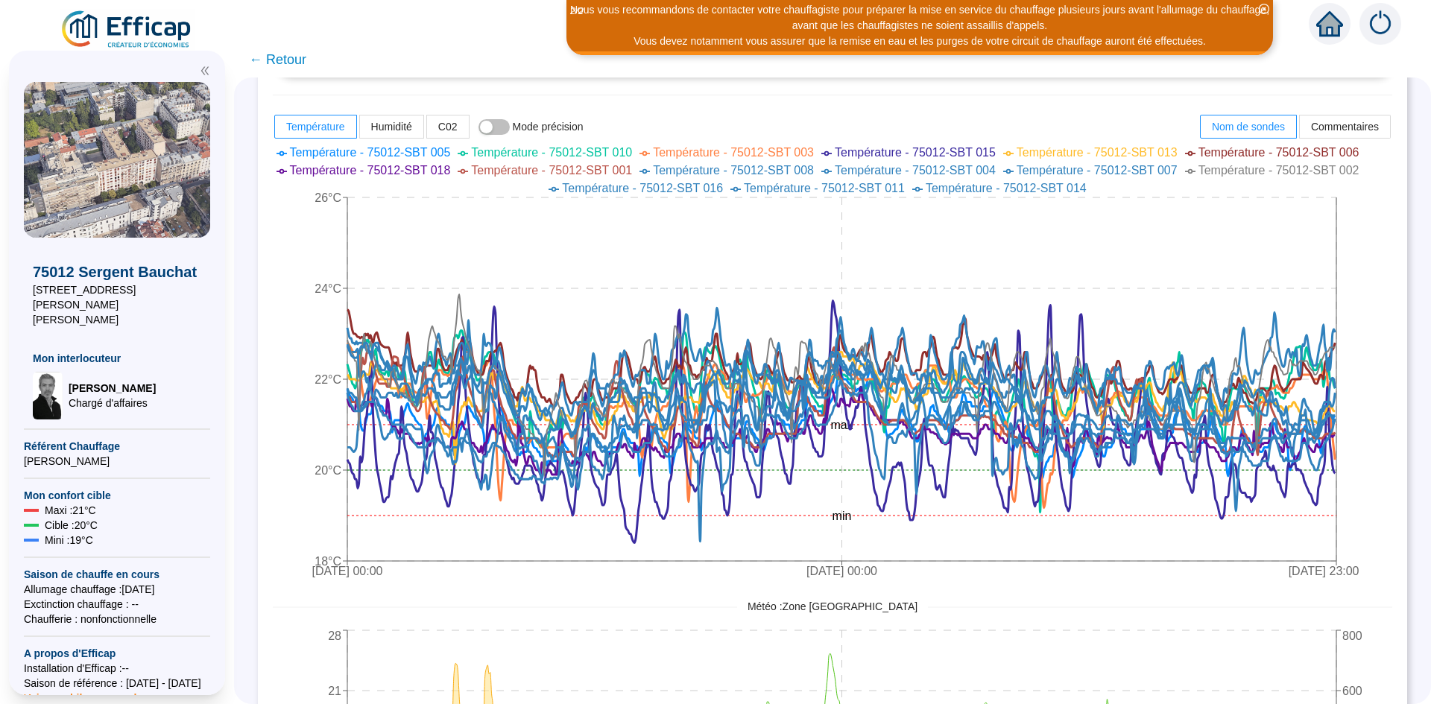
click at [1230, 174] on span "Température - 75012-SBT 002" at bounding box center [1278, 170] width 161 height 13
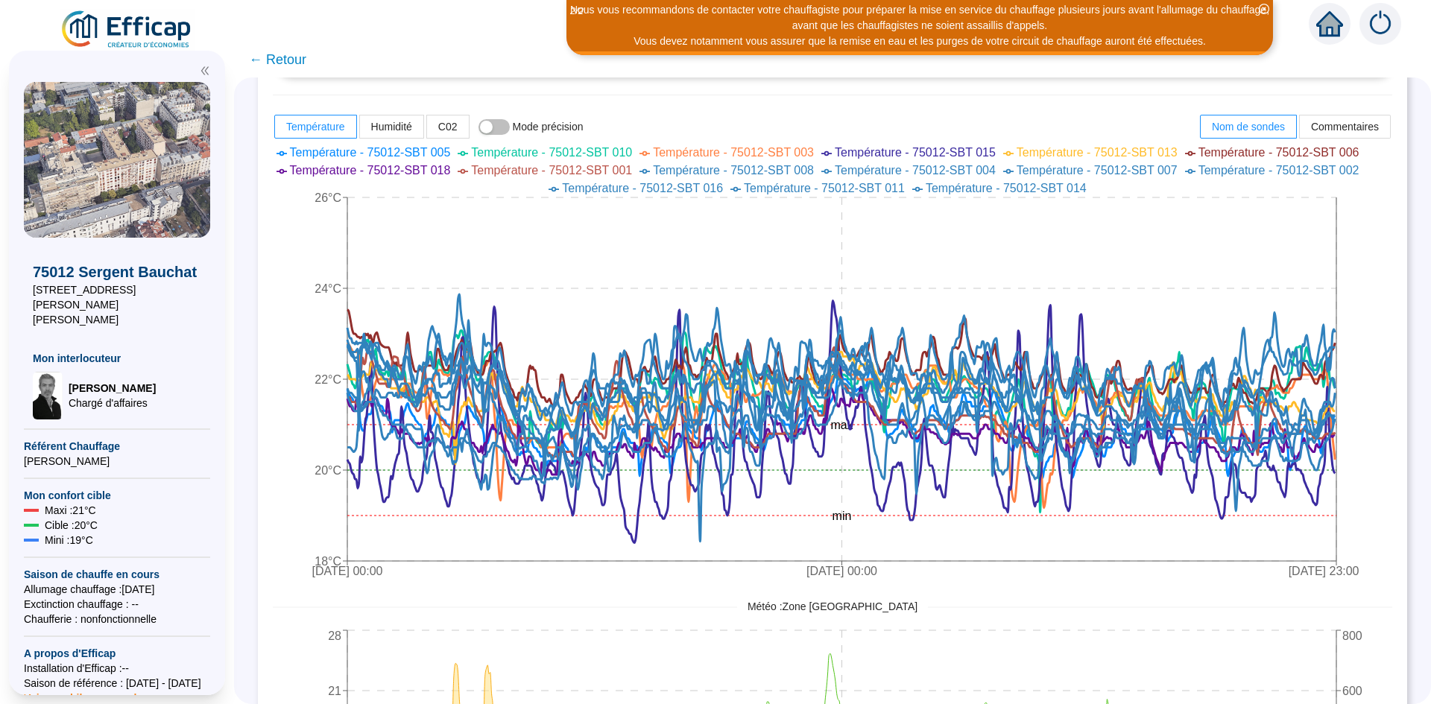
click at [987, 186] on span "Température - 75012-SBT 014" at bounding box center [1006, 188] width 161 height 13
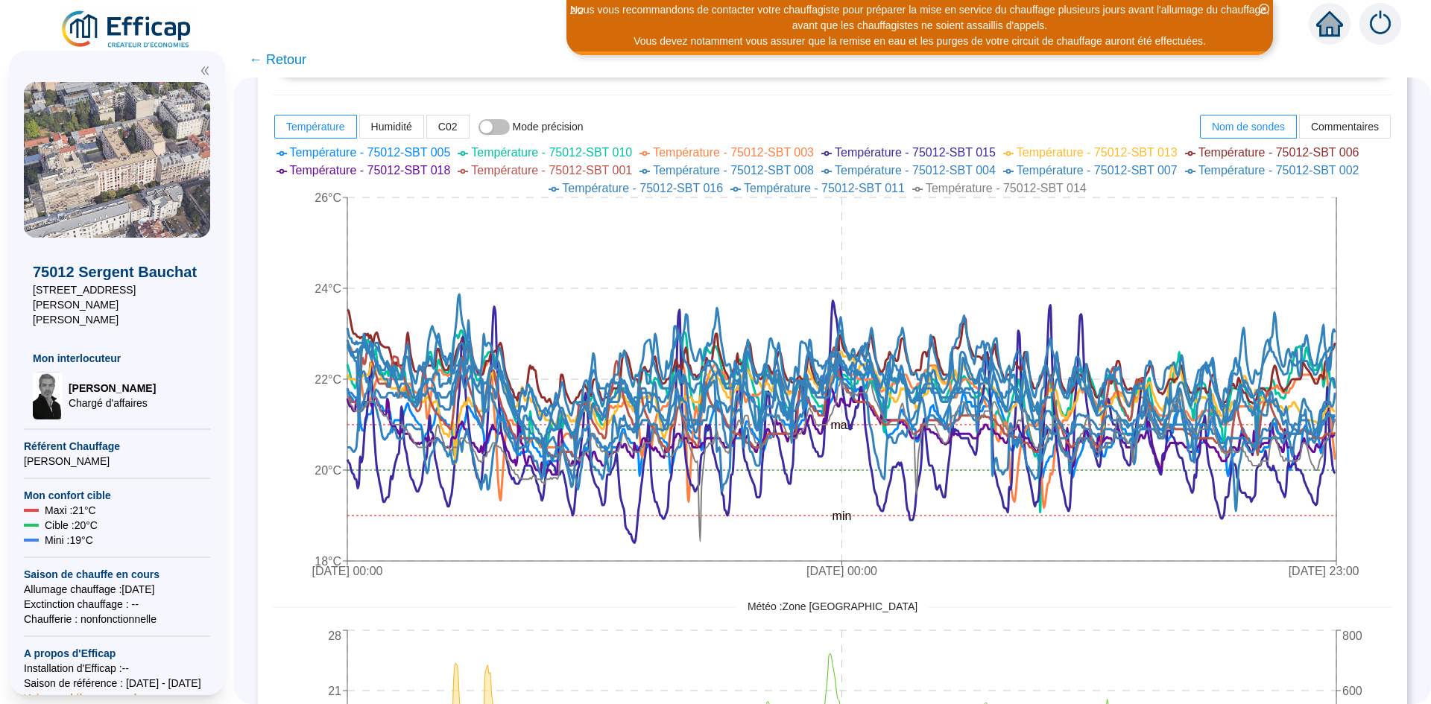
click at [988, 186] on span "Température - 75012-SBT 014" at bounding box center [1006, 188] width 161 height 13
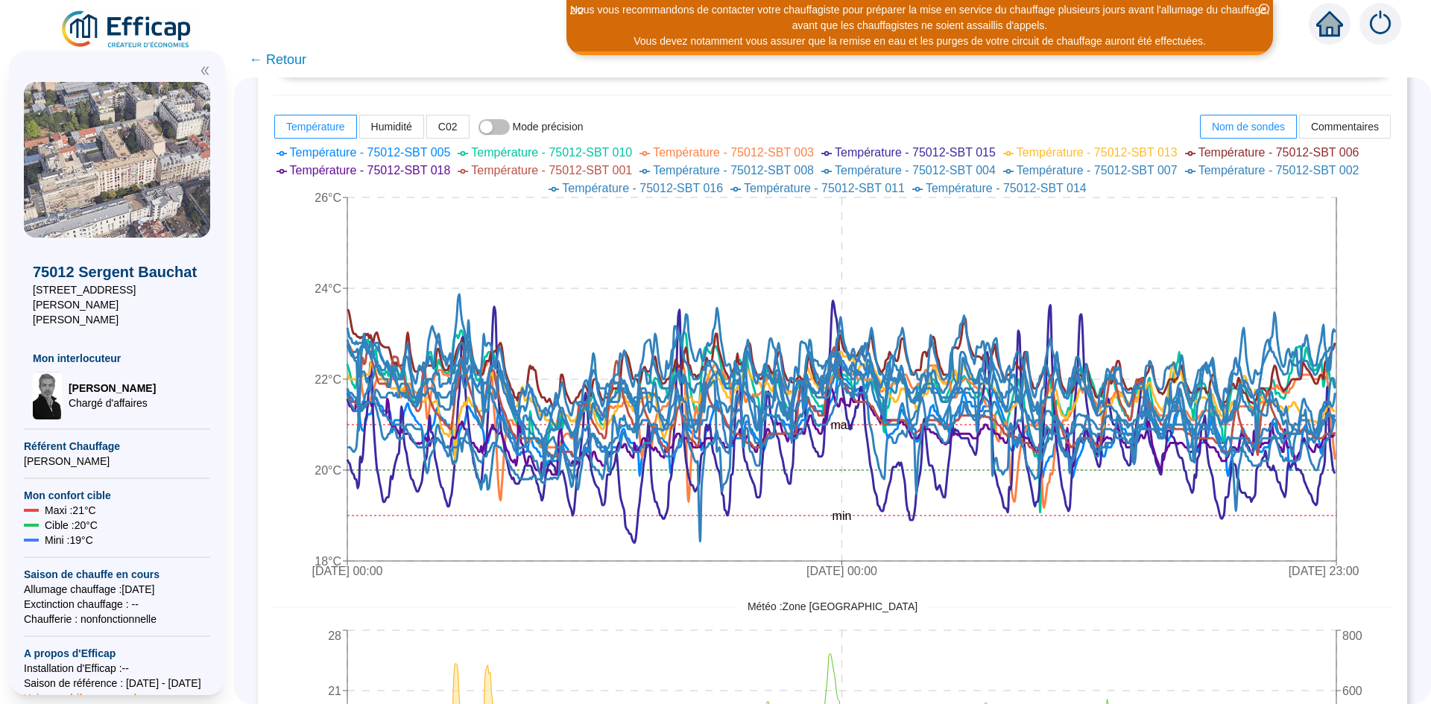
click at [853, 186] on span "Température - 75012-SBT 011" at bounding box center [824, 188] width 161 height 13
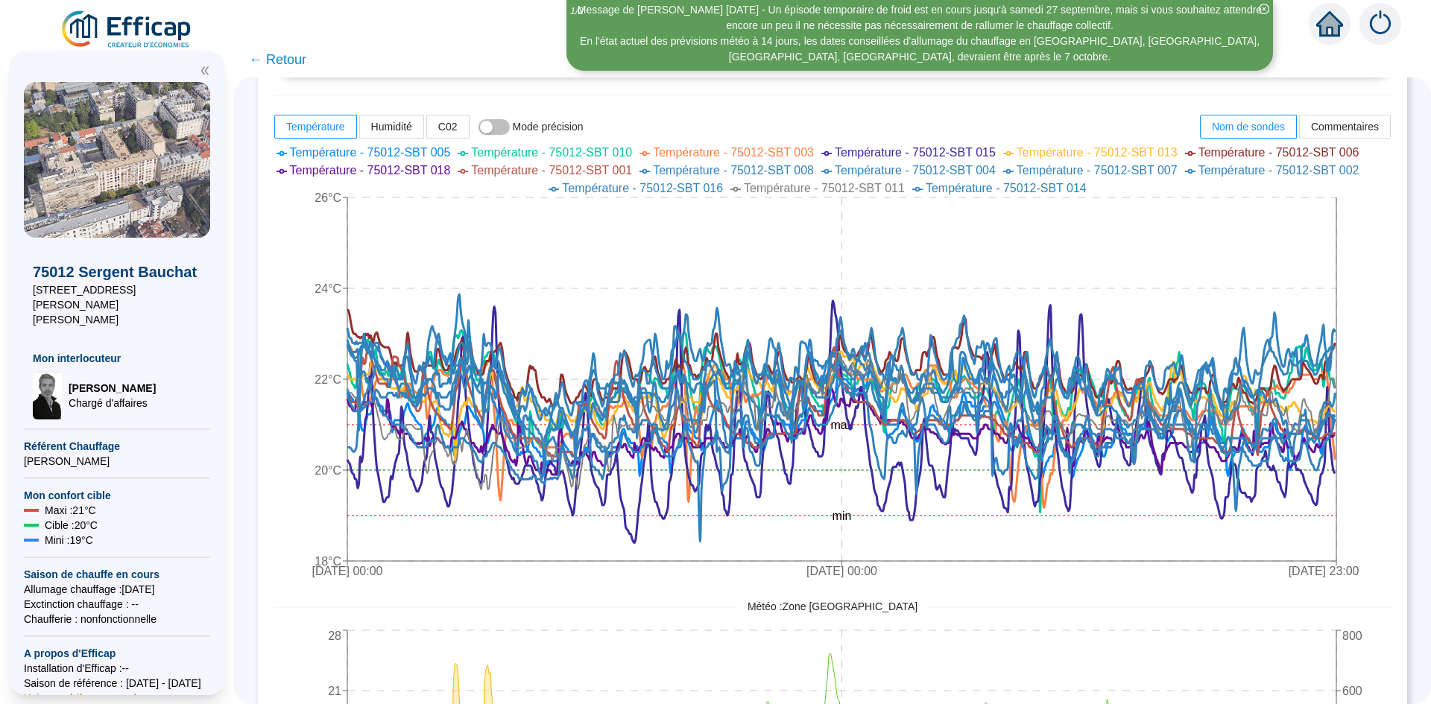
click at [853, 184] on span "Température - 75012-SBT 011" at bounding box center [824, 188] width 161 height 13
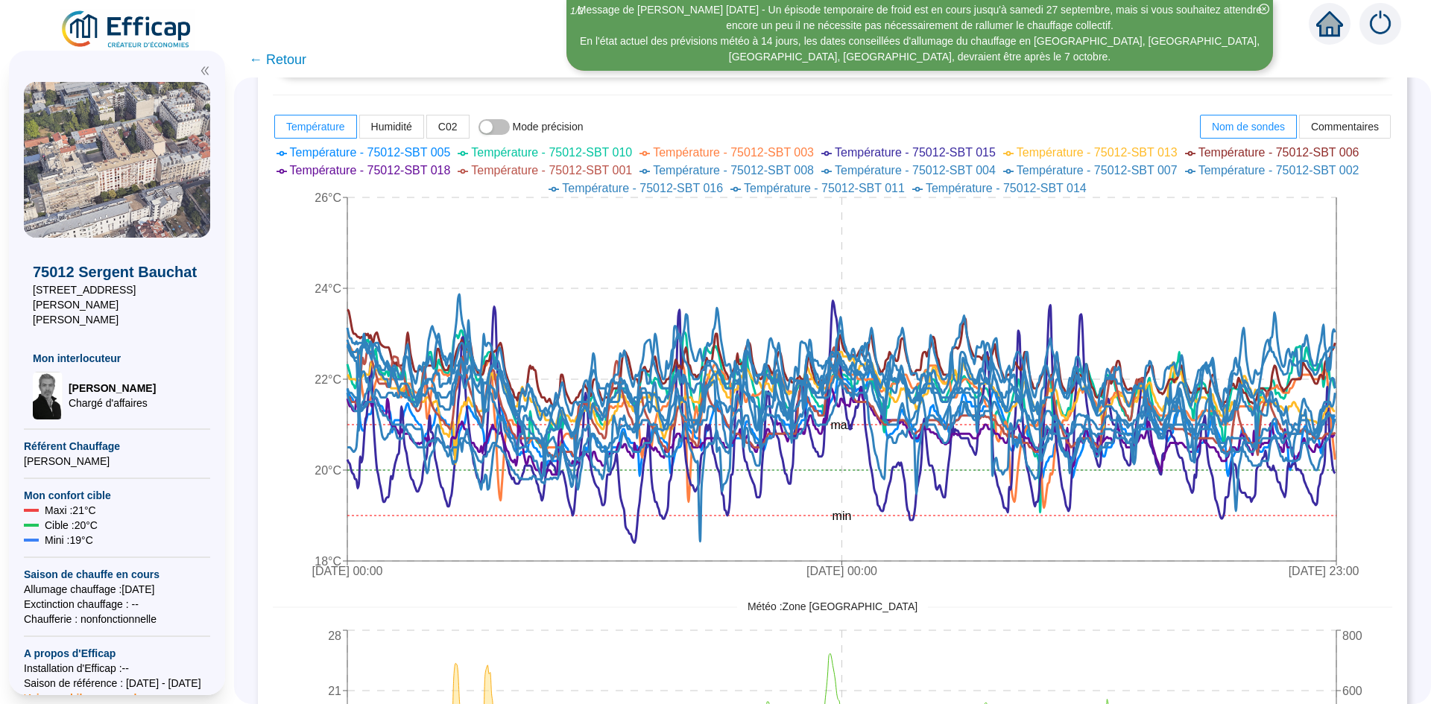
click at [662, 188] on span "Température - 75012-SBT 016" at bounding box center [642, 188] width 161 height 13
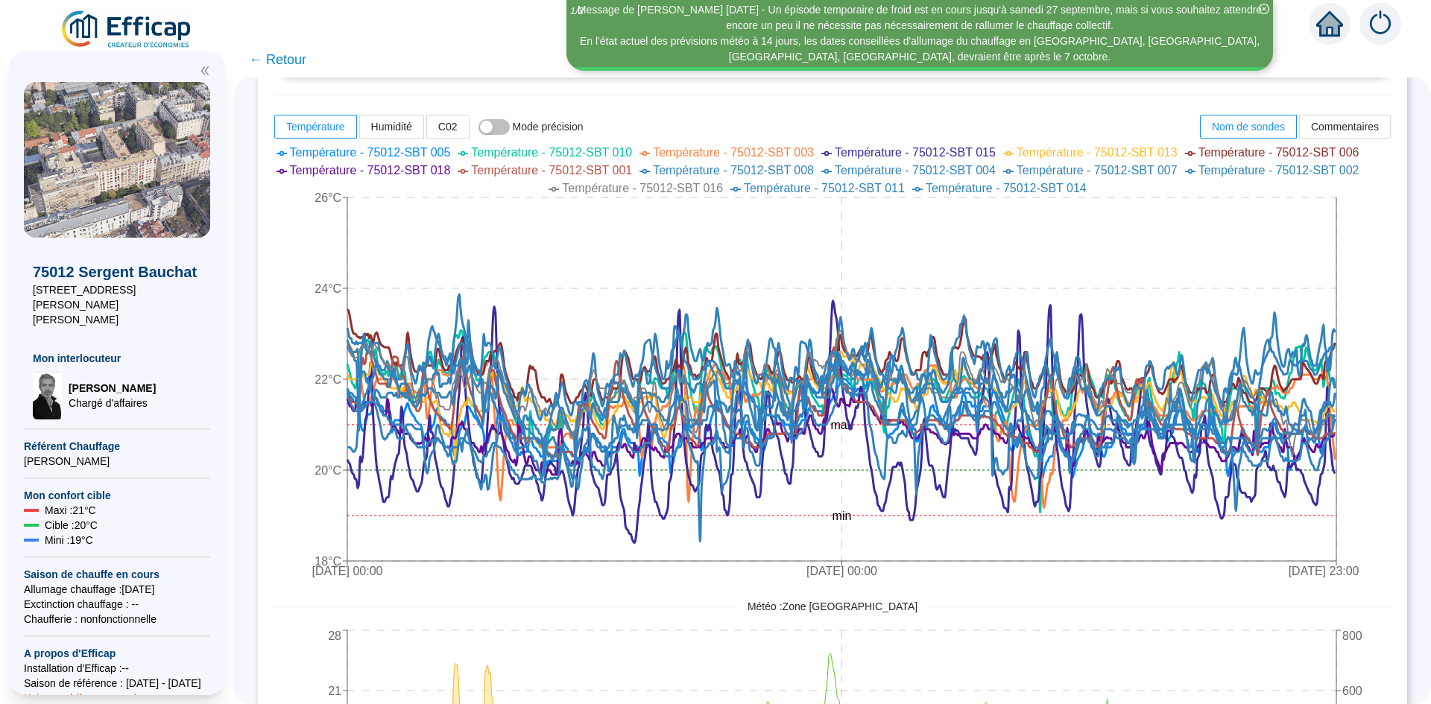
click at [661, 188] on span "Température - 75012-SBT 016" at bounding box center [642, 188] width 161 height 13
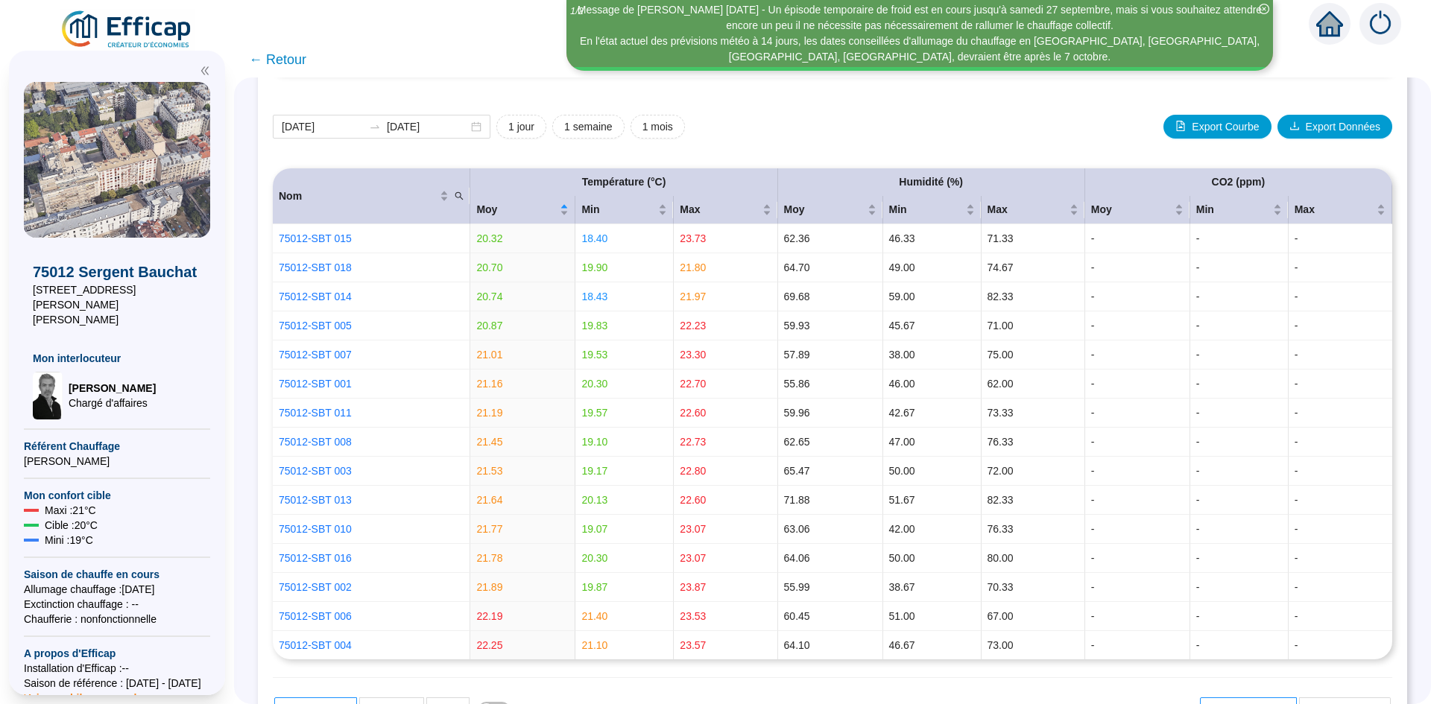
scroll to position [0, 0]
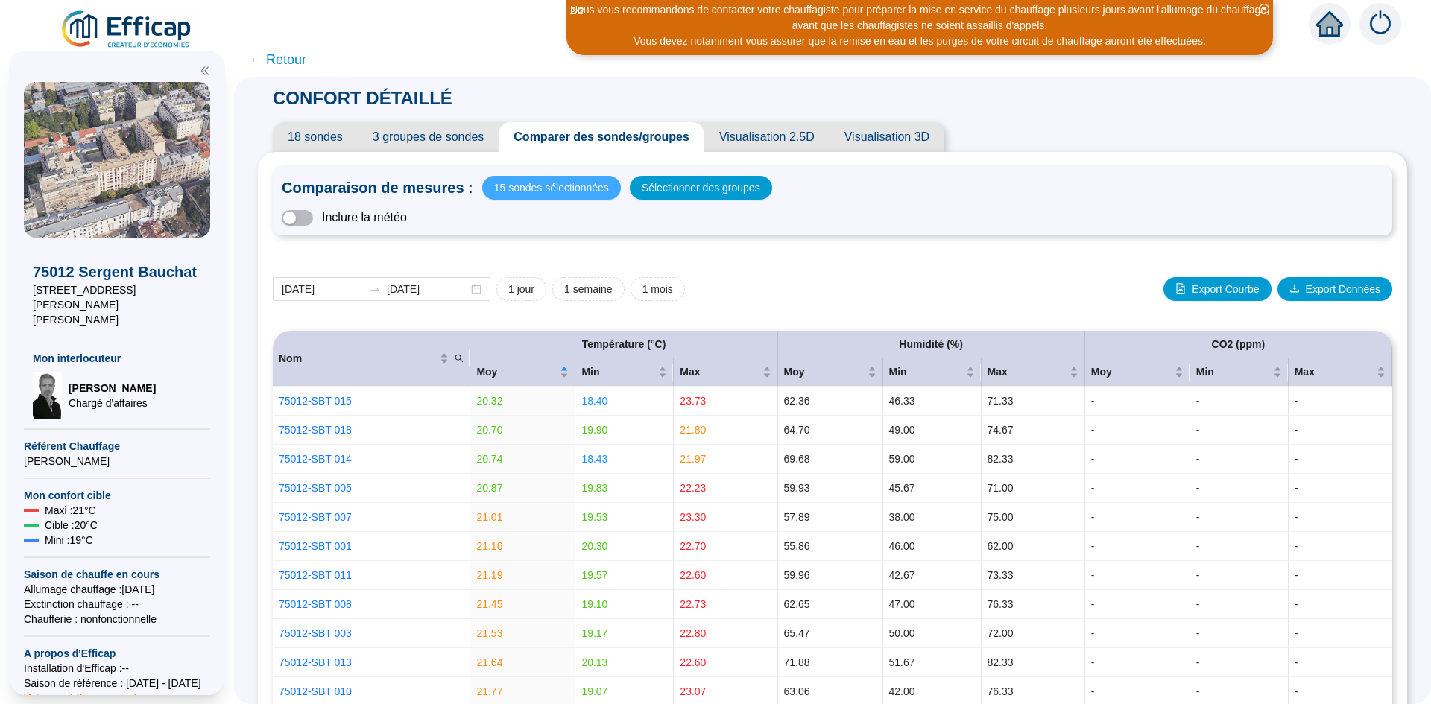
click at [543, 188] on span "15 sondes sélectionnées" at bounding box center [551, 187] width 115 height 21
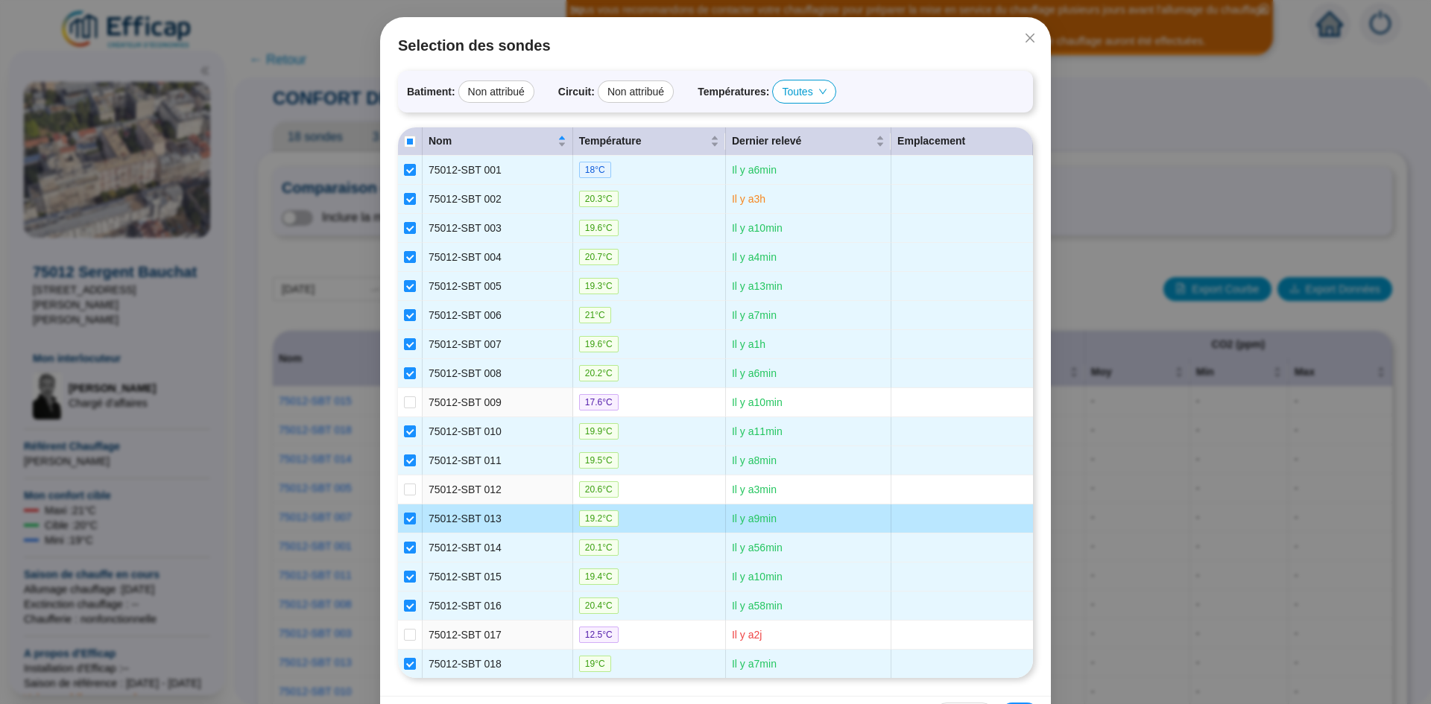
scroll to position [104, 0]
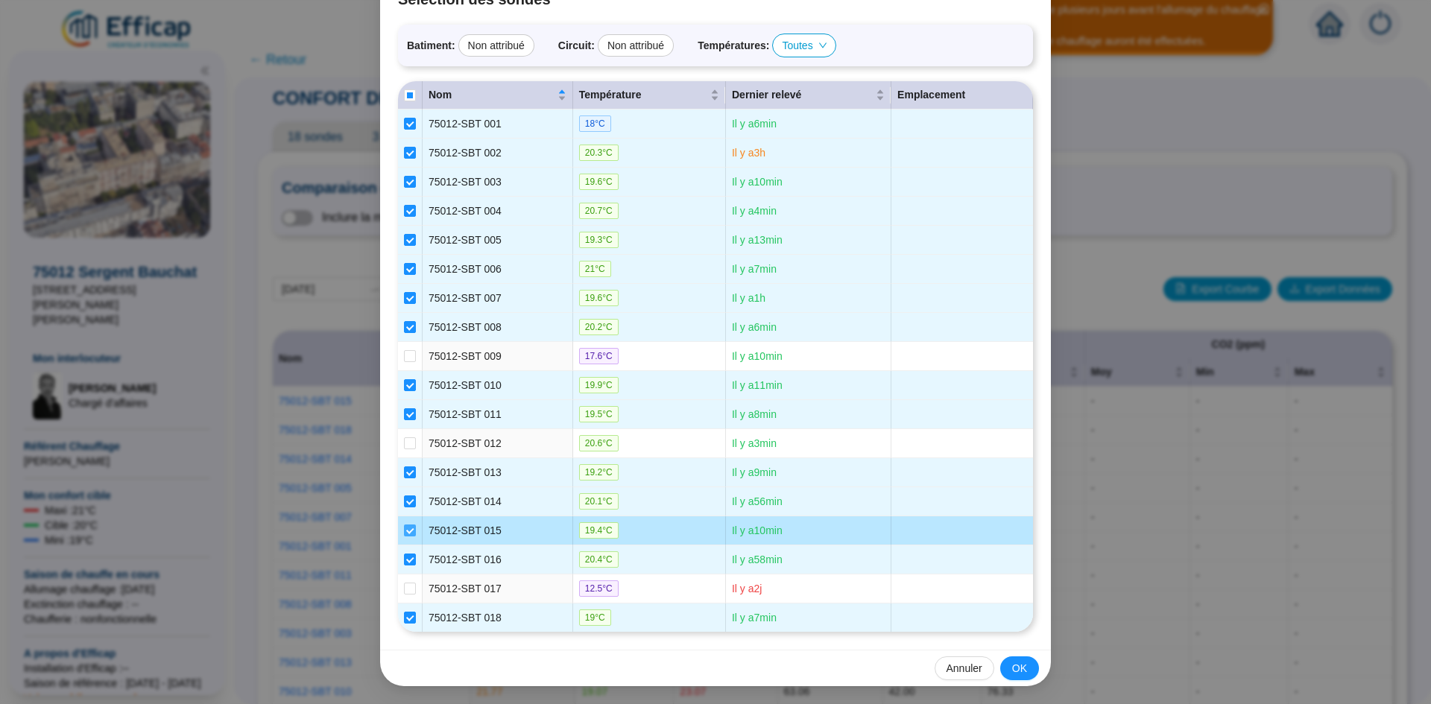
click at [406, 533] on input "checkbox" at bounding box center [410, 531] width 12 height 12
checkbox input "false"
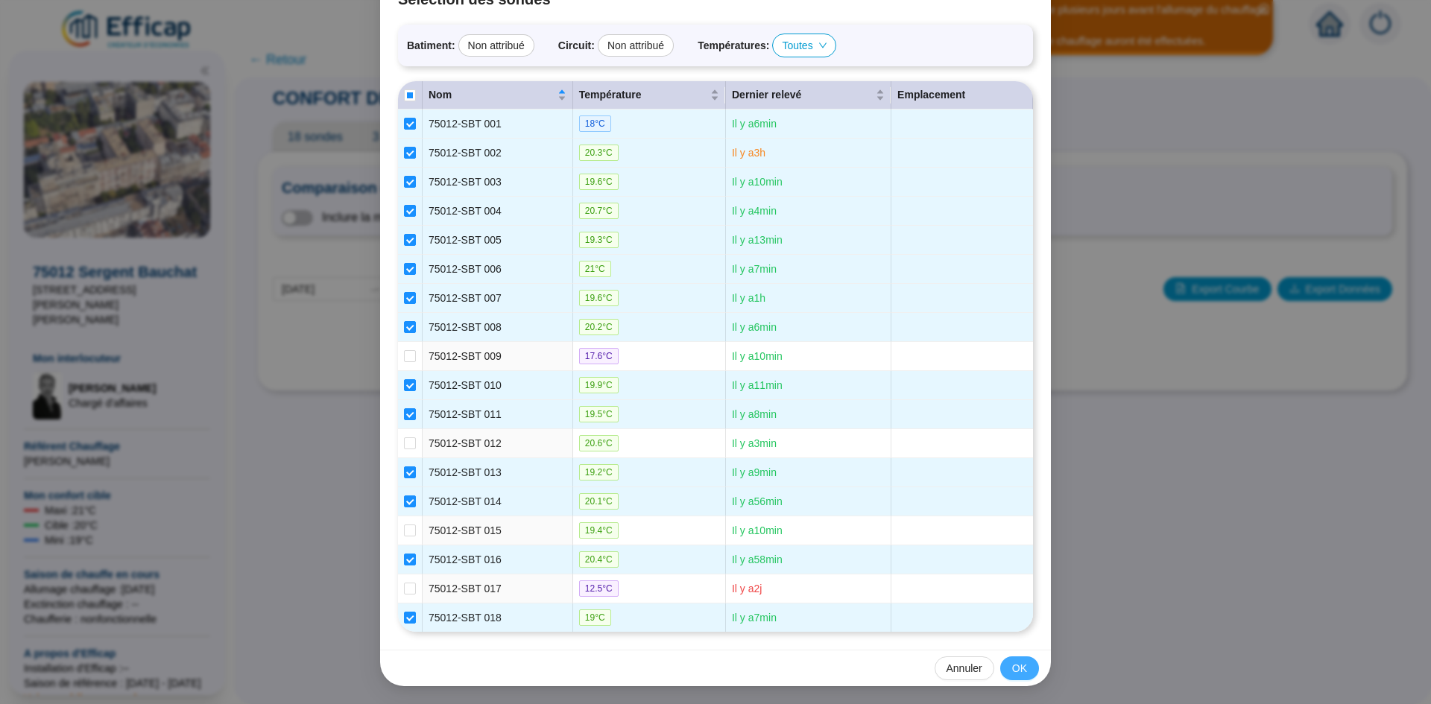
click at [1014, 663] on span "OK" at bounding box center [1019, 669] width 15 height 16
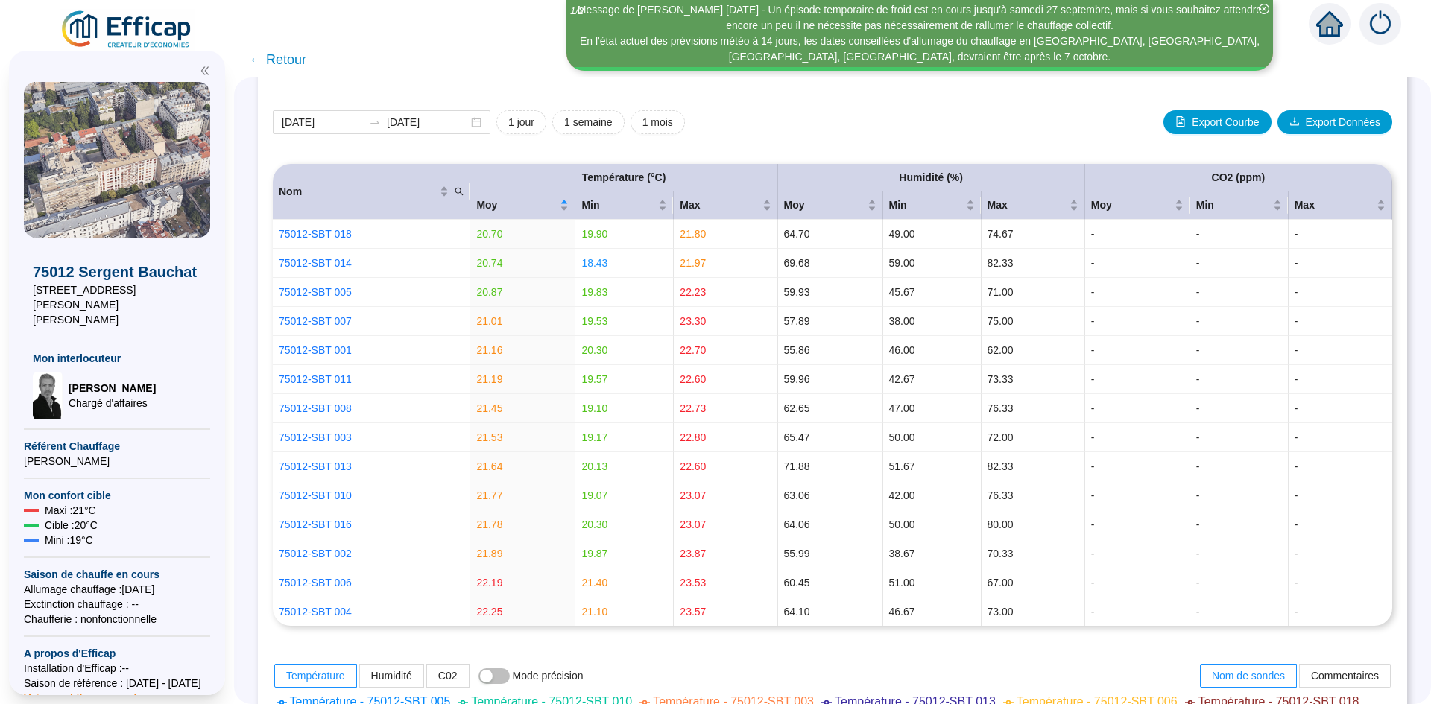
scroll to position [0, 0]
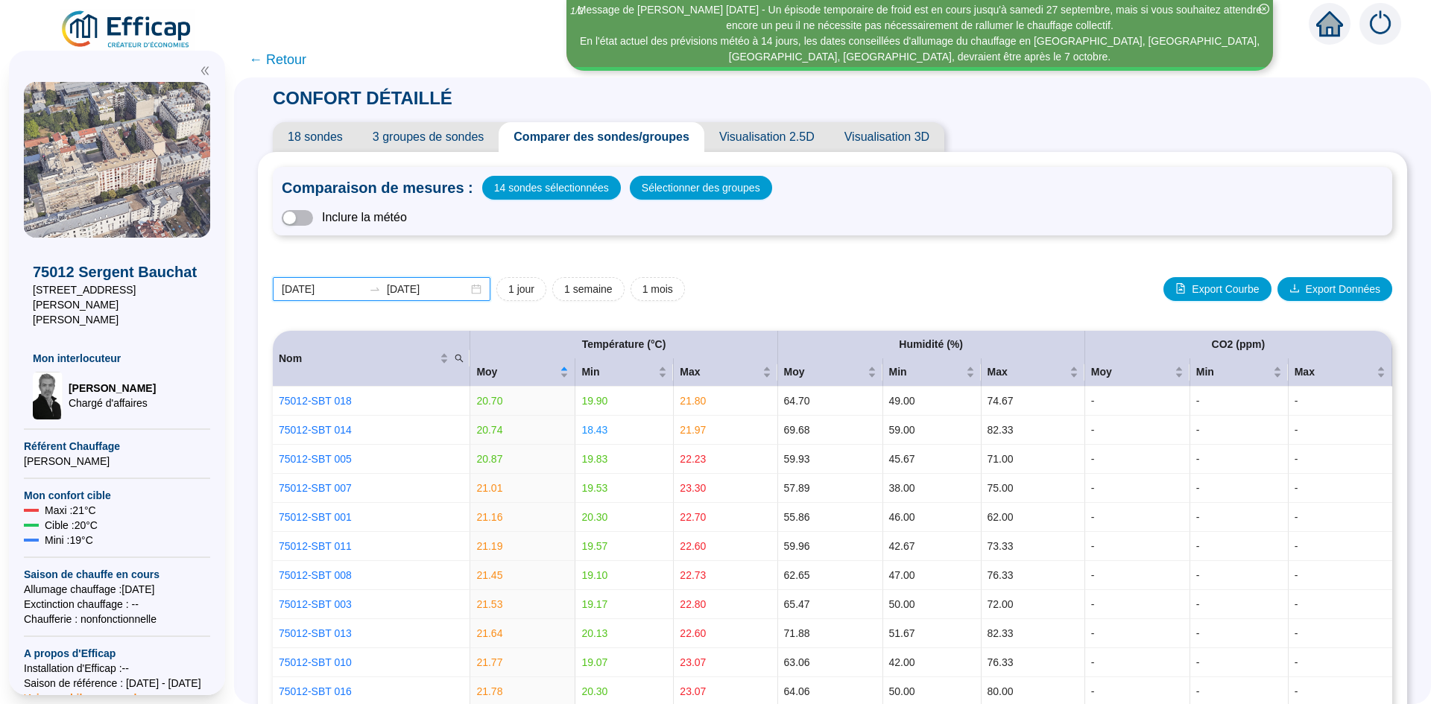
click at [325, 288] on input "2024-10-01" at bounding box center [322, 290] width 81 height 16
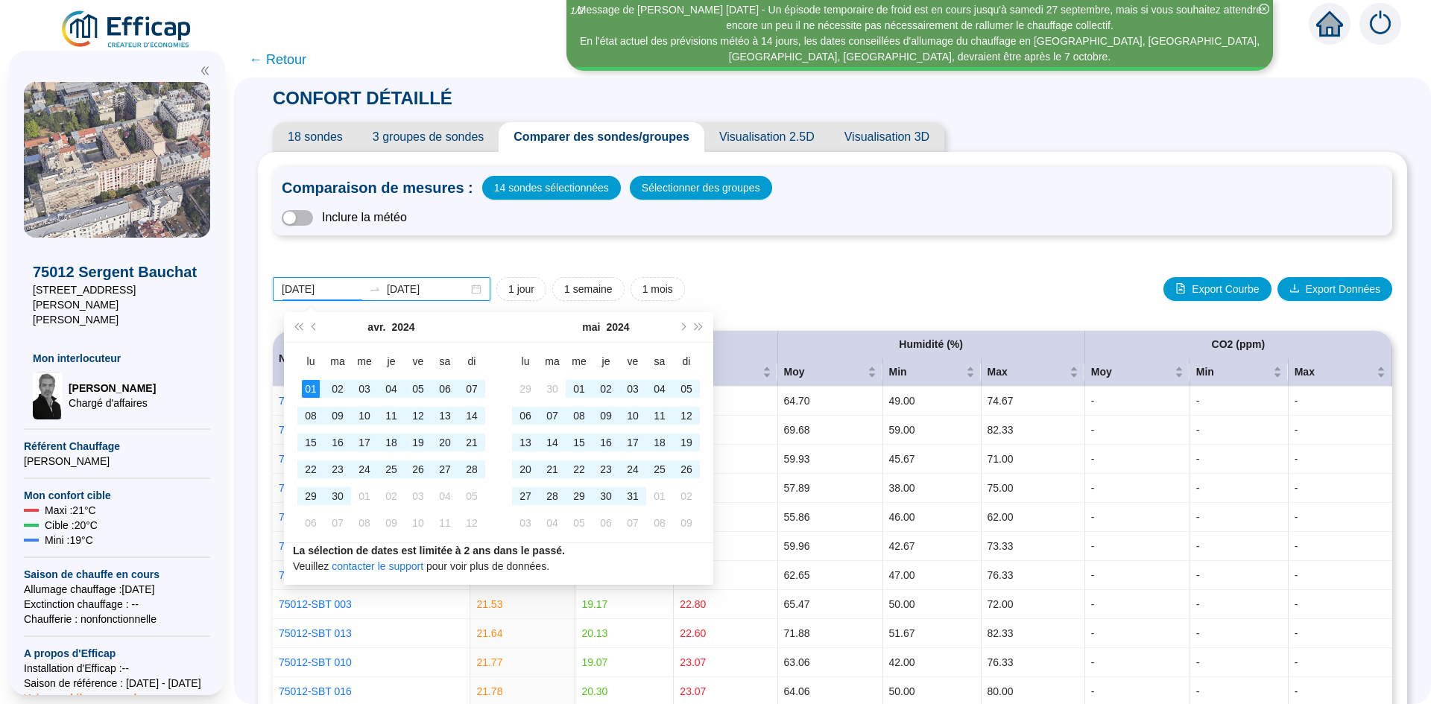
click at [316, 288] on input "2024-04-01" at bounding box center [322, 290] width 81 height 16
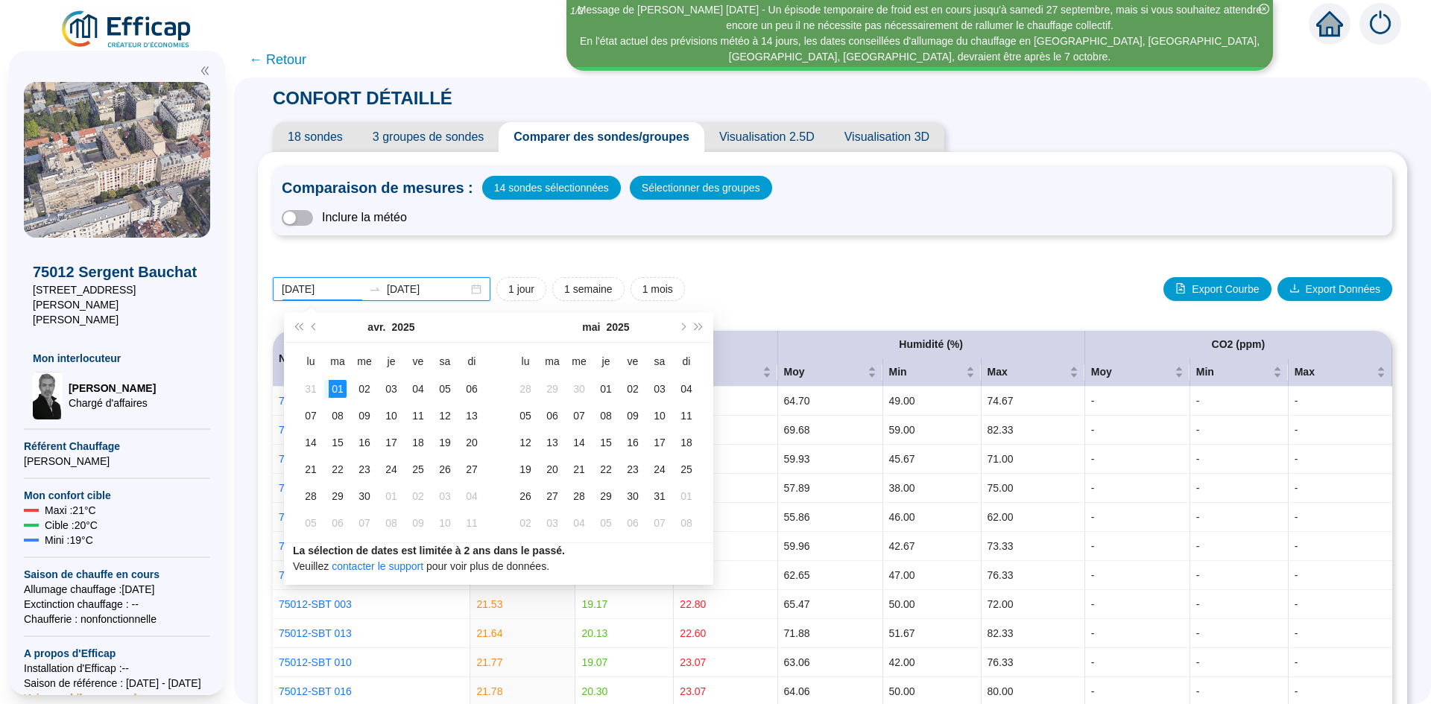
type input "2025-04-01"
click at [411, 294] on input "2024-11-01" at bounding box center [427, 290] width 81 height 16
click at [414, 291] on input "2024-11-01" at bounding box center [427, 290] width 81 height 16
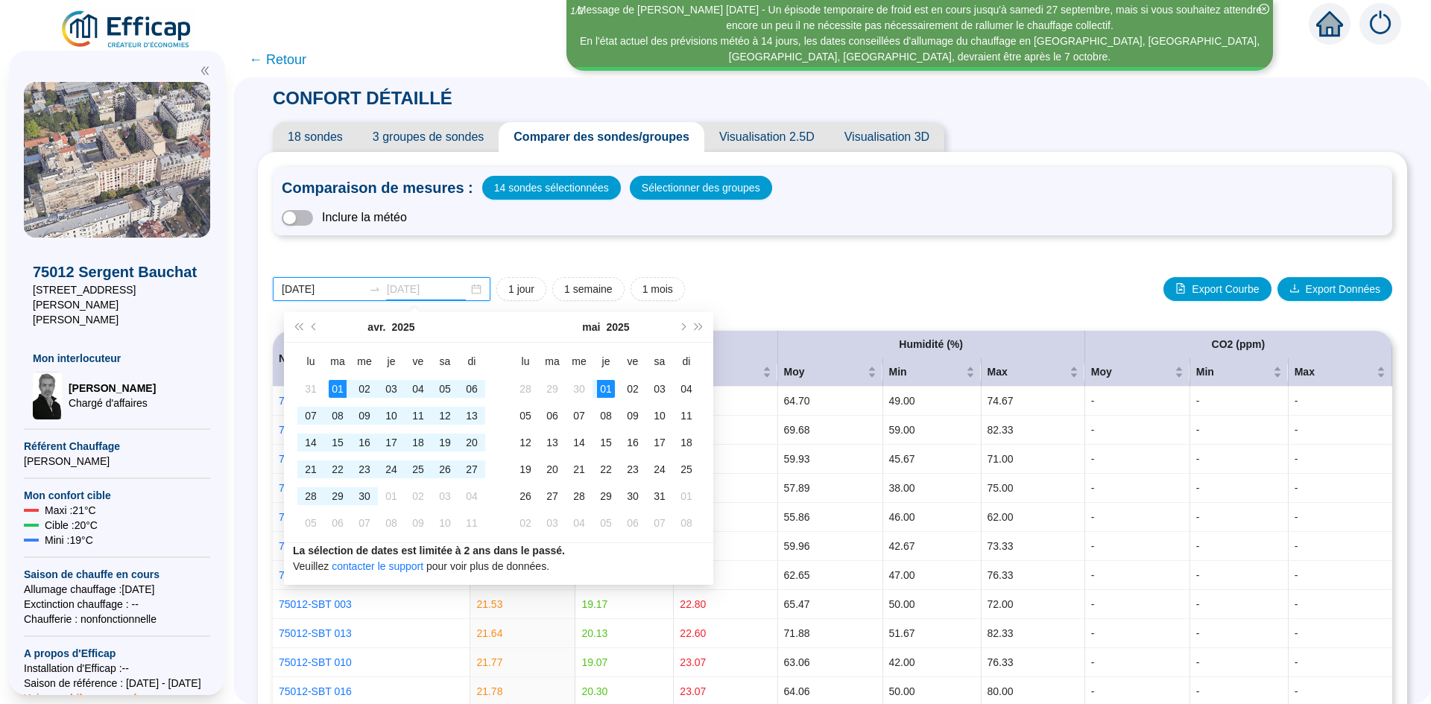
type input "2025-05-01"
click at [608, 388] on div "01" at bounding box center [606, 389] width 18 height 18
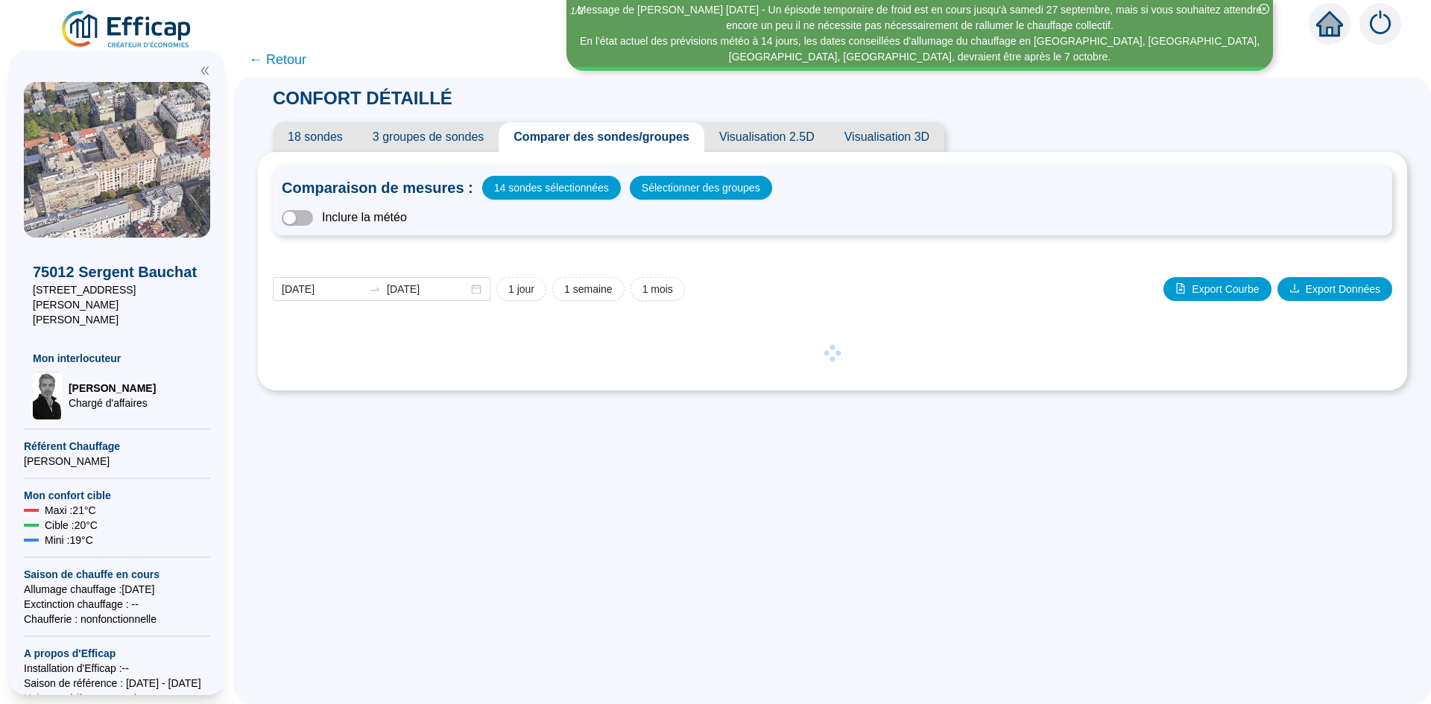
click at [789, 272] on div "2025-04-01 2025-05-01 1 jour 1 semaine 1 mois Export Courbe Export Données Nom …" at bounding box center [832, 311] width 1119 height 128
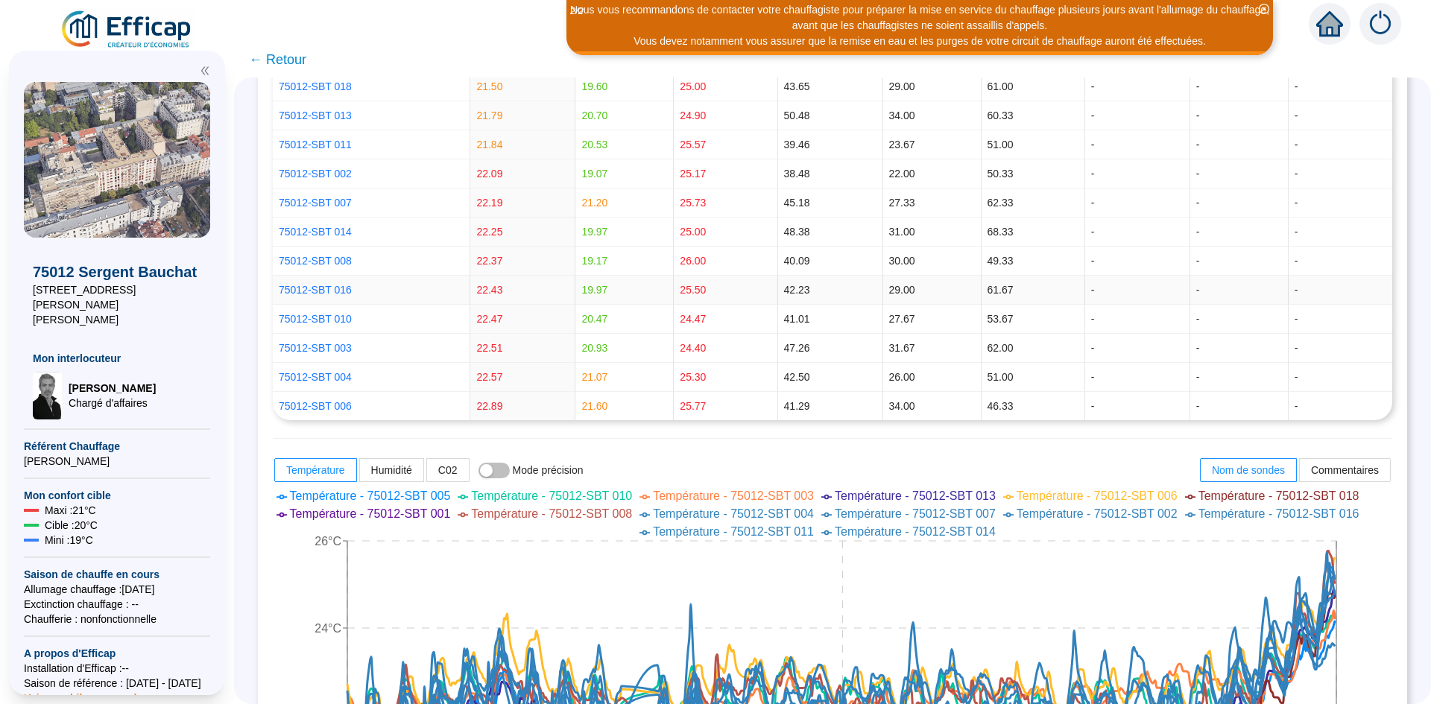
scroll to position [708, 0]
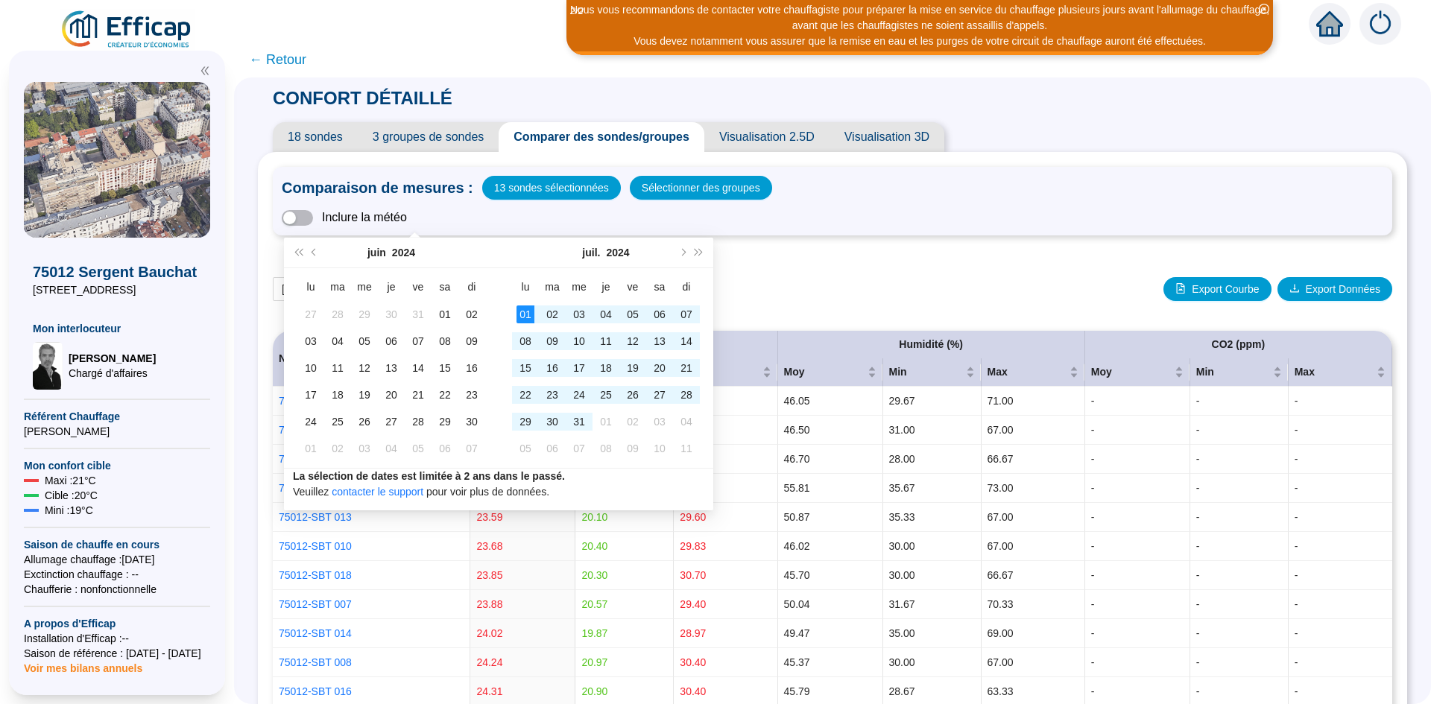
scroll to position [75, 0]
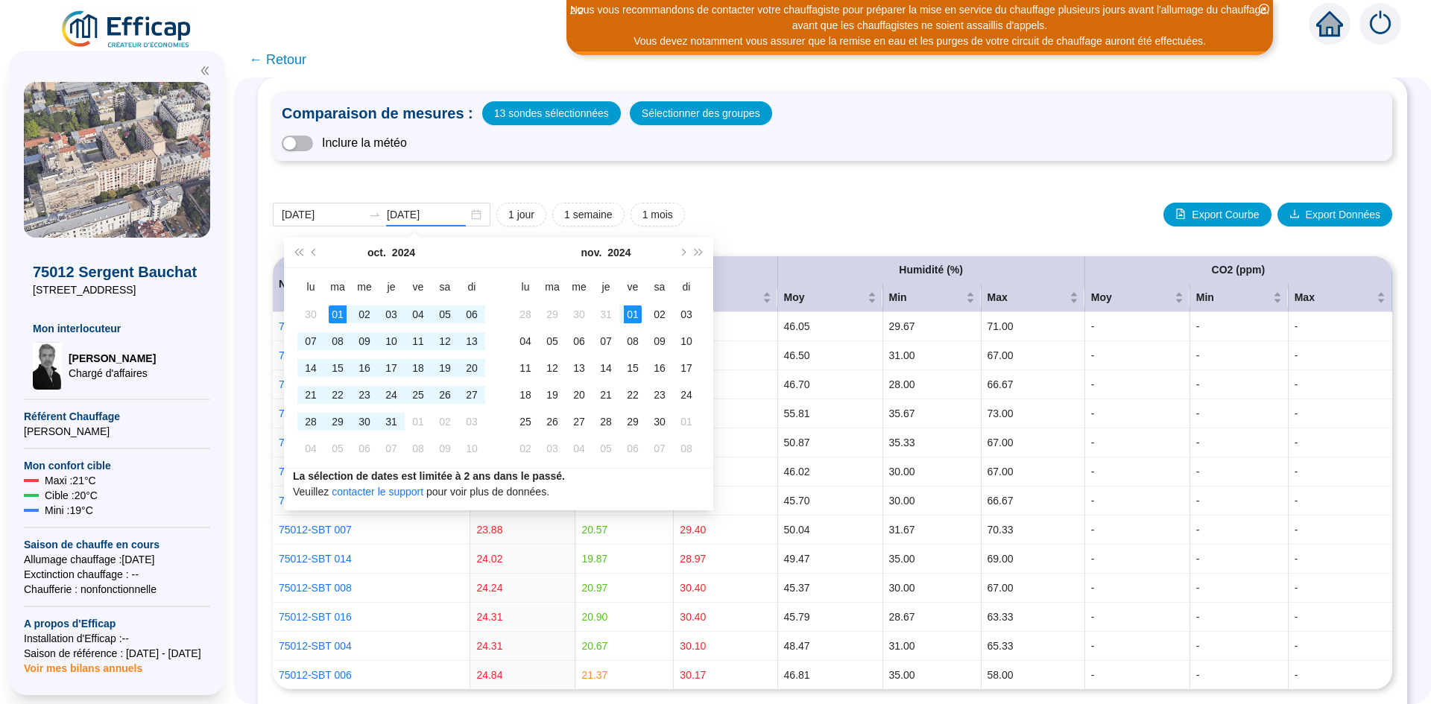
type input "[DATE]"
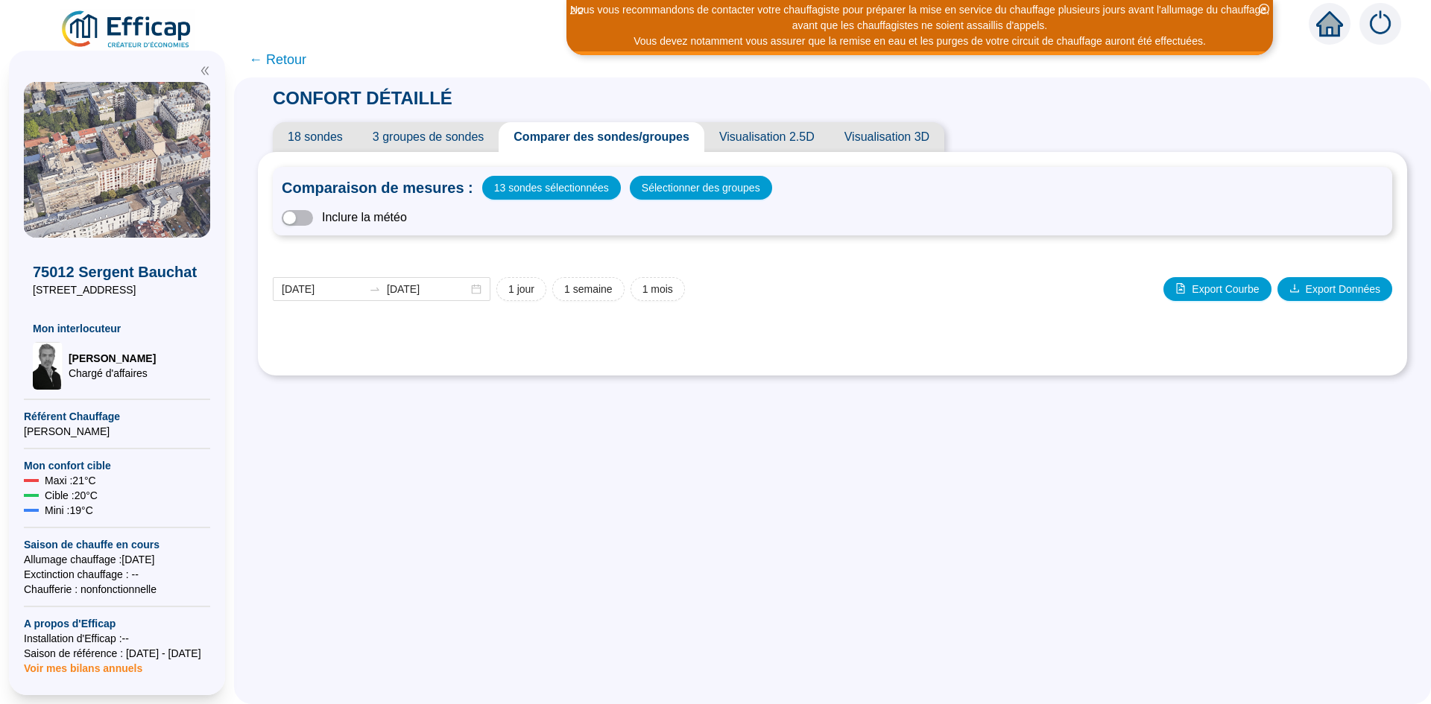
click at [829, 217] on div "Comparaison de mesures : 13 sondes sélectionnées Sélectionner des groupes Inclu…" at bounding box center [832, 264] width 1119 height 194
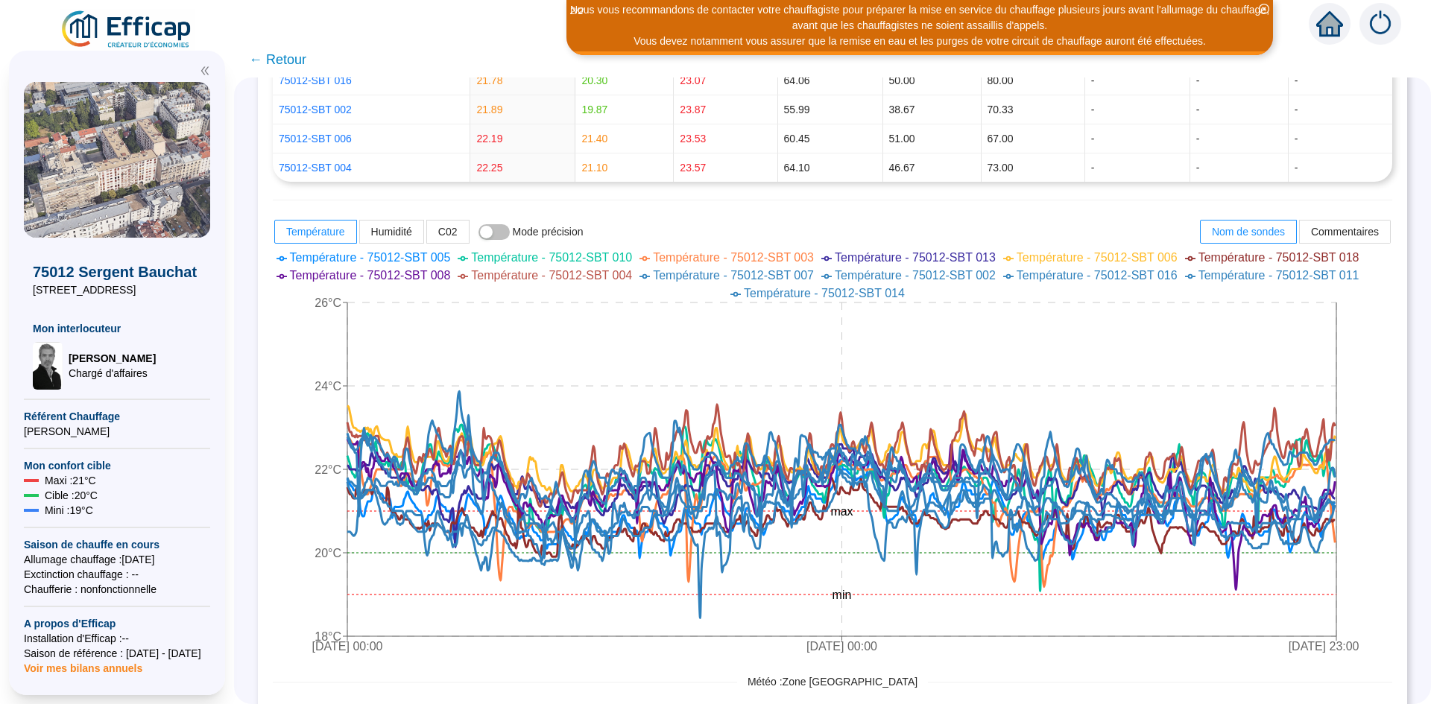
scroll to position [596, 0]
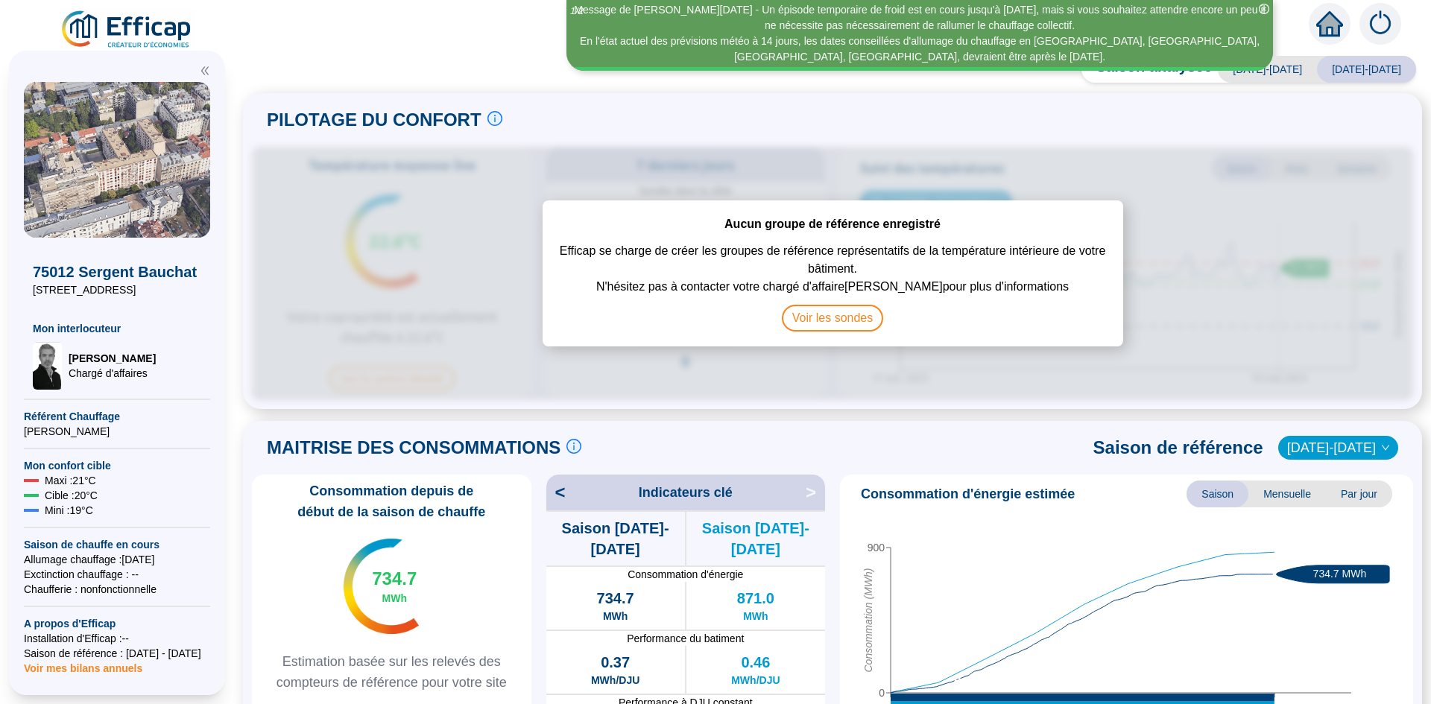
click at [1324, 30] on icon "home" at bounding box center [1329, 23] width 27 height 21
click at [1381, 29] on img at bounding box center [1380, 24] width 42 height 42
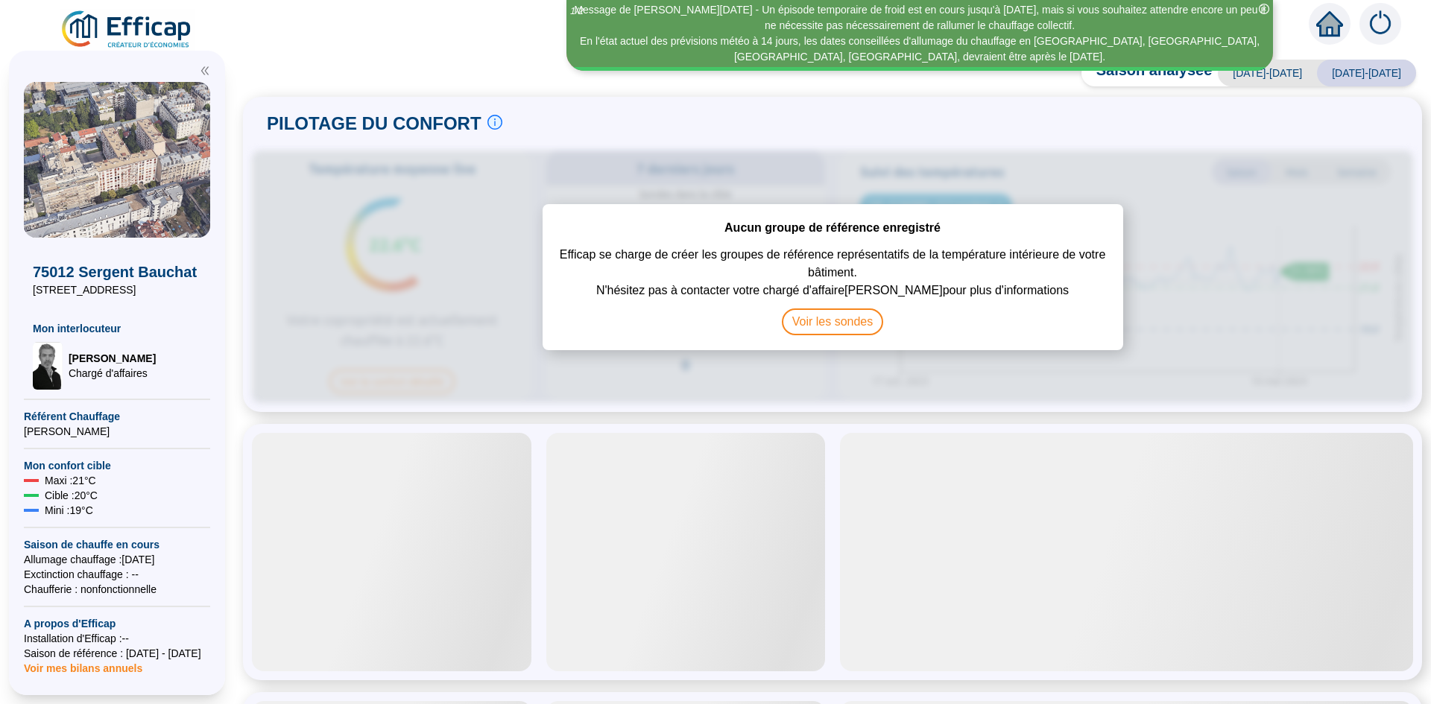
click at [1264, 10] on icon "close-circle" at bounding box center [1264, 9] width 10 height 10
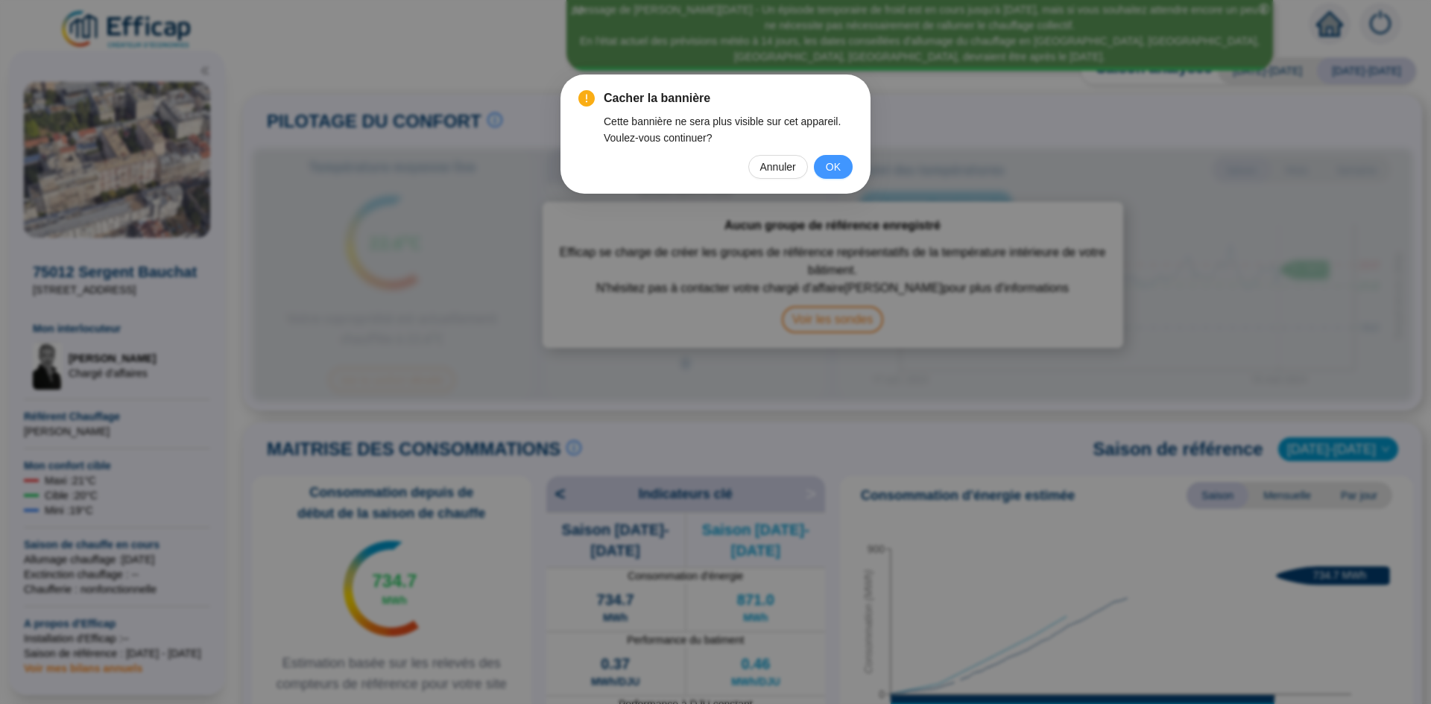
click at [832, 163] on span "OK" at bounding box center [833, 167] width 15 height 16
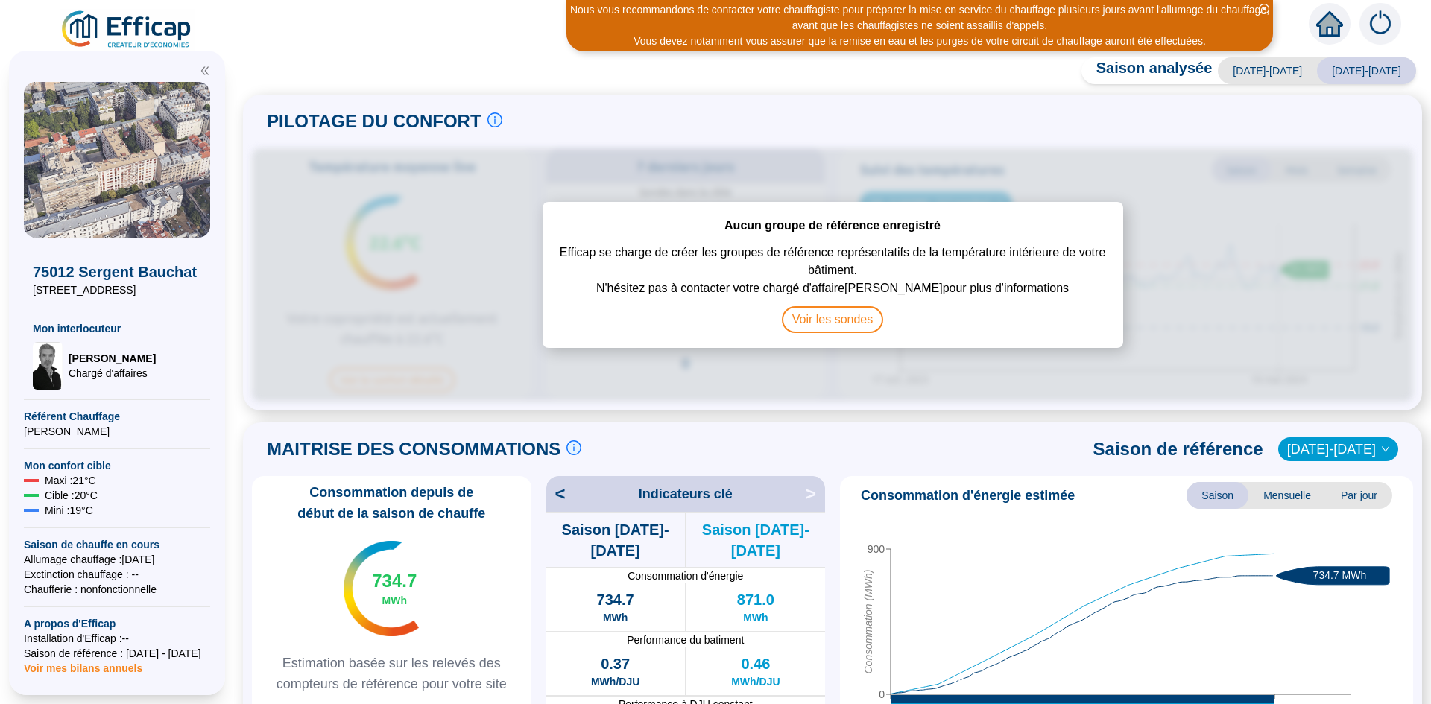
click at [1264, 10] on icon "close-circle" at bounding box center [1264, 9] width 10 height 10
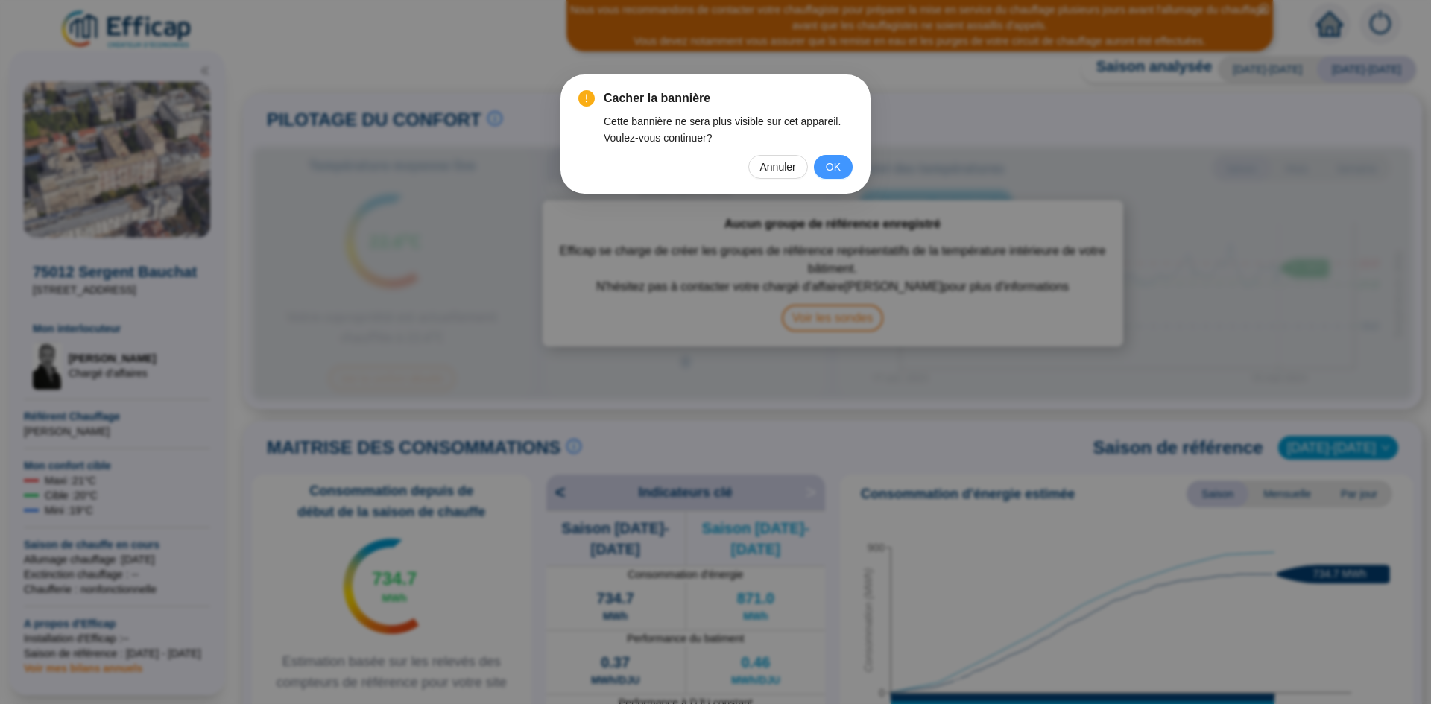
click at [841, 177] on button "OK" at bounding box center [833, 167] width 39 height 24
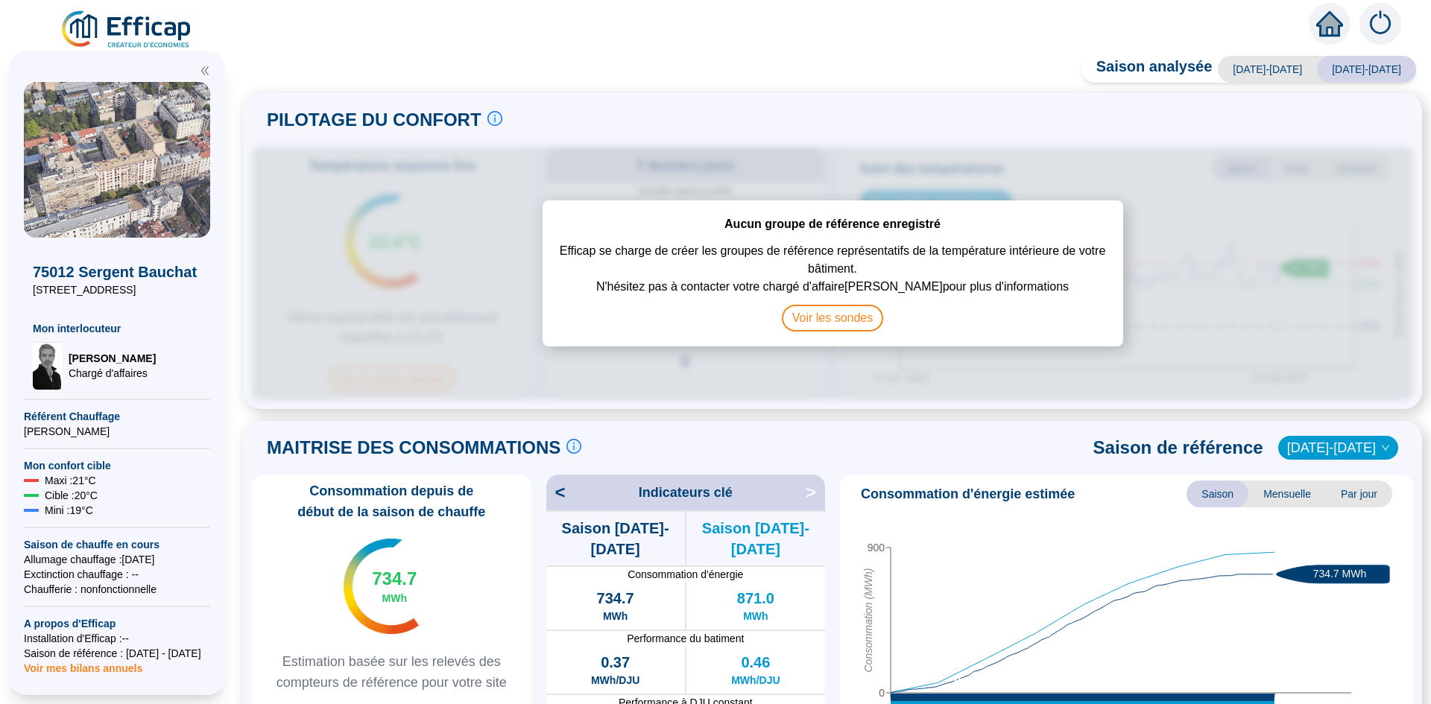
click at [1318, 30] on icon "home" at bounding box center [1329, 23] width 27 height 27
click at [1324, 29] on icon "home" at bounding box center [1329, 23] width 27 height 21
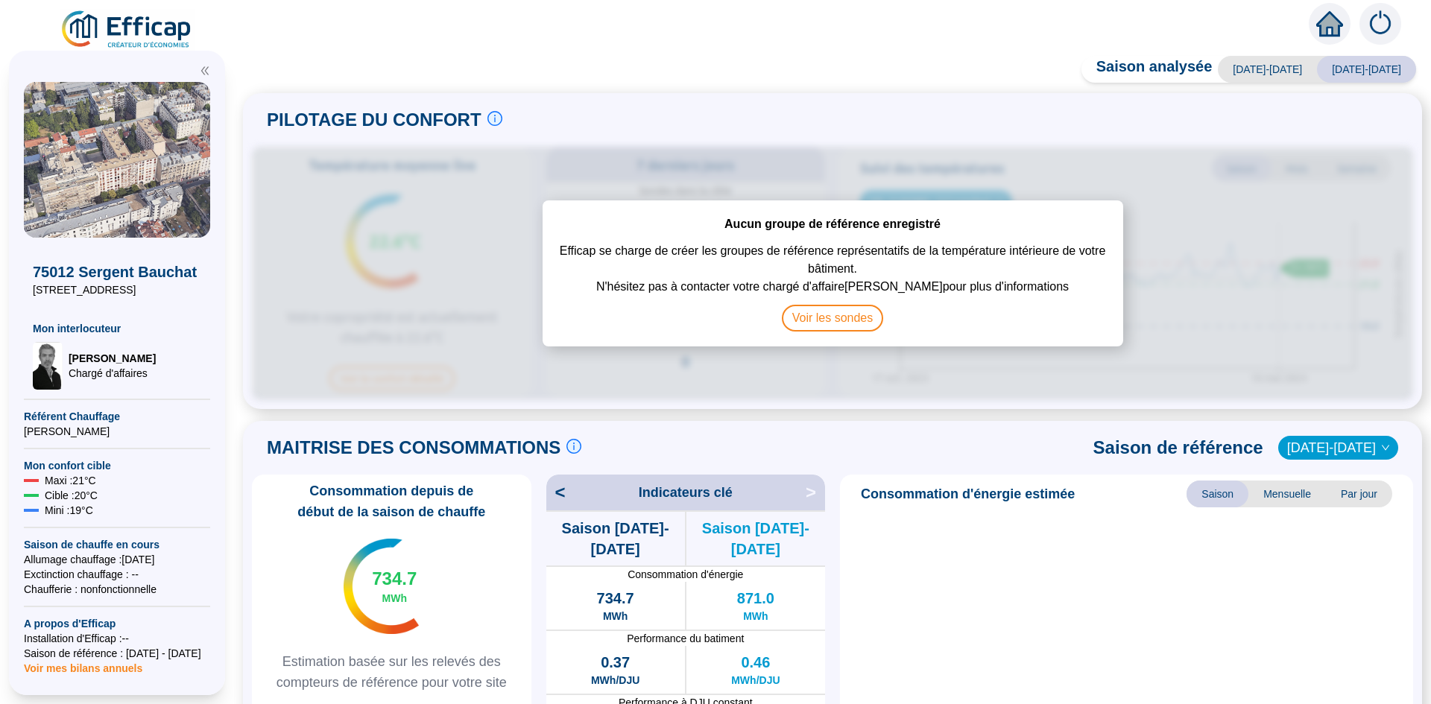
click at [35, 17] on div at bounding box center [715, 21] width 1431 height 42
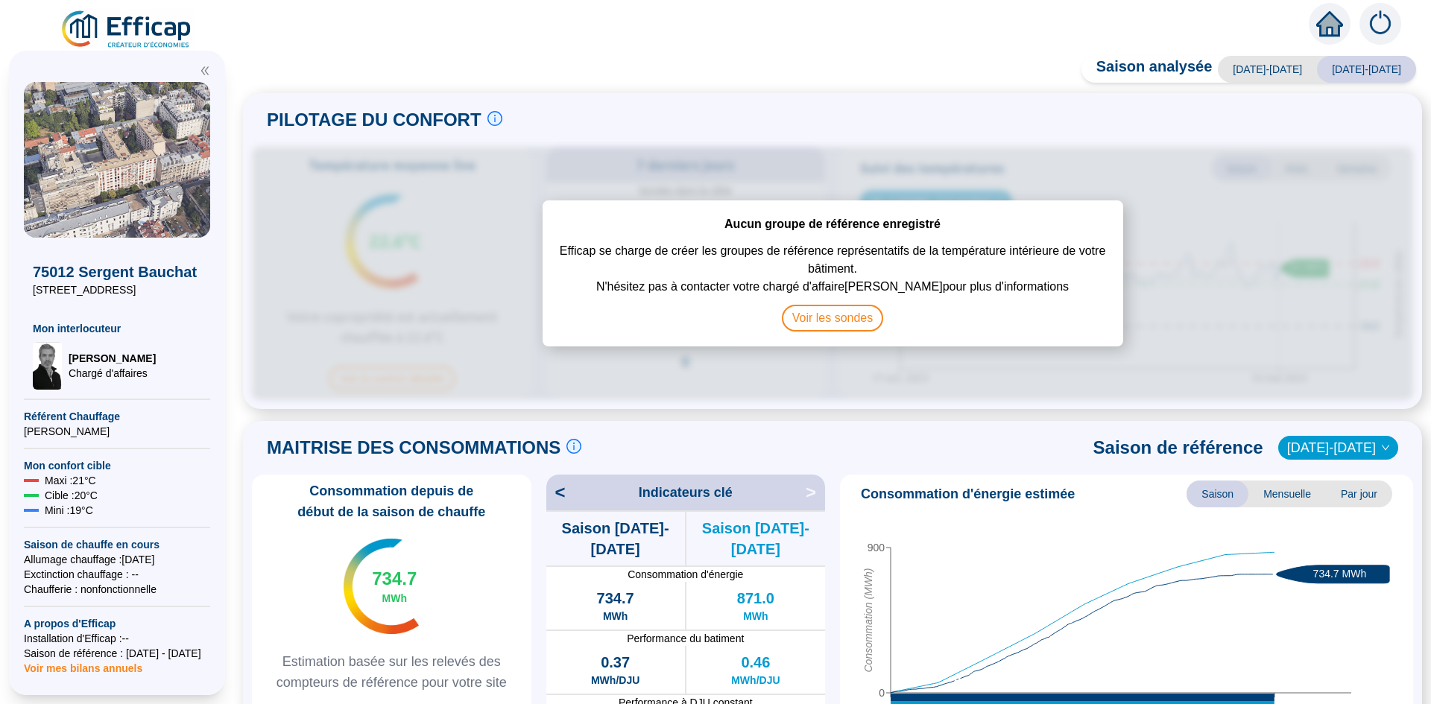
click at [1337, 38] on div at bounding box center [1330, 24] width 42 height 42
click at [73, 71] on div at bounding box center [117, 66] width 186 height 31
